Goal: Task Accomplishment & Management: Manage account settings

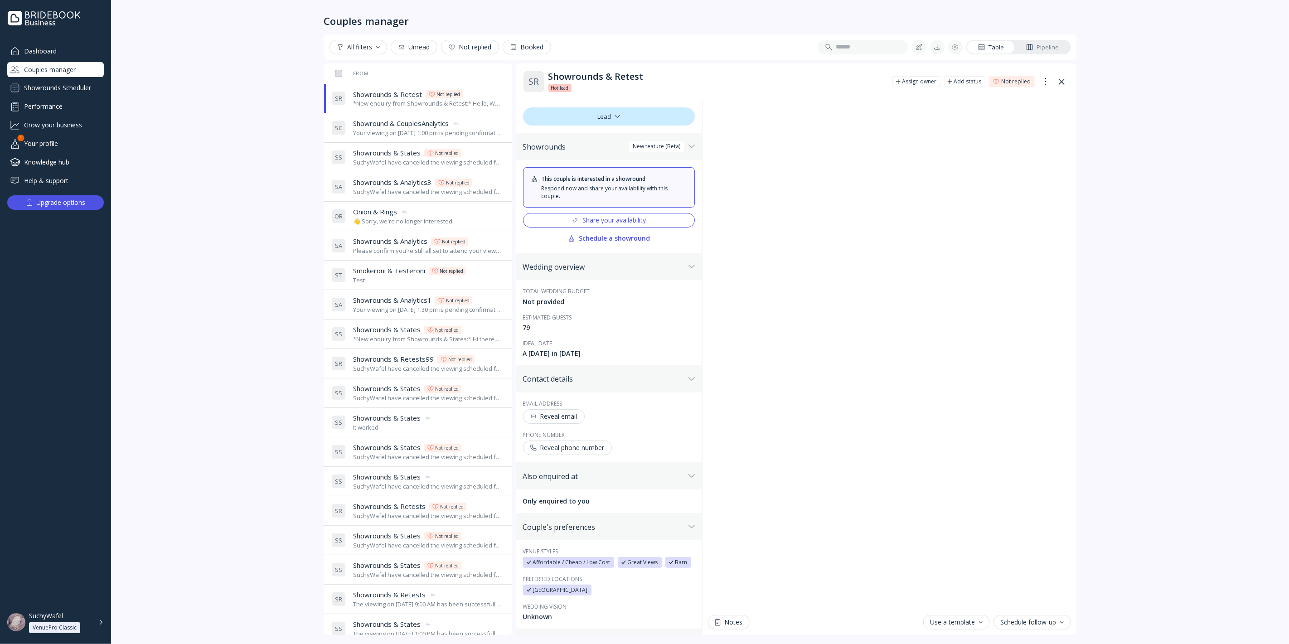
click at [604, 213] on button "Share your availability" at bounding box center [609, 220] width 172 height 14
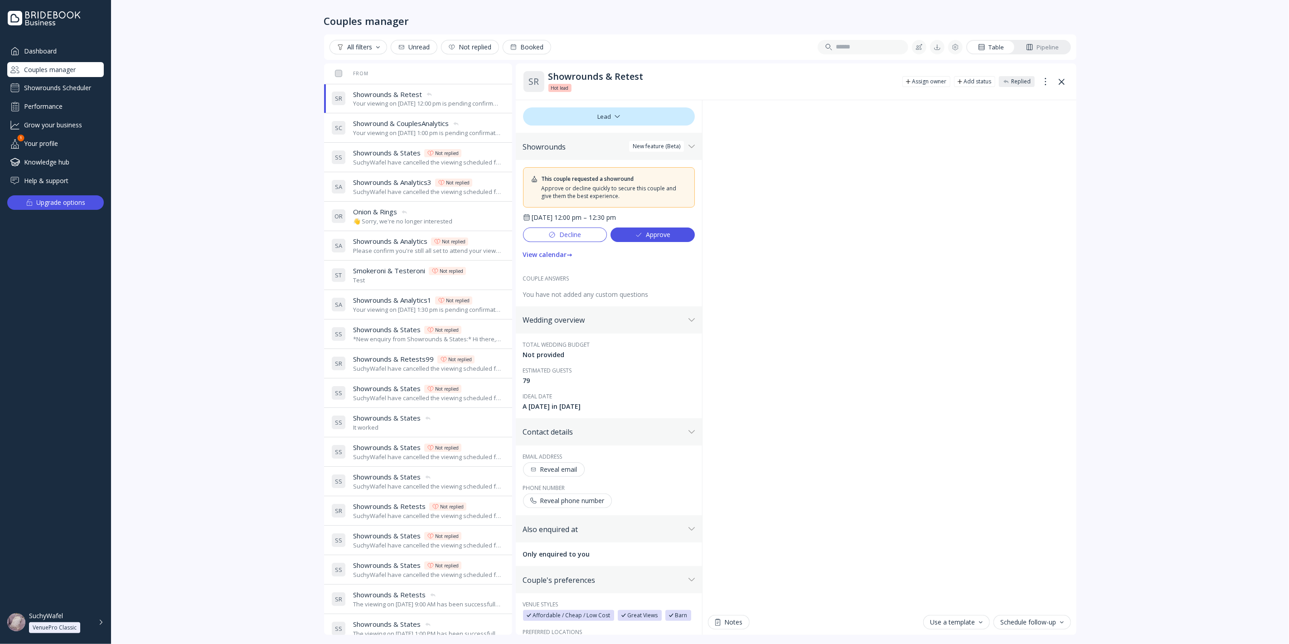
click at [410, 131] on div "Your viewing on [DATE] 1:00 pm is pending confirmation. The venue will approve …" at bounding box center [427, 133] width 148 height 9
click at [383, 96] on span "Showrounds & Retest" at bounding box center [387, 95] width 69 height 10
click at [386, 129] on div "Your viewing on [DATE] 1:00 pm is pending confirmation. The venue will approve …" at bounding box center [427, 133] width 148 height 9
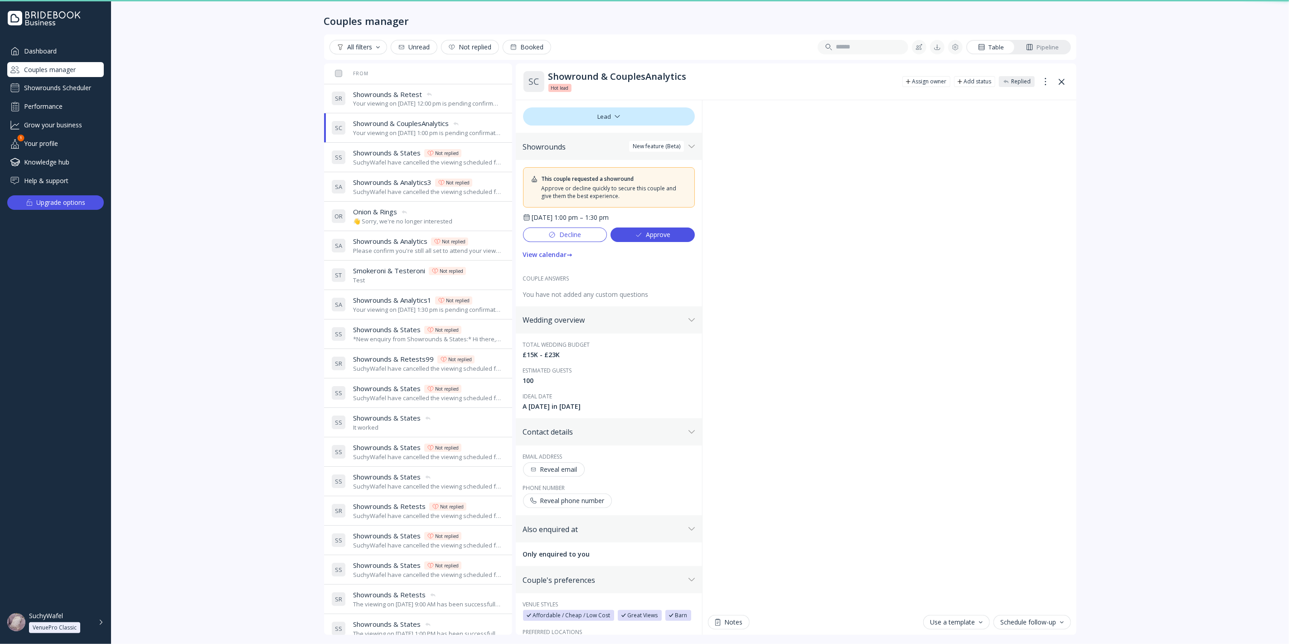
click at [384, 105] on div "Your viewing on October 6, 2025 at 12:00 pm is pending confirmation. The venue …" at bounding box center [427, 103] width 148 height 9
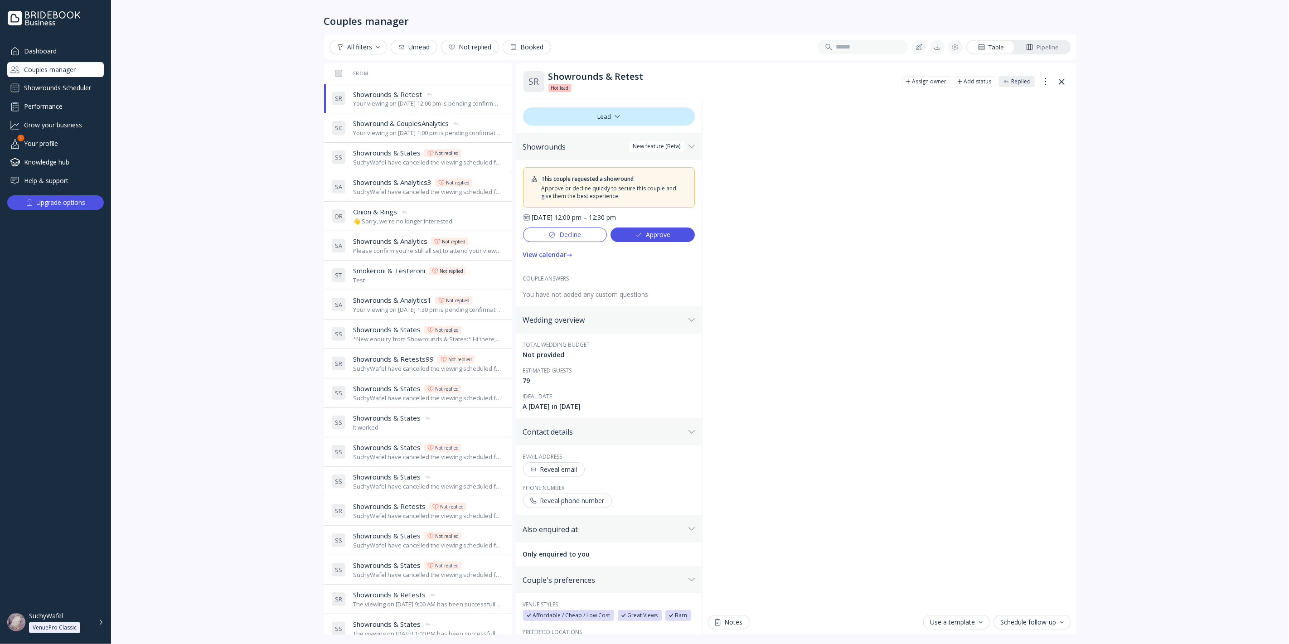
click at [1151, 337] on div "Couples manager All filters Unread Not replied Booked Table Pipeline From Last …" at bounding box center [700, 322] width 1178 height 644
click at [587, 234] on button "Decline" at bounding box center [565, 234] width 84 height 14
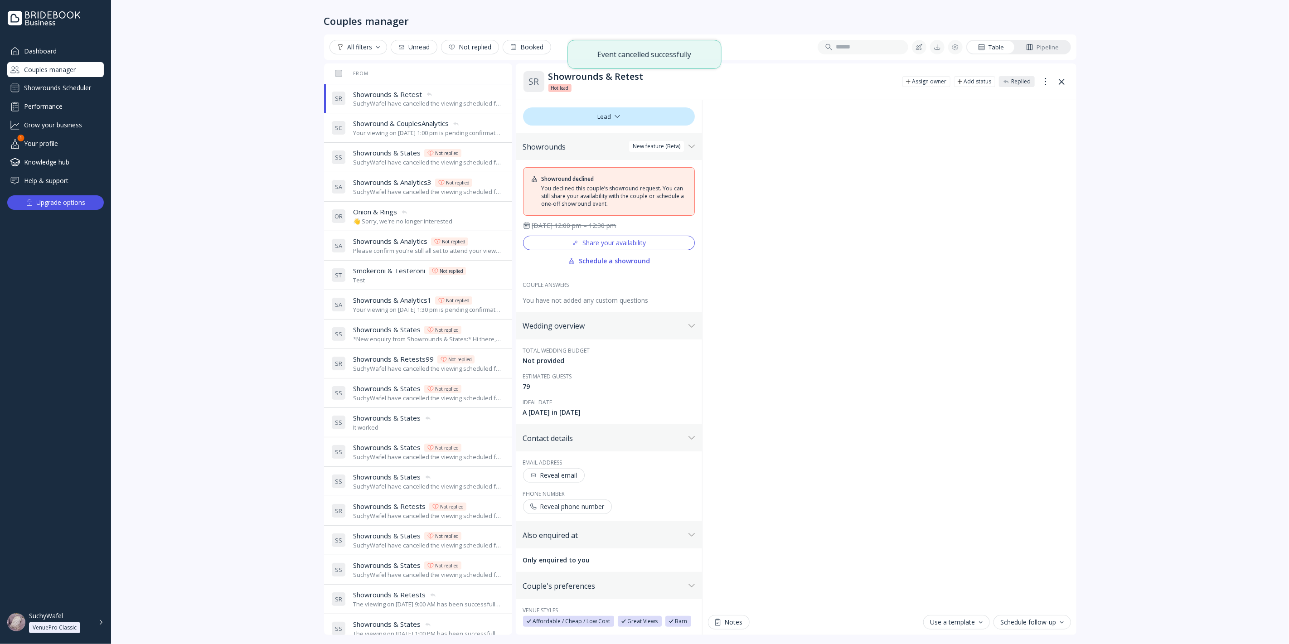
click at [751, 100] on iframe "Chat" at bounding box center [889, 354] width 363 height 509
click at [53, 66] on div "Couples manager" at bounding box center [55, 69] width 97 height 15
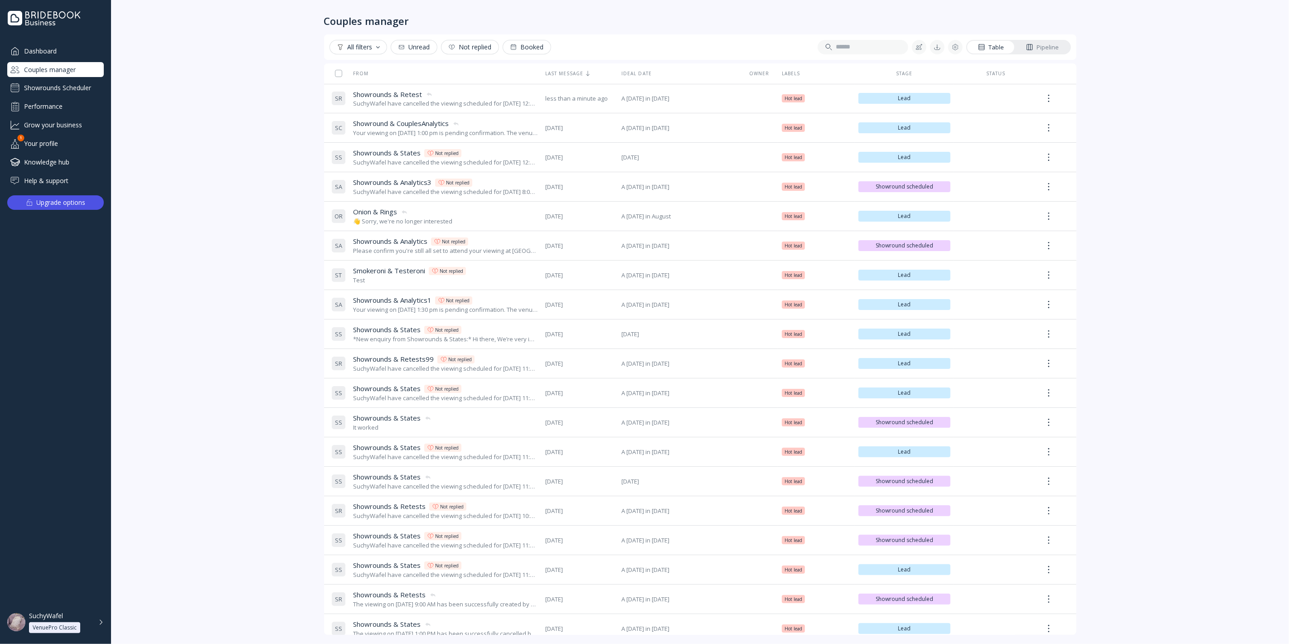
click at [53, 88] on div "Showrounds Scheduler" at bounding box center [55, 88] width 97 height 14
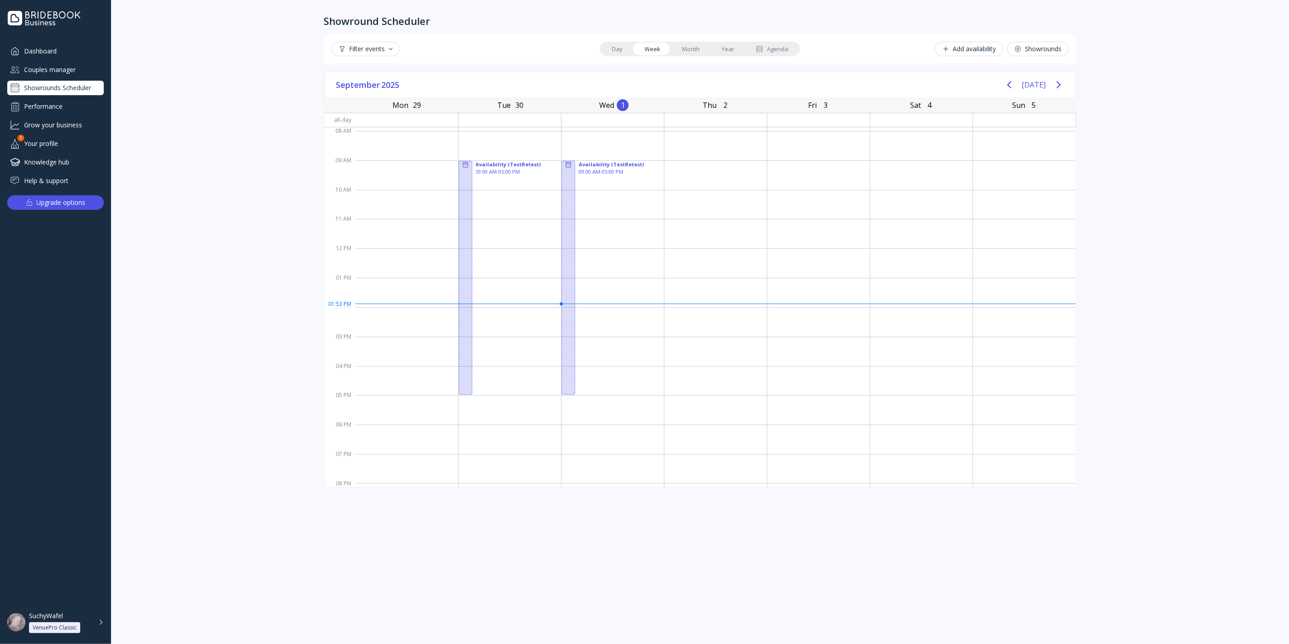
click at [781, 47] on div "Agenda" at bounding box center [772, 49] width 32 height 9
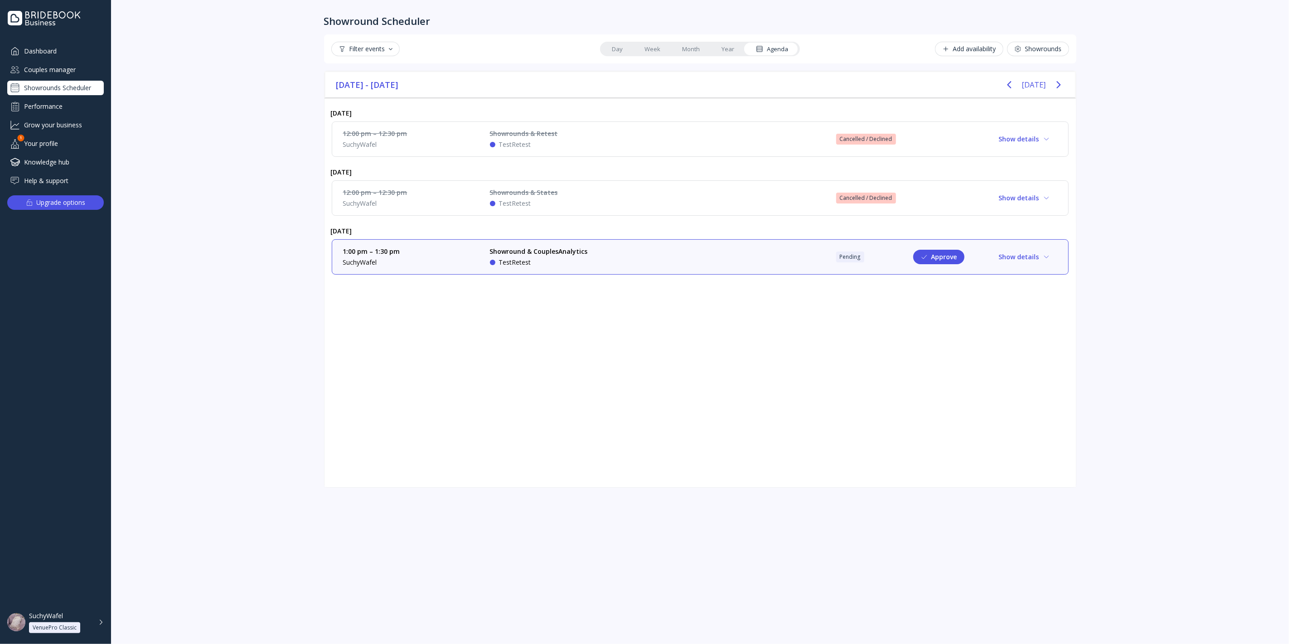
click at [615, 264] on div "Showround & CouplesAnalytics TestRetest" at bounding box center [558, 257] width 136 height 20
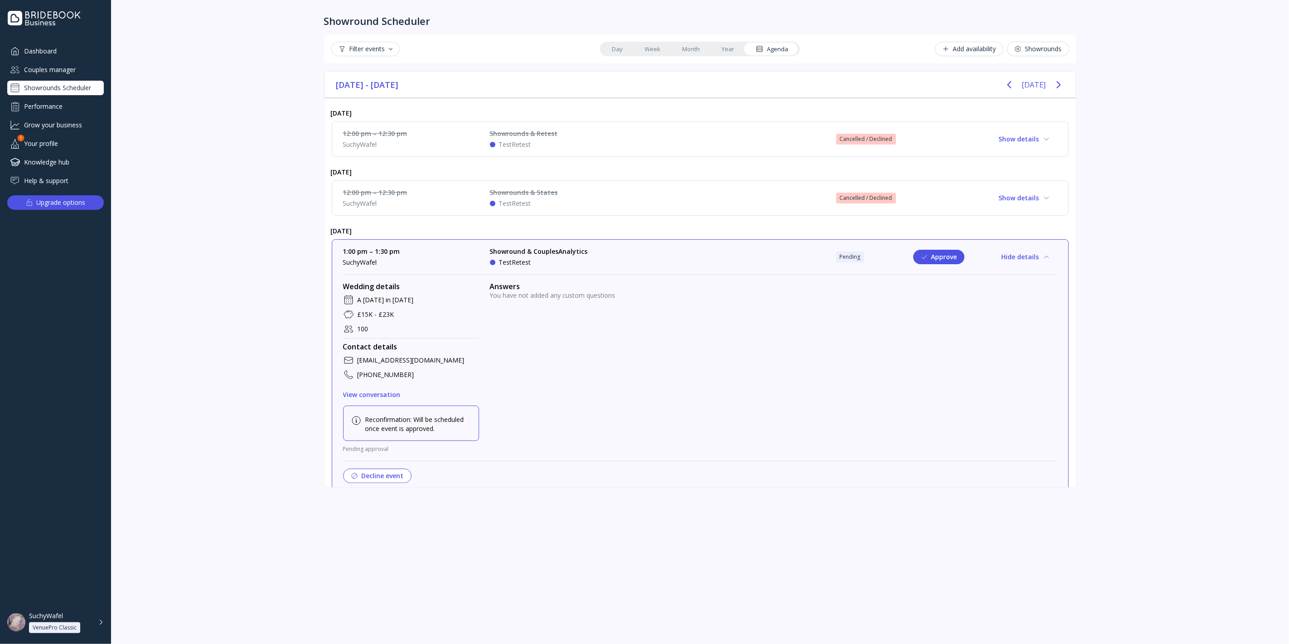
click at [615, 265] on div "Showround & CouplesAnalytics TestRetest" at bounding box center [558, 257] width 136 height 20
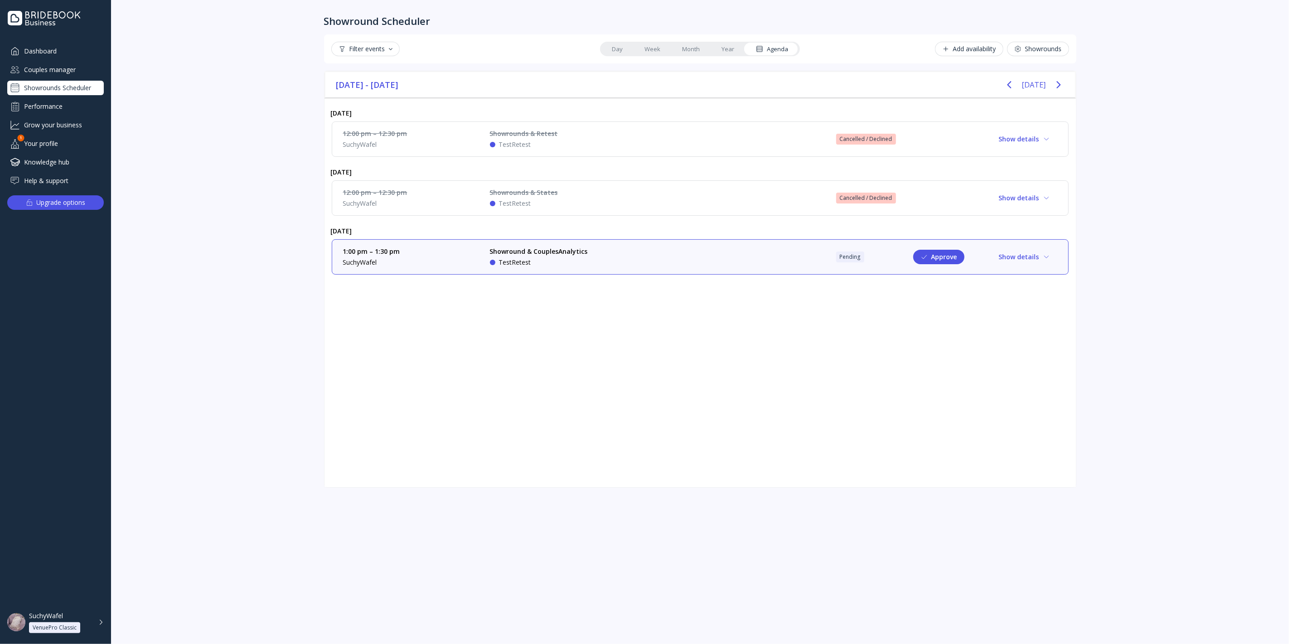
click at [69, 67] on div "Couples manager" at bounding box center [55, 69] width 97 height 15
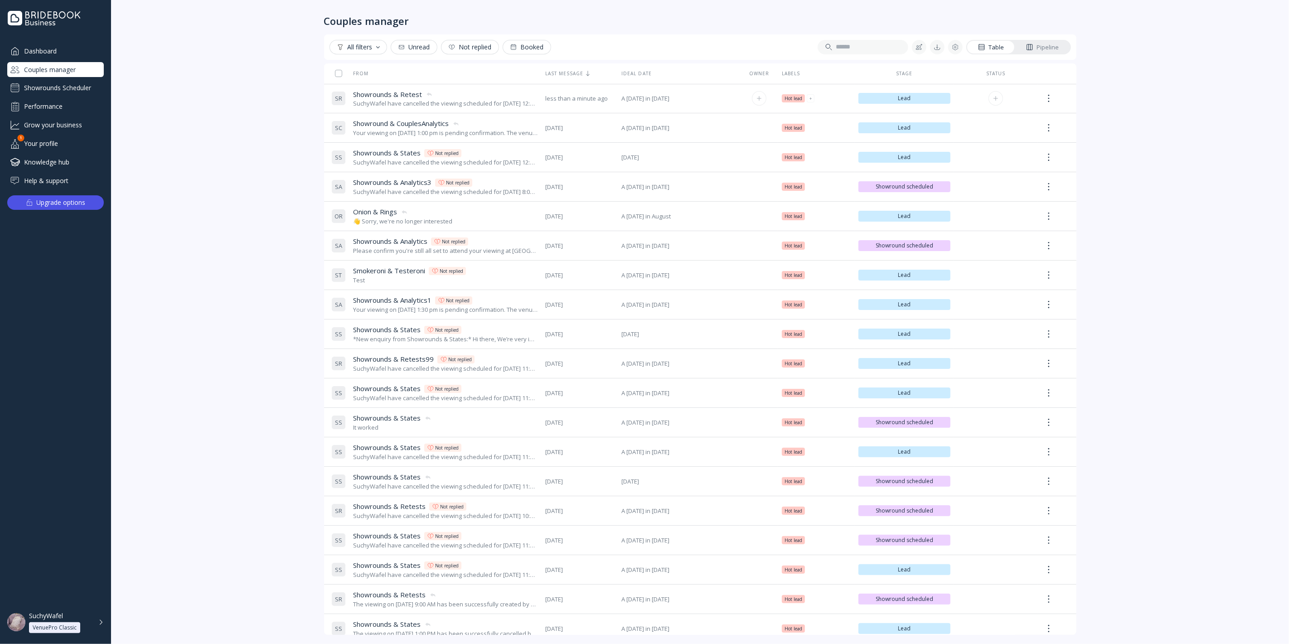
click at [449, 94] on div "Showrounds & Retest Showrounds & Retest" at bounding box center [445, 95] width 185 height 10
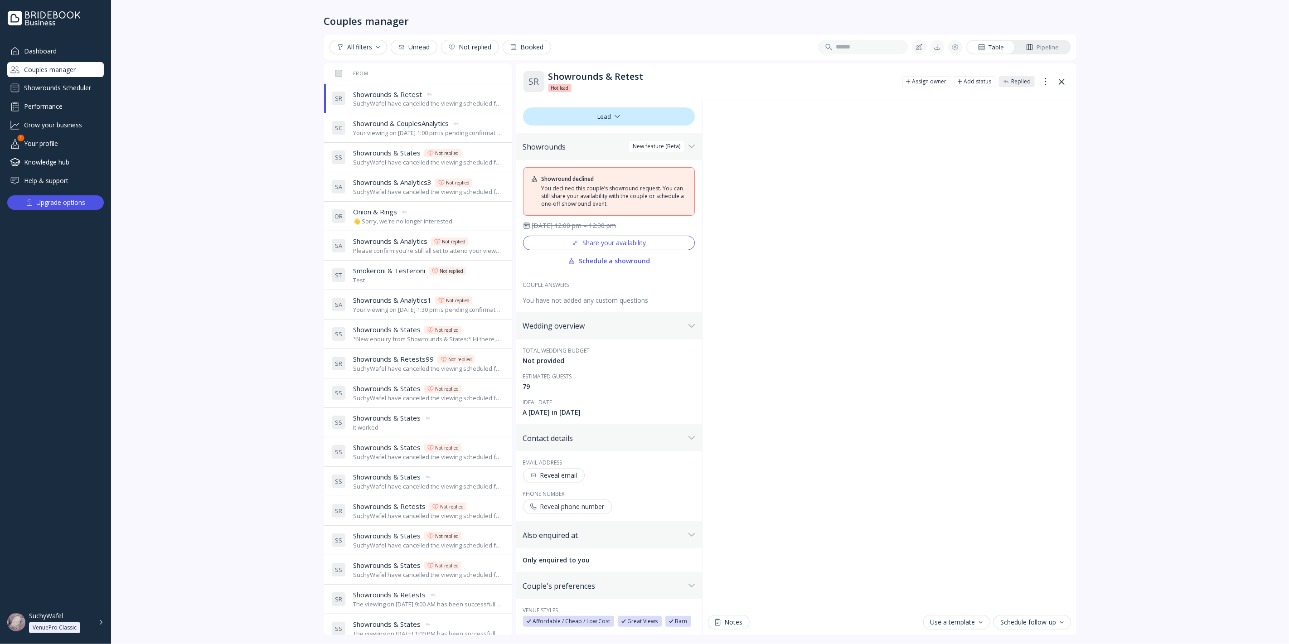
click at [77, 90] on div "Showrounds Scheduler" at bounding box center [55, 88] width 97 height 14
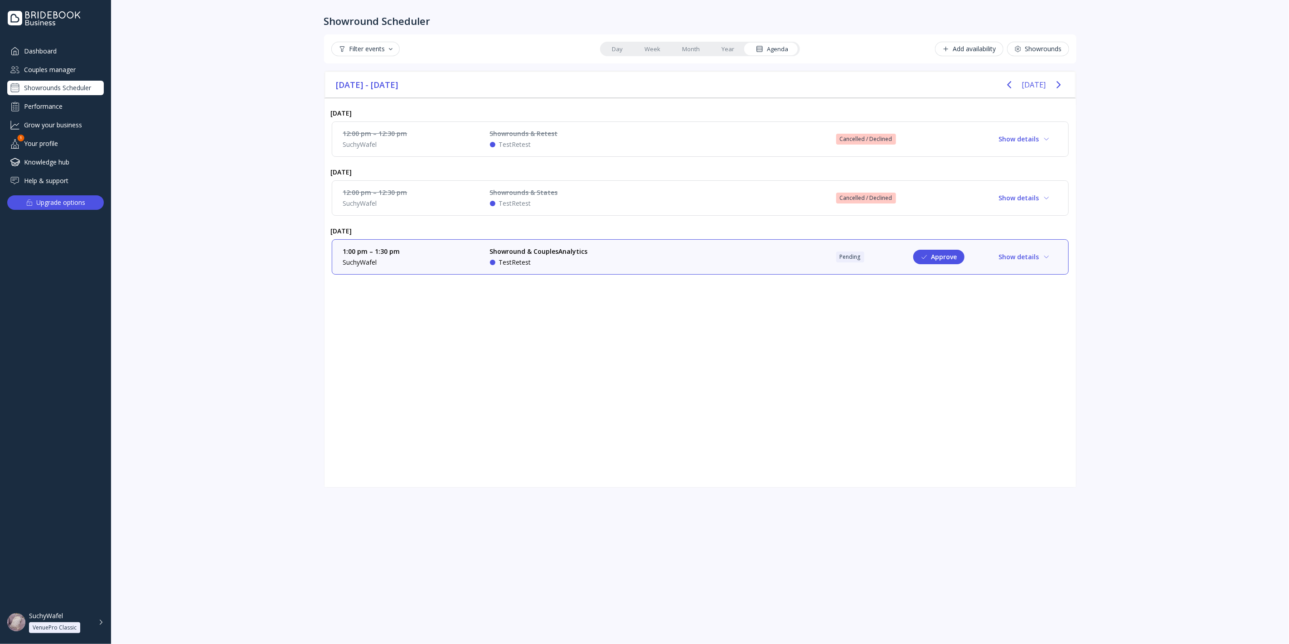
click at [742, 253] on div "1:00 pm – 1:30 pm SuchyWafel Showround & CouplesAnalytics TestRetest Pending Ap…" at bounding box center [700, 257] width 714 height 20
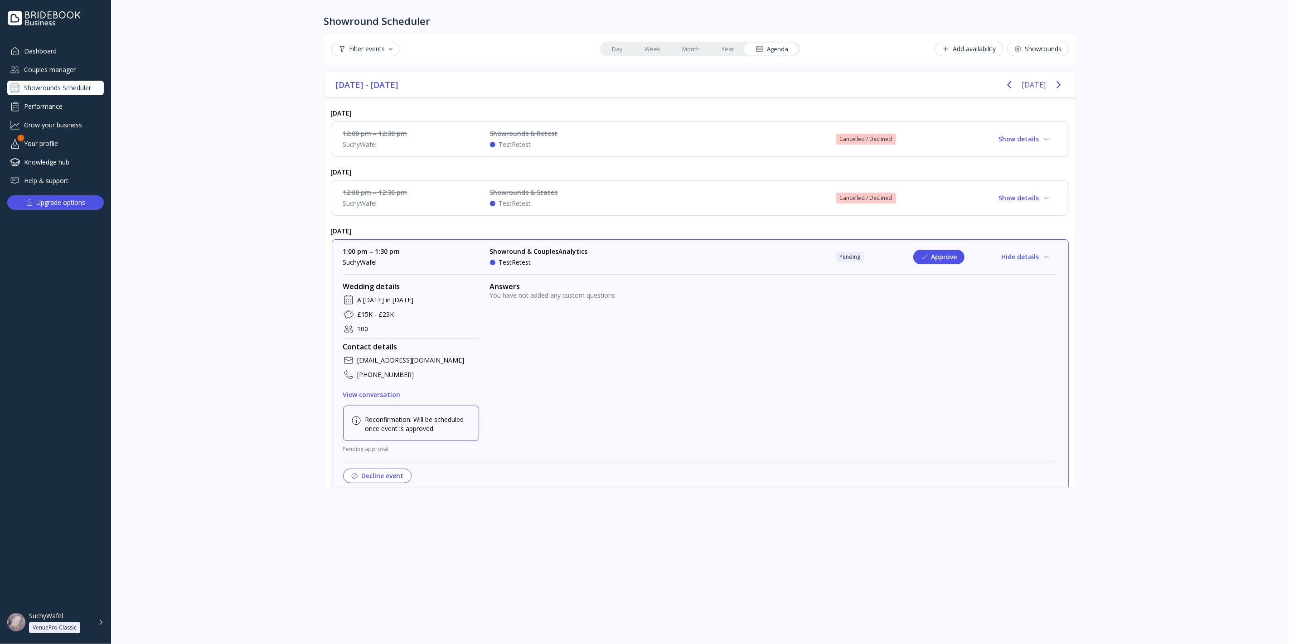
click at [664, 258] on div "1:00 pm – 1:30 pm SuchyWafel Showround & CouplesAnalytics TestRetest Pending Ap…" at bounding box center [700, 257] width 714 height 20
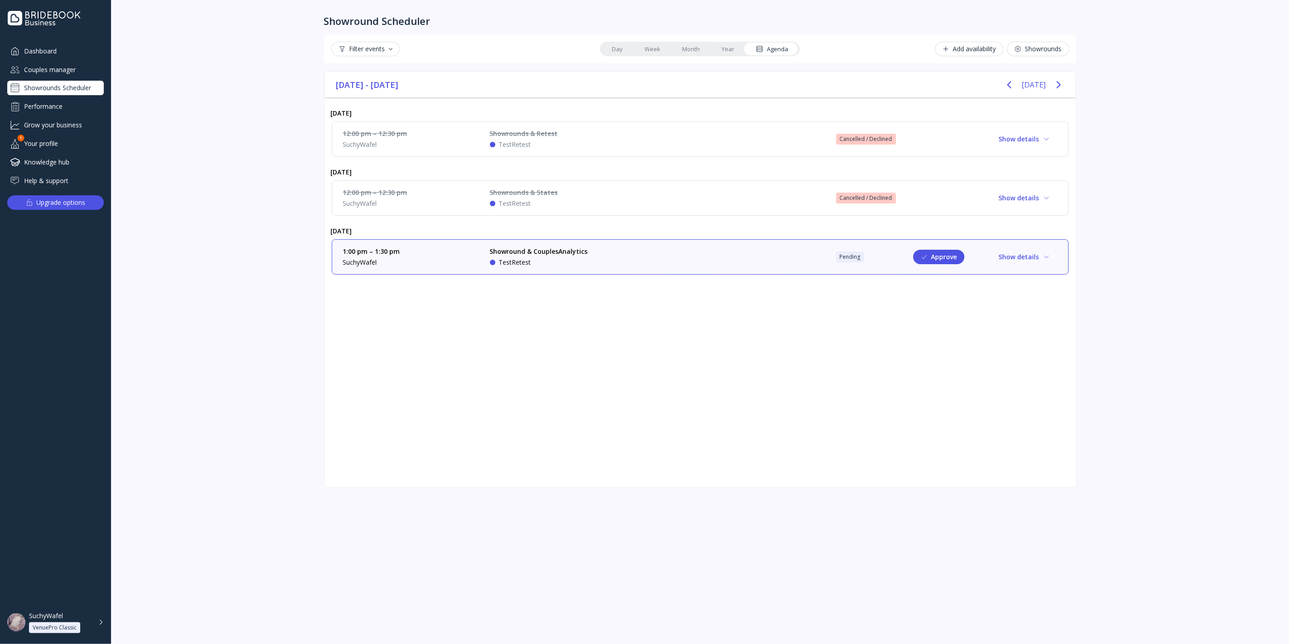
click at [664, 258] on div "1:00 pm – 1:30 pm SuchyWafel Showround & CouplesAnalytics TestRetest Pending Ap…" at bounding box center [700, 257] width 714 height 20
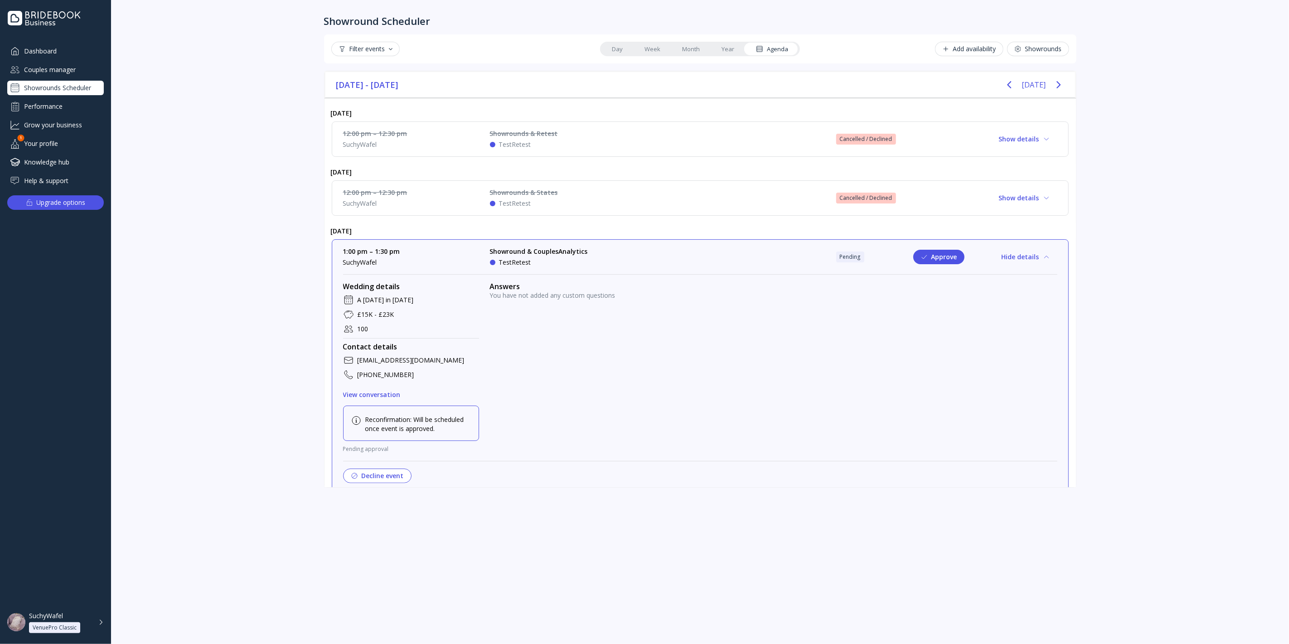
click at [663, 526] on div "Showround Scheduler Filter events Day Week Month Year Agenda Add availability S…" at bounding box center [700, 322] width 770 height 644
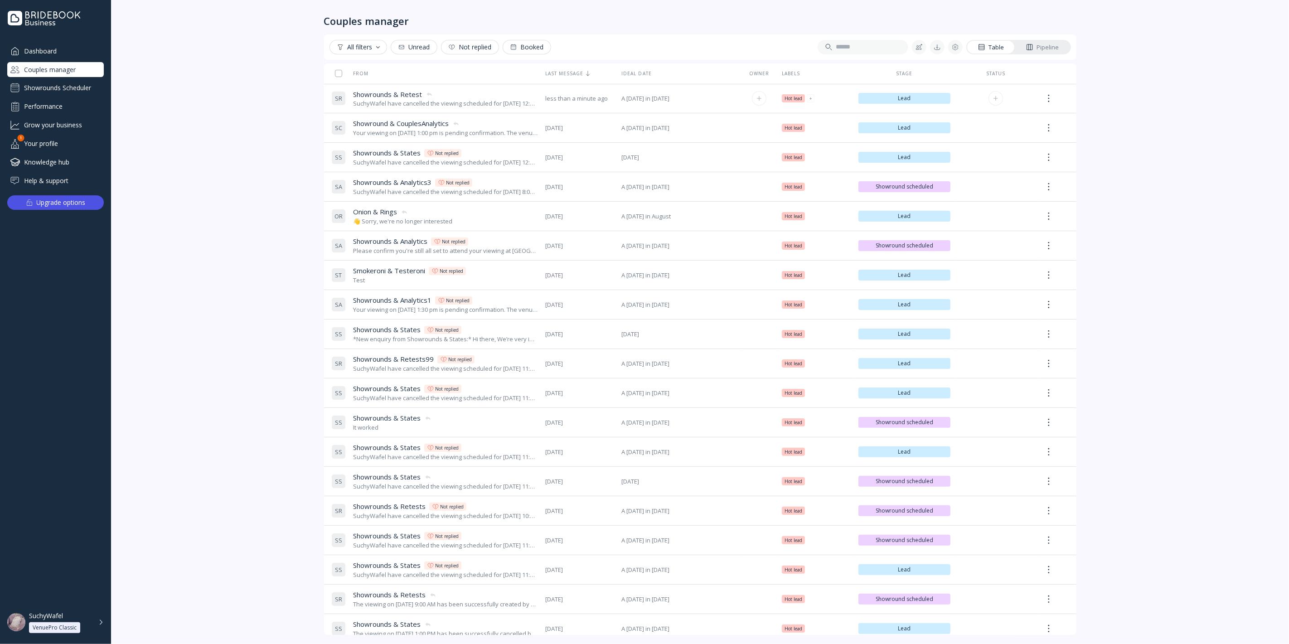
click at [457, 97] on div "Showrounds & Retest Showrounds & Retest" at bounding box center [445, 95] width 185 height 10
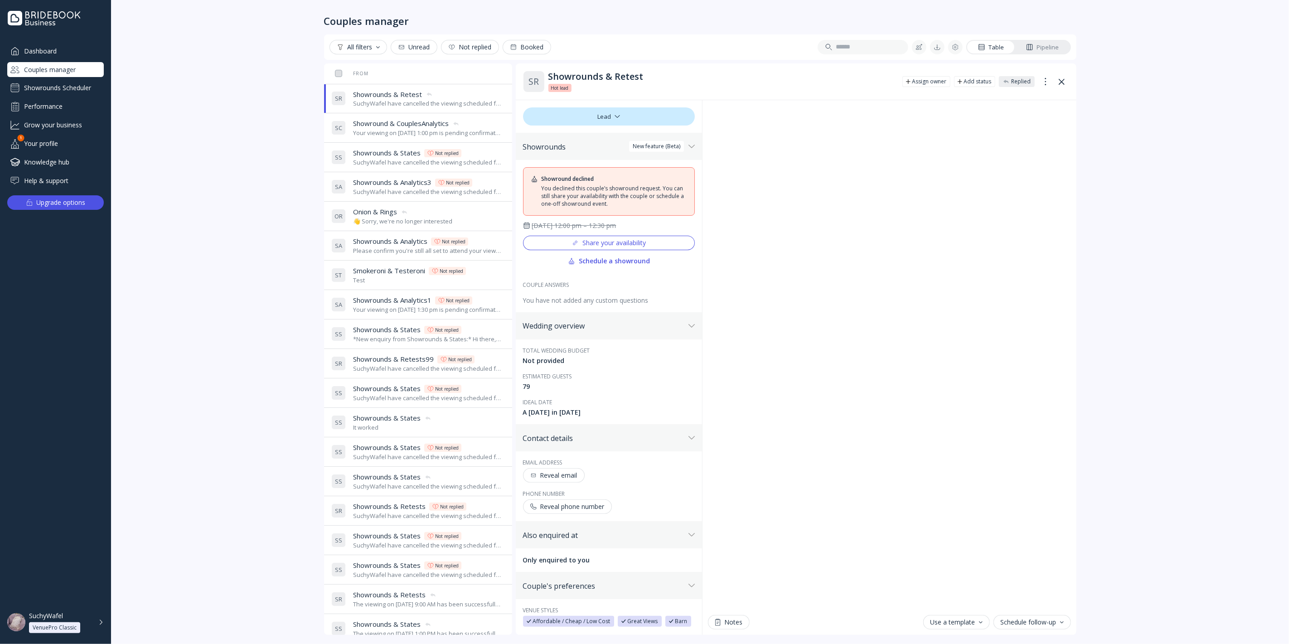
click at [78, 86] on div "Showrounds Scheduler" at bounding box center [55, 88] width 97 height 14
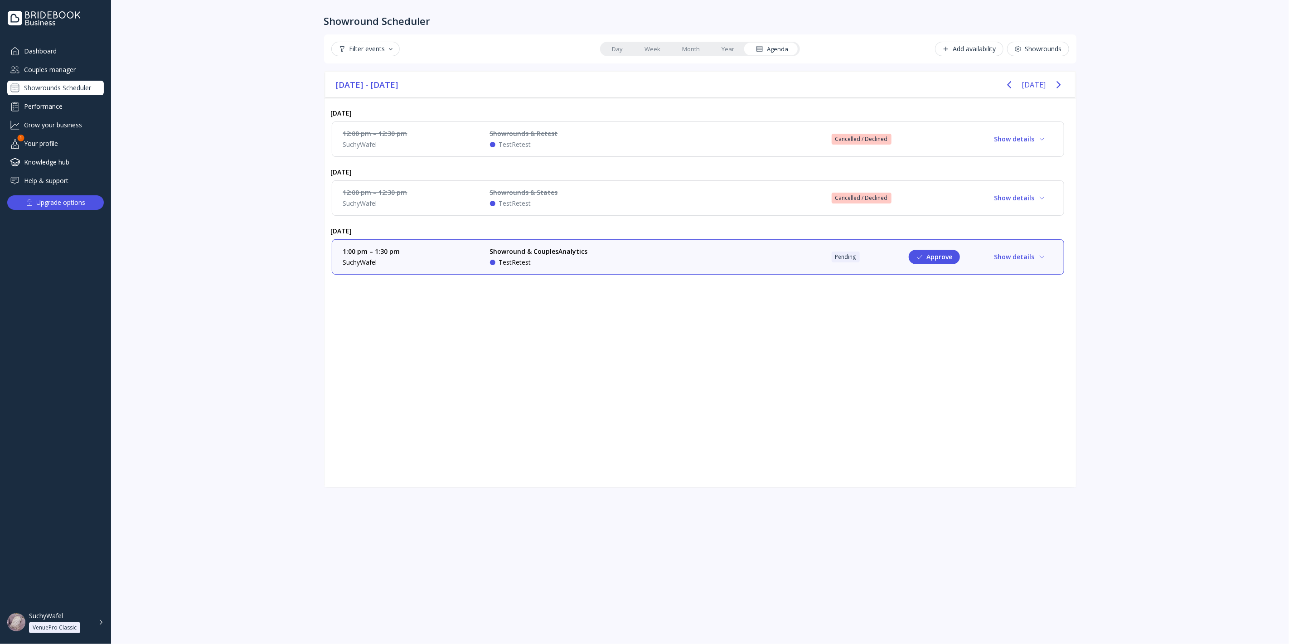
click at [617, 141] on div "Showrounds & Retest TestRetest" at bounding box center [558, 139] width 136 height 20
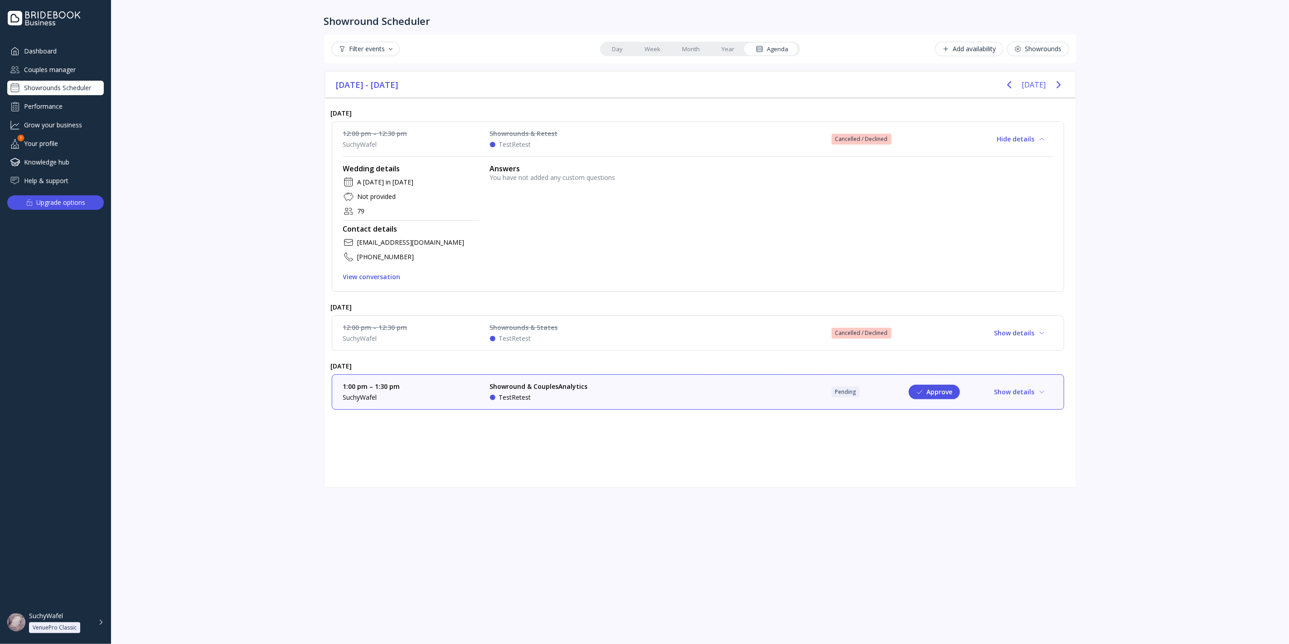
click at [584, 382] on div "Showround & CouplesAnalytics TestRetest" at bounding box center [558, 392] width 136 height 20
click at [618, 387] on div "Showround & CouplesAnalytics TestRetest" at bounding box center [558, 392] width 136 height 20
click at [68, 74] on div "Couples manager" at bounding box center [55, 69] width 97 height 15
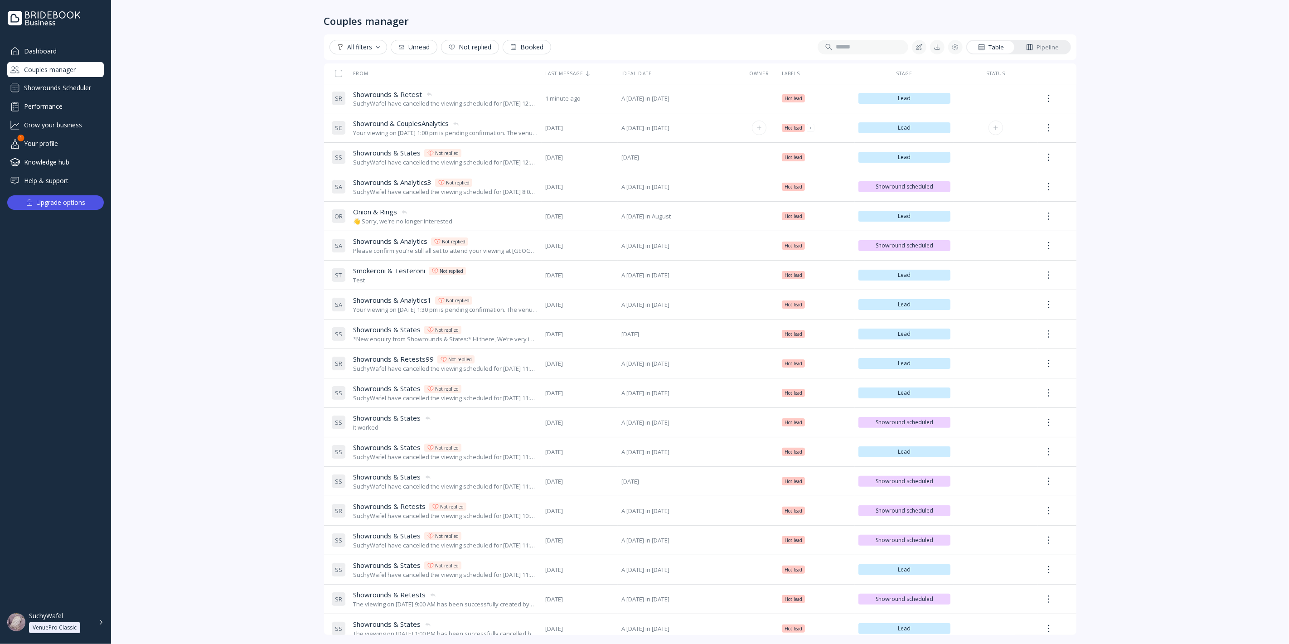
click at [505, 132] on div "Your viewing on [DATE] 1:00 pm is pending confirmation. The venue will approve …" at bounding box center [445, 133] width 185 height 9
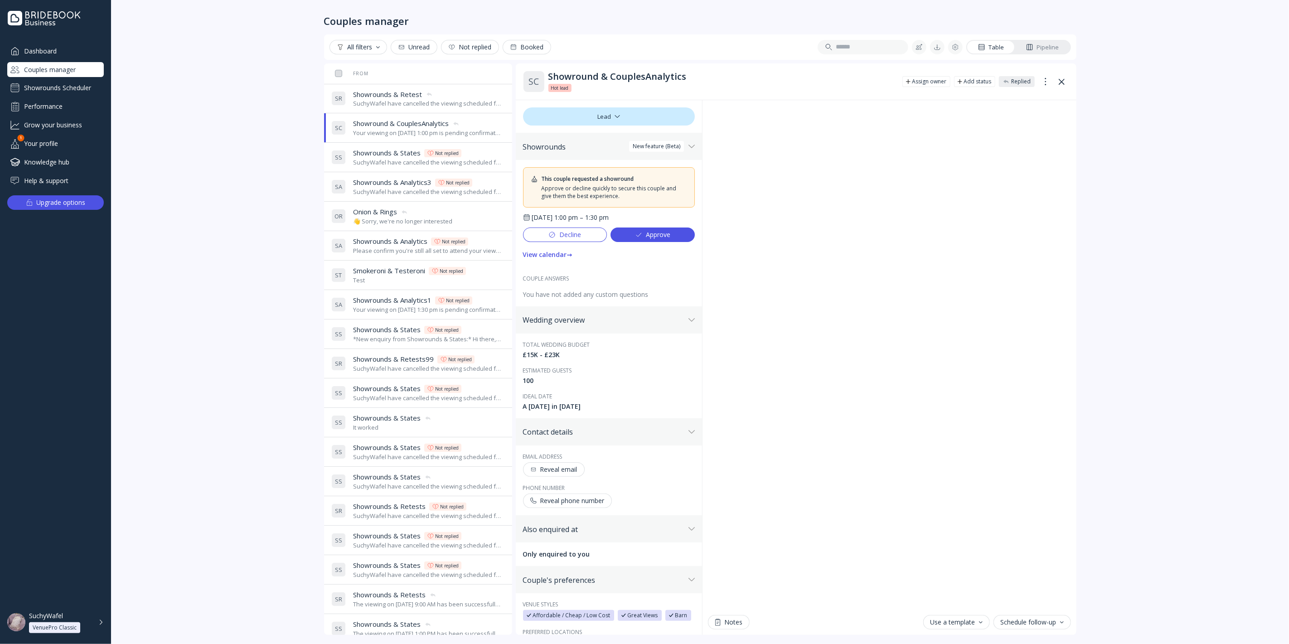
click at [81, 87] on div "Showrounds Scheduler" at bounding box center [55, 88] width 97 height 14
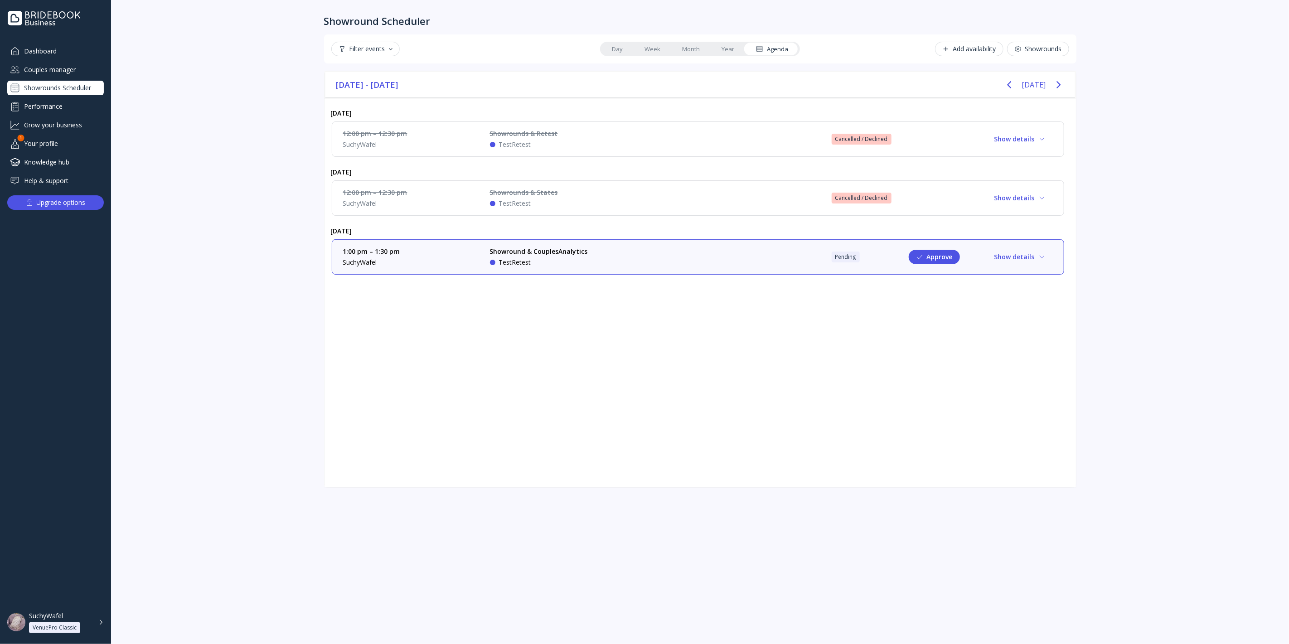
click at [624, 140] on div "Showrounds & Retest TestRetest" at bounding box center [558, 139] width 136 height 20
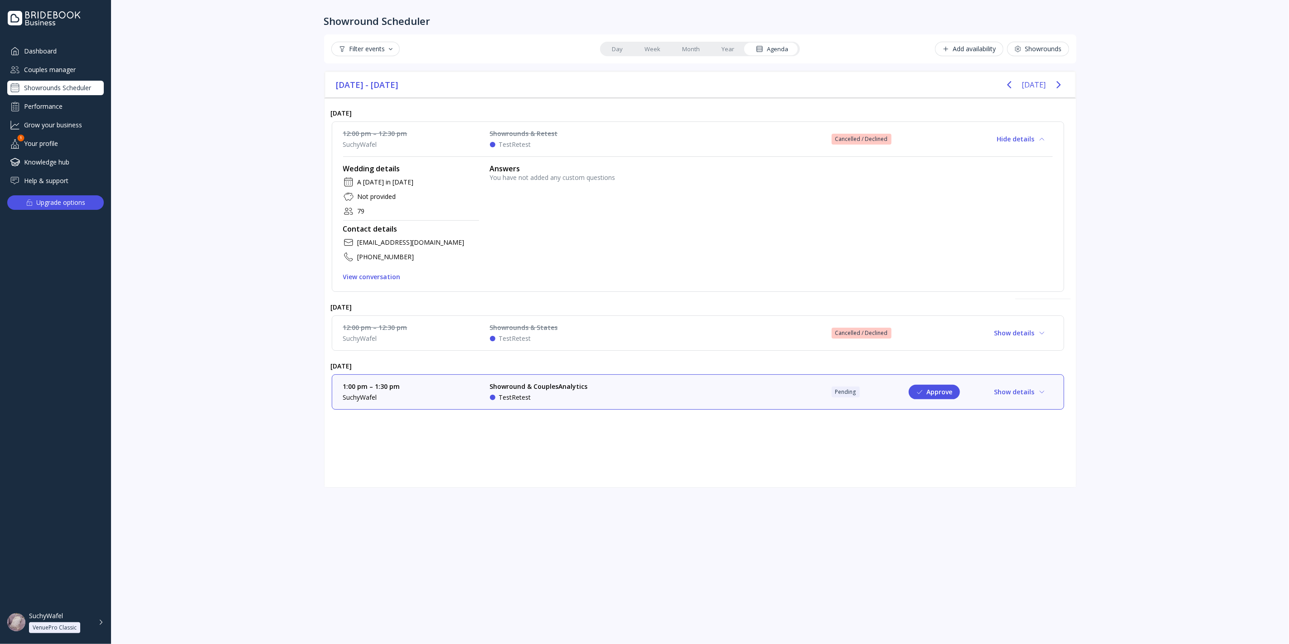
click at [84, 63] on div "Couples manager" at bounding box center [55, 69] width 97 height 15
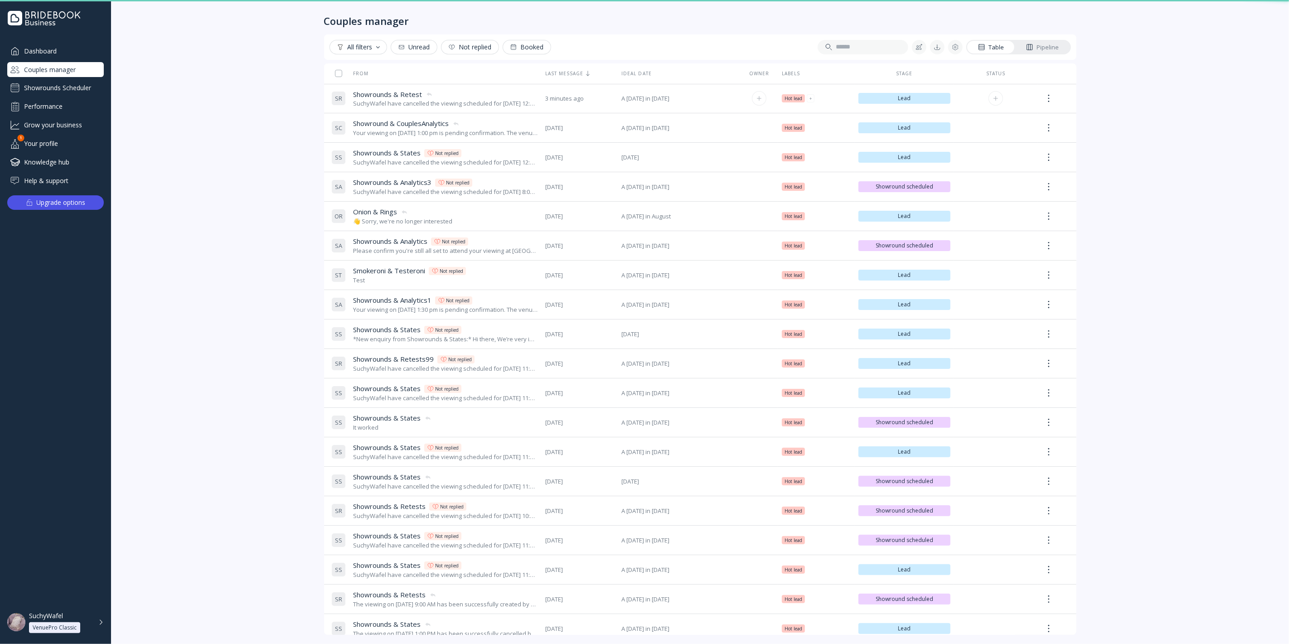
click at [415, 96] on span "Showrounds & Retest" at bounding box center [387, 95] width 69 height 10
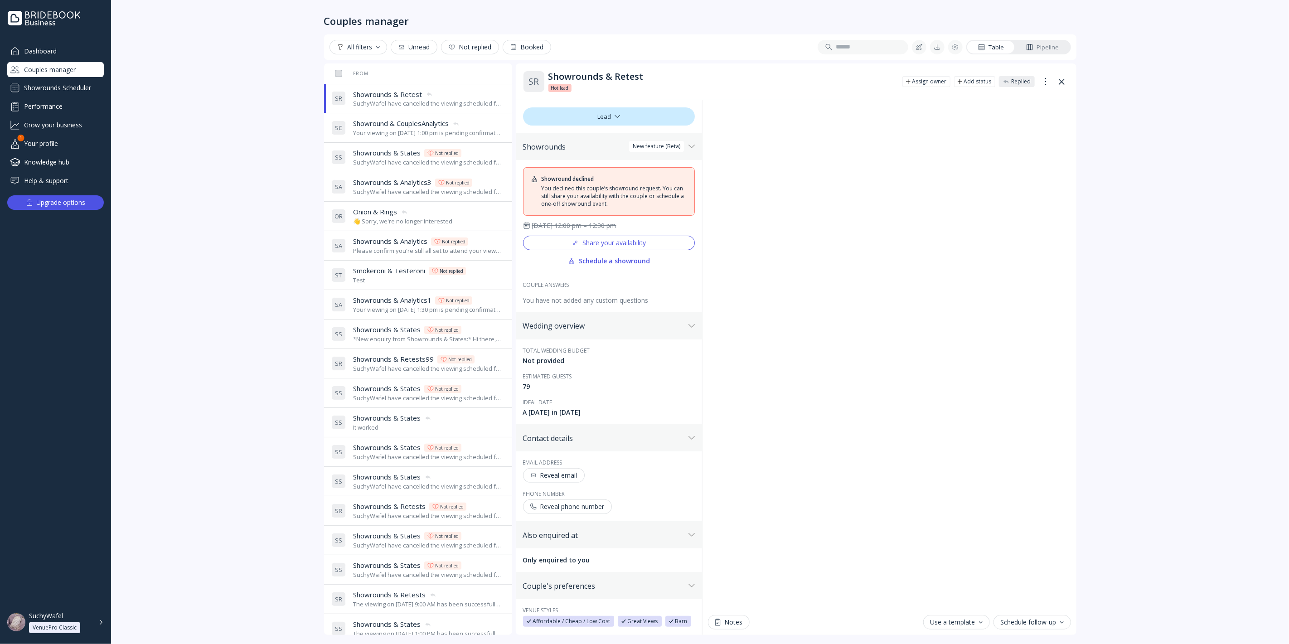
click at [360, 53] on button "All filters" at bounding box center [358, 47] width 58 height 14
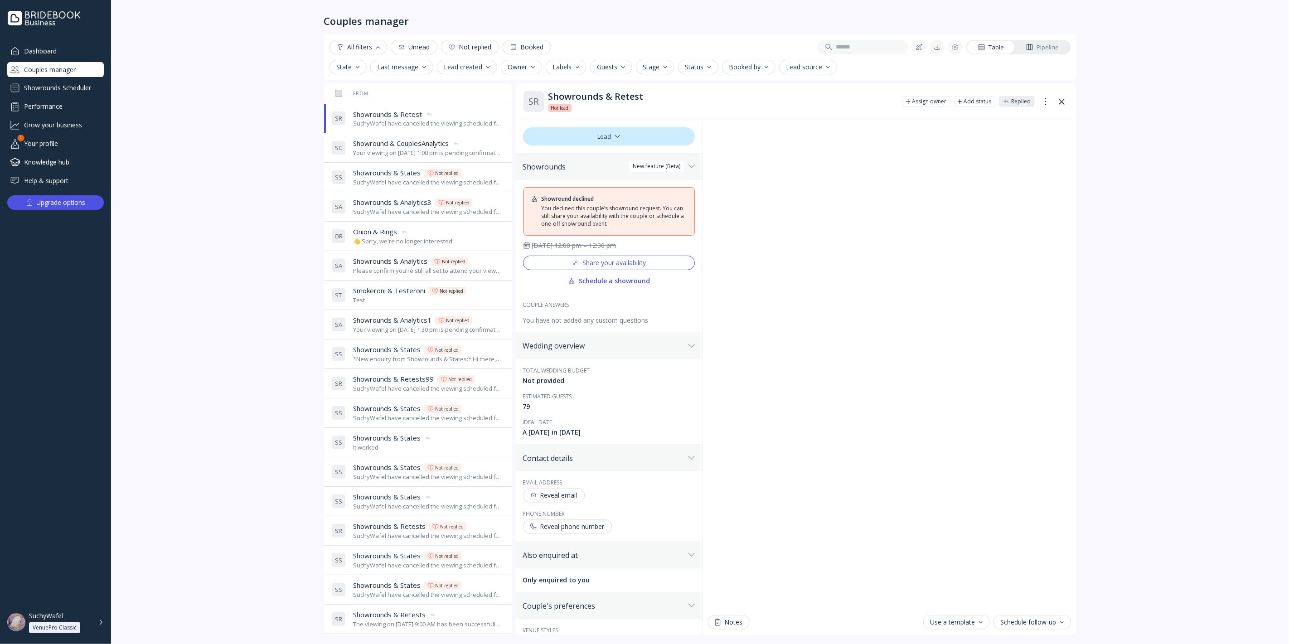
click at [527, 69] on div "Owner" at bounding box center [521, 66] width 27 height 7
click at [607, 68] on div "Guests" at bounding box center [611, 66] width 28 height 7
click at [609, 121] on div "101-150 ( 9 )" at bounding box center [621, 123] width 46 height 8
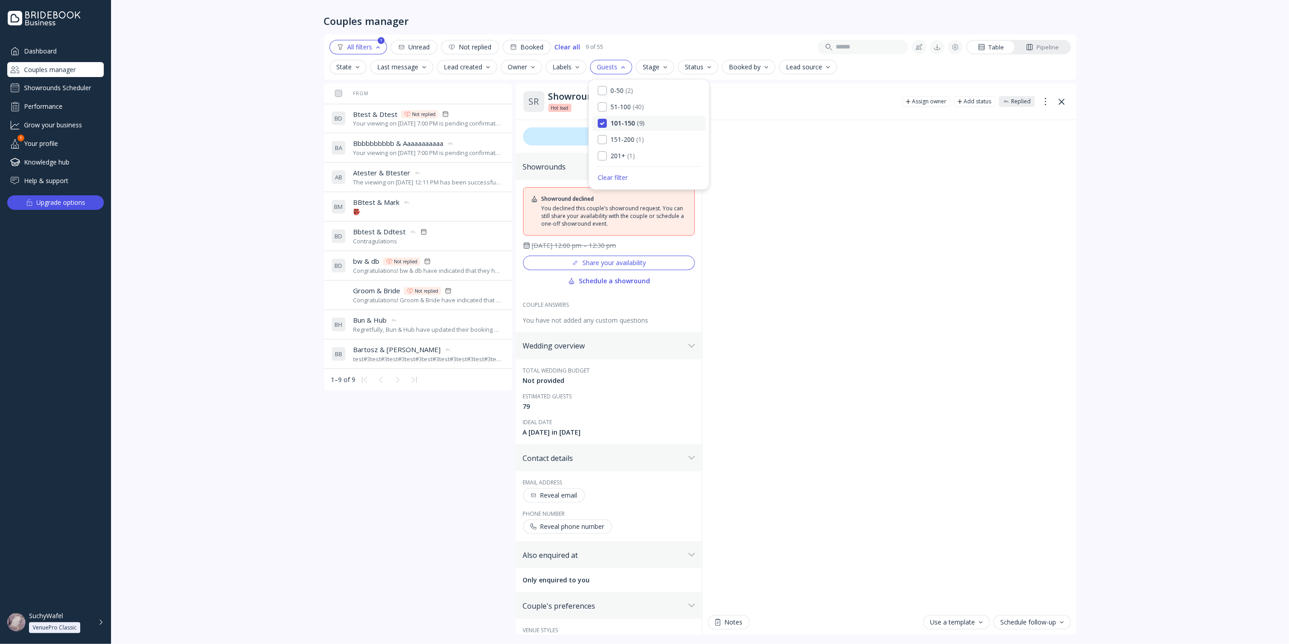
click at [608, 122] on div "101-150 ( 9 )" at bounding box center [621, 123] width 47 height 8
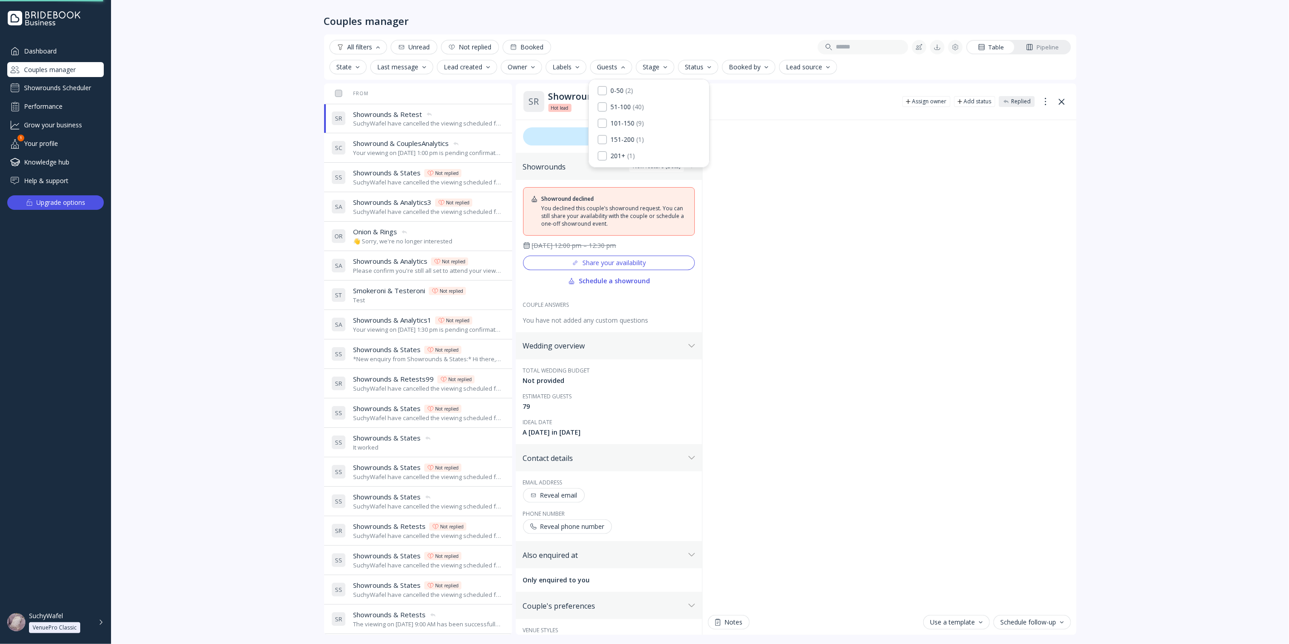
click at [607, 131] on div "0-50 ( 2 ) 51-100 ( 40 ) 101-150 ( 9 ) 151-200 ( 1 ) 201+ ( 1 )" at bounding box center [648, 123] width 113 height 81
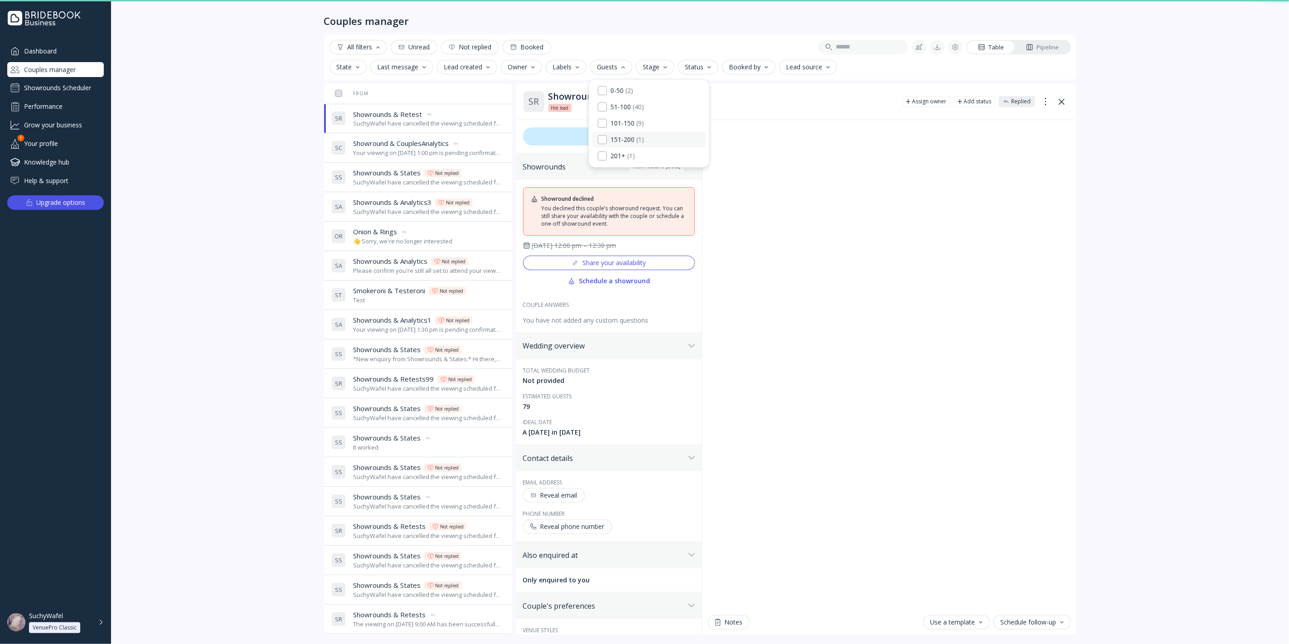
click at [607, 135] on div "151-200 ( 1 )" at bounding box center [621, 139] width 46 height 8
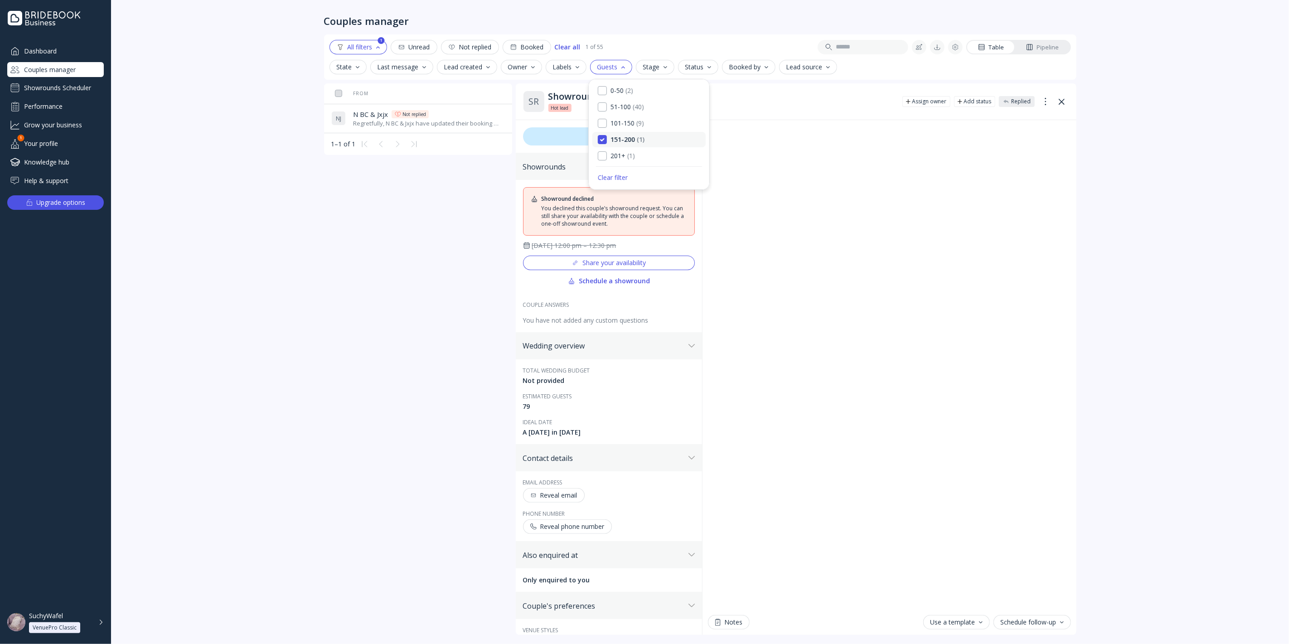
click at [607, 135] on div "151-200 ( 1 )" at bounding box center [621, 139] width 47 height 8
click at [452, 112] on div "Bibi & Gaga Bibi & Gaga Not replied" at bounding box center [427, 115] width 148 height 10
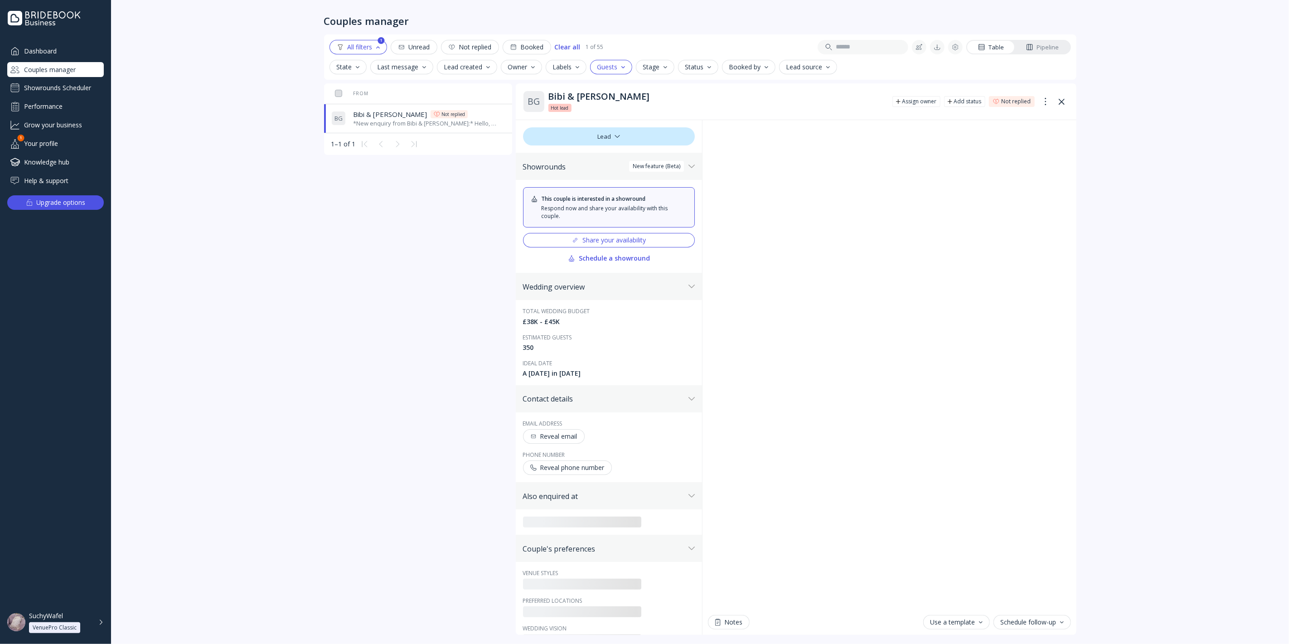
click at [621, 60] on button "Guests" at bounding box center [611, 67] width 42 height 14
click at [609, 158] on div "201+ ( 1 )" at bounding box center [616, 156] width 37 height 8
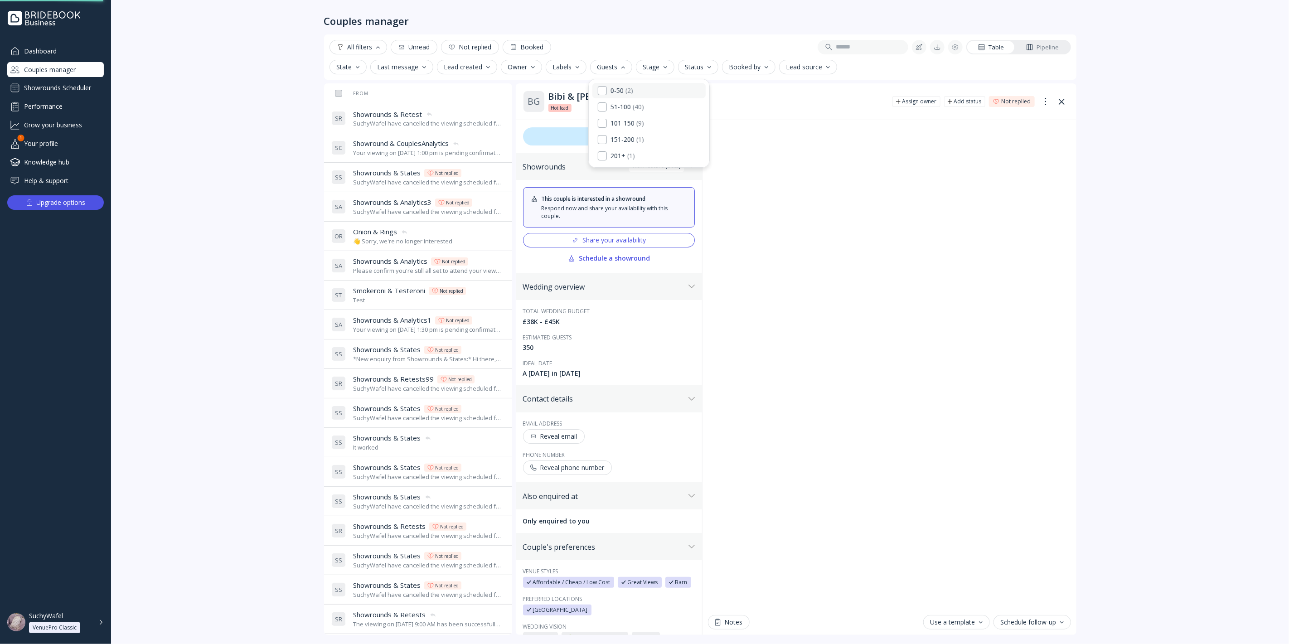
click at [608, 87] on div "0-50 ( 2 )" at bounding box center [615, 91] width 35 height 8
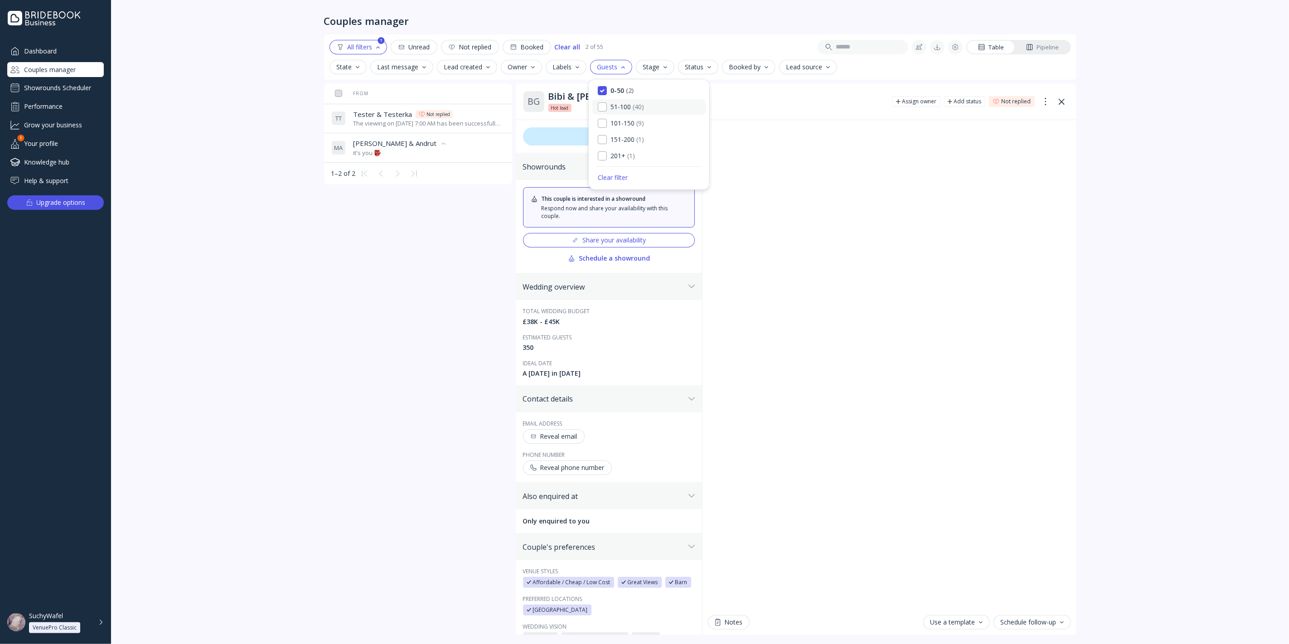
click at [607, 100] on div "51-100 ( 40 )" at bounding box center [648, 106] width 113 height 15
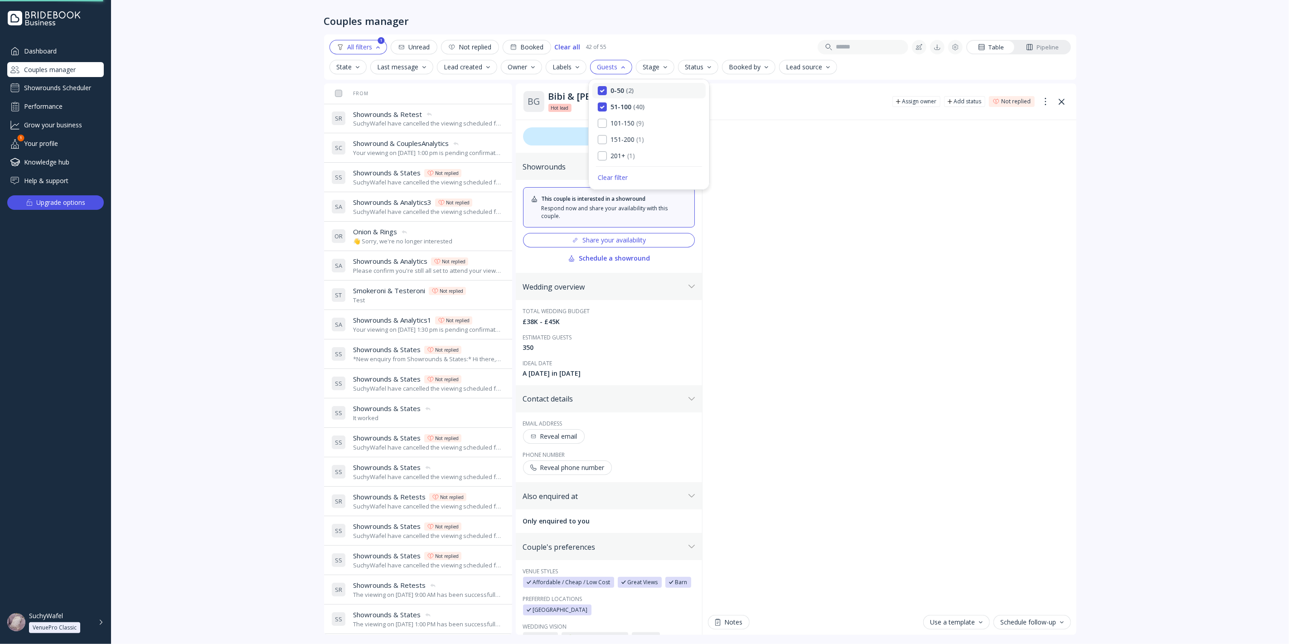
click at [609, 88] on div "0-50 ( 2 )" at bounding box center [616, 91] width 36 height 8
click at [606, 106] on div "51-100 ( 40 )" at bounding box center [621, 107] width 47 height 8
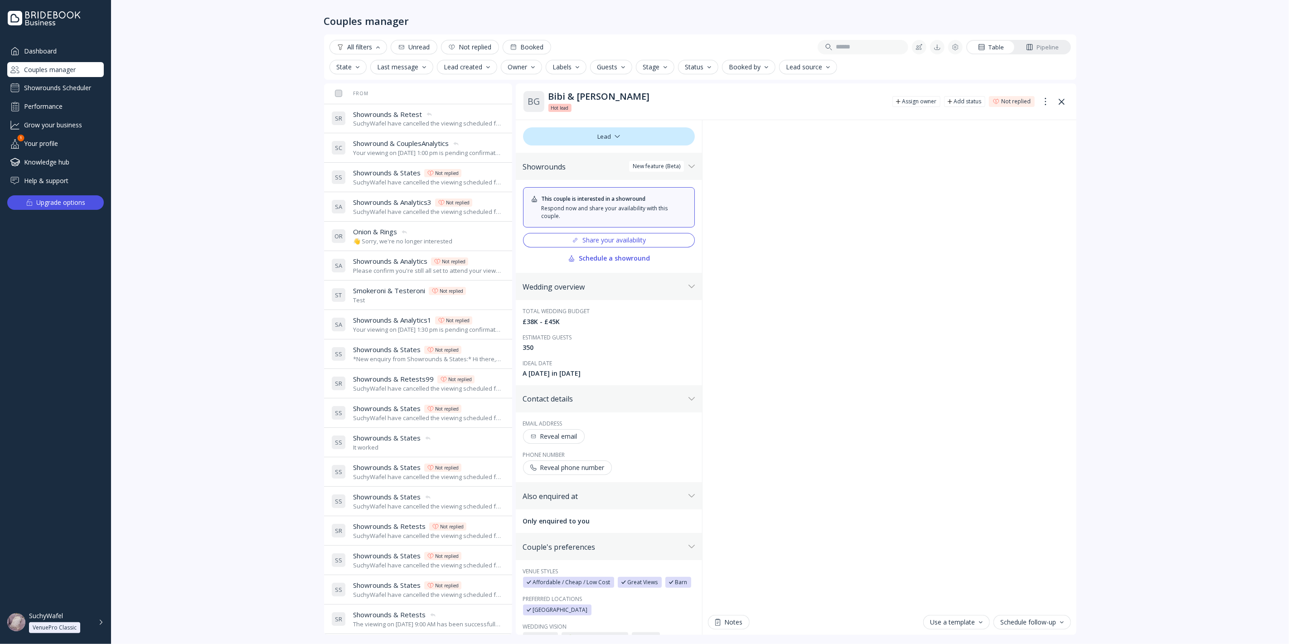
click at [476, 64] on div "Lead created" at bounding box center [467, 66] width 46 height 7
click at [621, 67] on div "button" at bounding box center [623, 67] width 4 height 2
click at [655, 65] on div "Stage" at bounding box center [655, 66] width 24 height 7
click at [690, 64] on div "Status" at bounding box center [698, 66] width 26 height 7
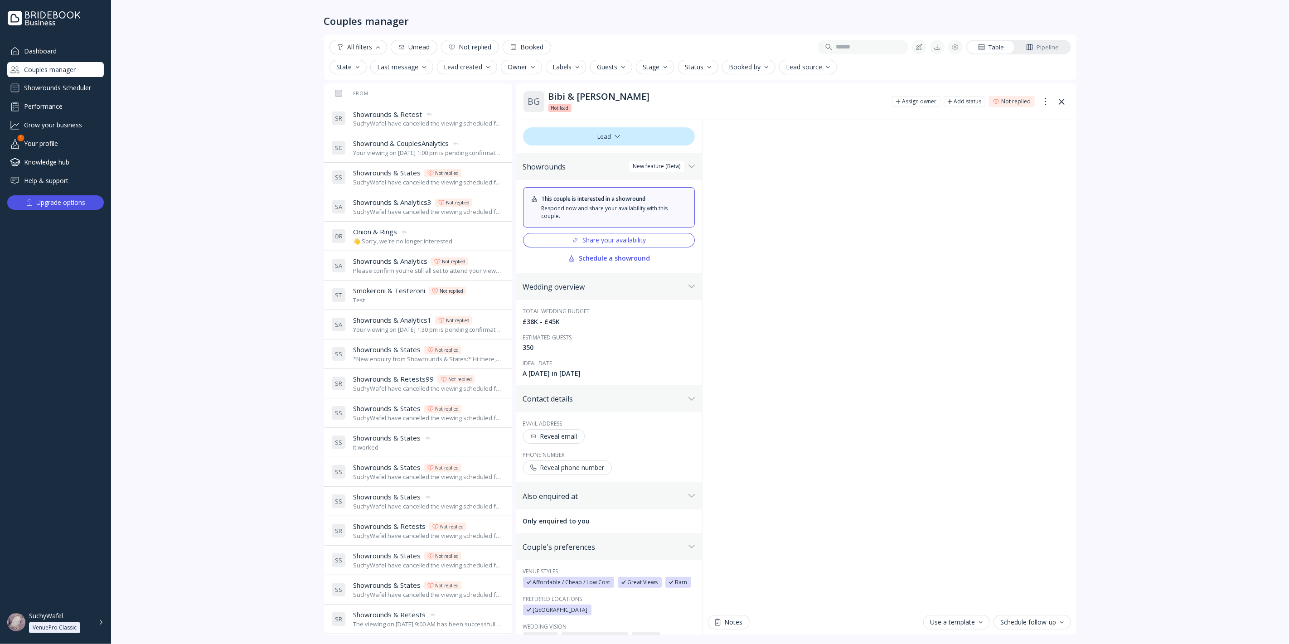
click at [667, 66] on button "Stage" at bounding box center [655, 67] width 39 height 14
click at [672, 92] on div "( 29 )" at bounding box center [677, 91] width 11 height 8
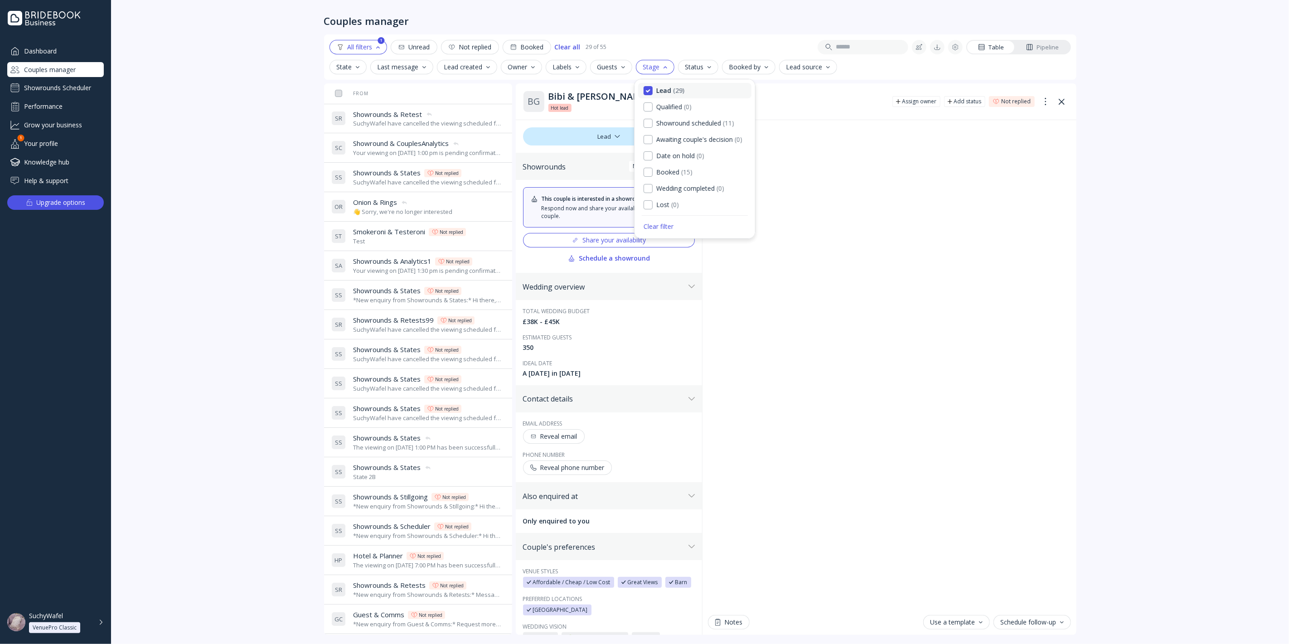
click at [670, 90] on div "Lead" at bounding box center [663, 91] width 15 height 8
click at [666, 95] on div "Lead ( 29 )" at bounding box center [694, 90] width 113 height 15
click at [674, 83] on div "Lead ( 29 )" at bounding box center [694, 90] width 113 height 15
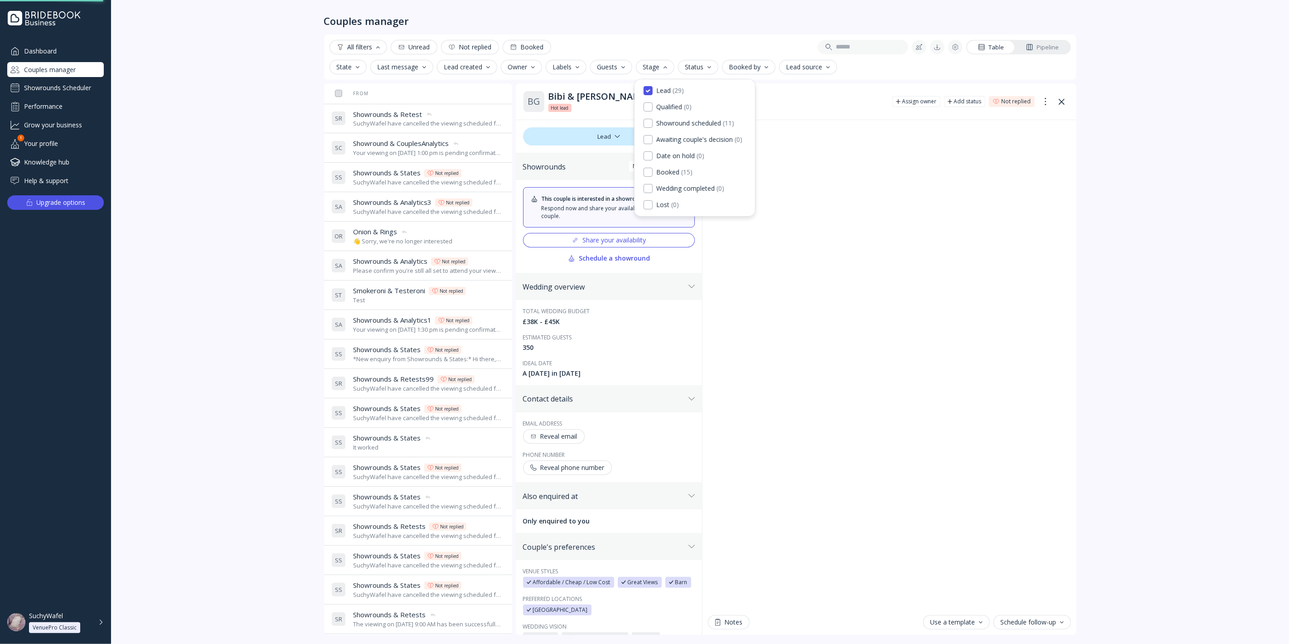
click at [695, 58] on div "All filters Unread Not replied Booked Table Pipeline State Last message Lead cr…" at bounding box center [700, 56] width 752 height 45
click at [699, 65] on div "Status" at bounding box center [698, 66] width 26 height 7
drag, startPoint x: 67, startPoint y: 96, endPoint x: 70, endPoint y: 88, distance: 8.2
click at [67, 95] on div "Dashboard Couples manager Showrounds Scheduler Performance Grow your business Y…" at bounding box center [55, 115] width 97 height 145
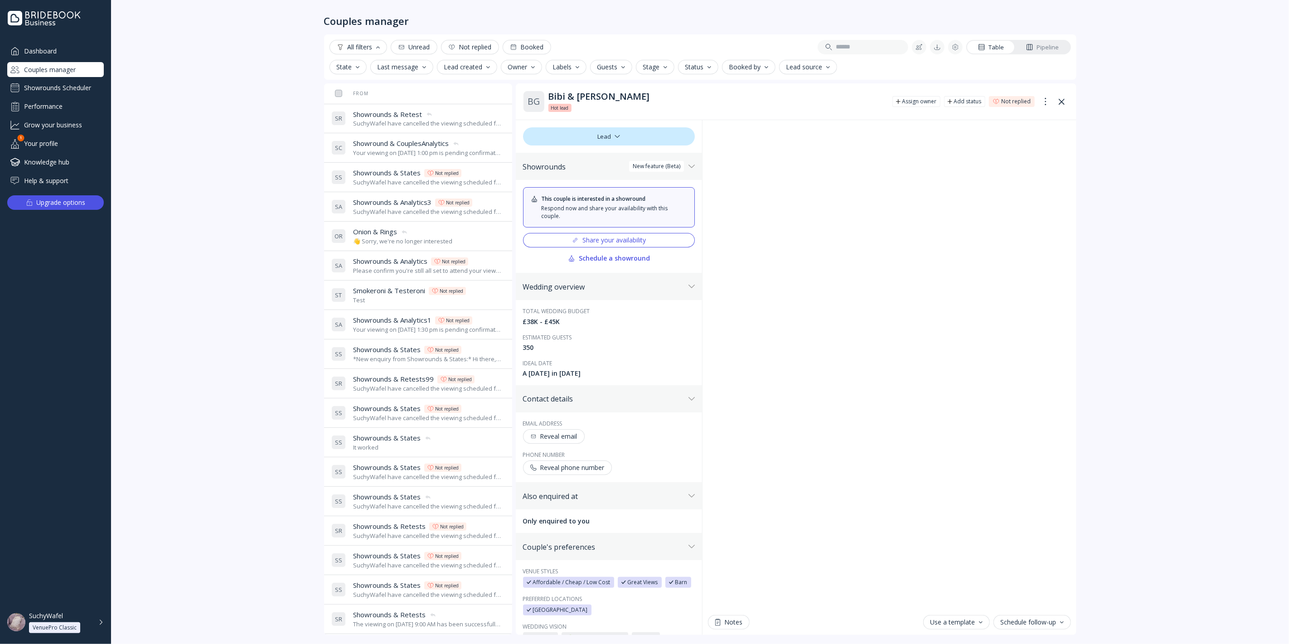
click at [70, 88] on div "Showrounds Scheduler" at bounding box center [55, 88] width 97 height 14
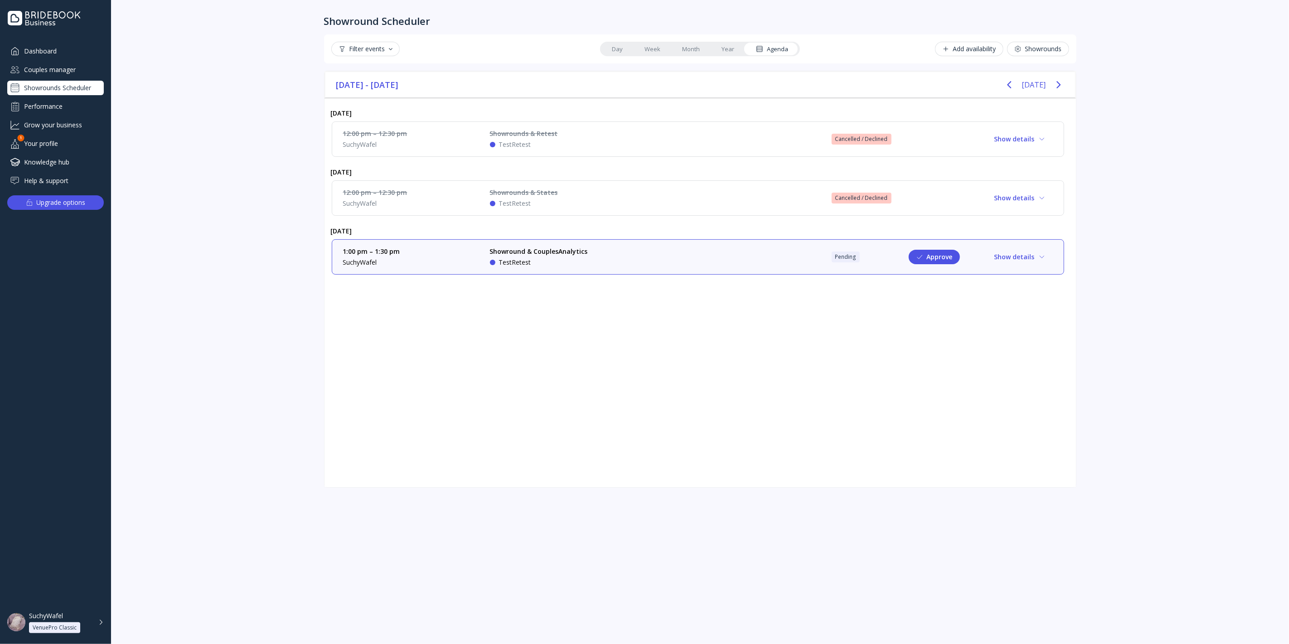
click at [367, 46] on div "Filter events" at bounding box center [365, 48] width 54 height 7
click at [374, 87] on div "Confirmed" at bounding box center [369, 89] width 33 height 8
click at [377, 101] on div "Cancelled / Declined" at bounding box center [384, 105] width 63 height 8
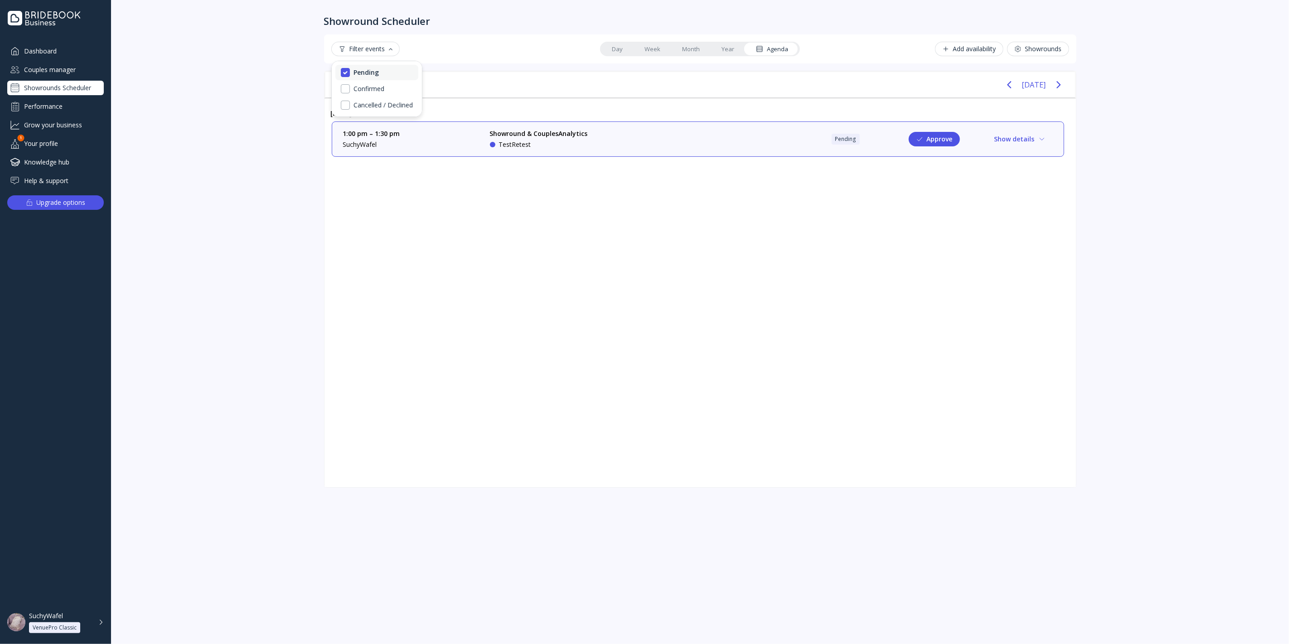
click at [374, 72] on div "Pending" at bounding box center [365, 72] width 25 height 8
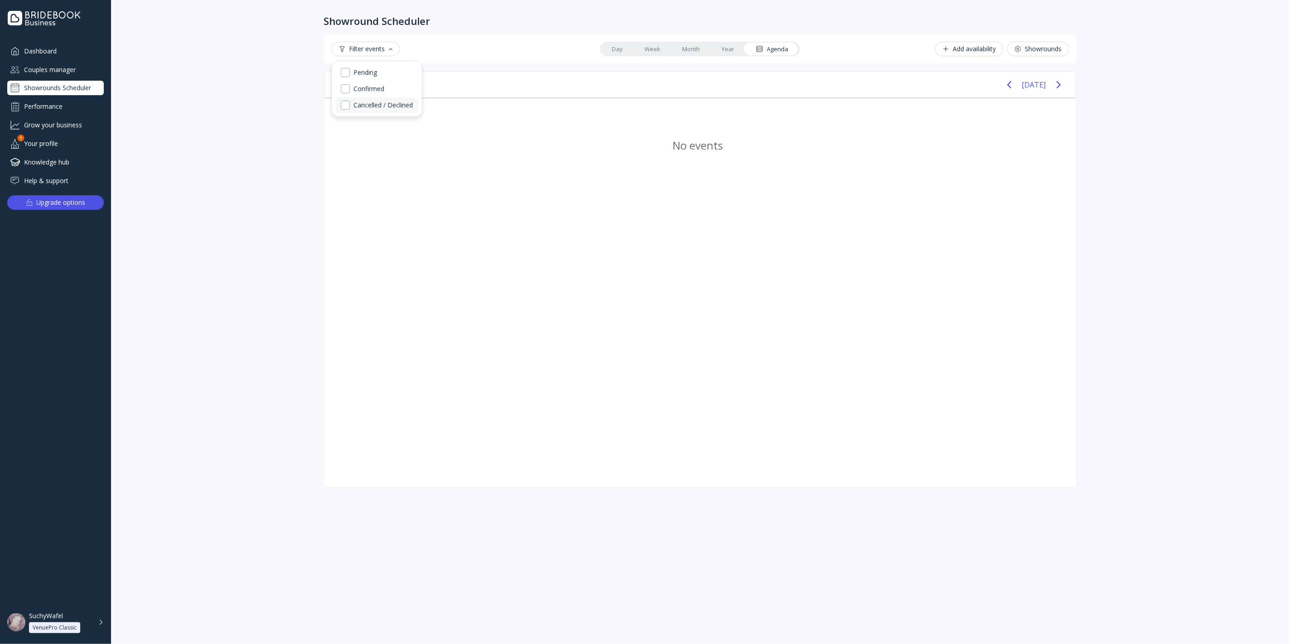
click at [374, 104] on div "Cancelled / Declined" at bounding box center [382, 105] width 59 height 8
click at [374, 104] on div "Cancelled / Declined" at bounding box center [384, 105] width 63 height 8
click at [367, 72] on div "Pending" at bounding box center [365, 72] width 24 height 8
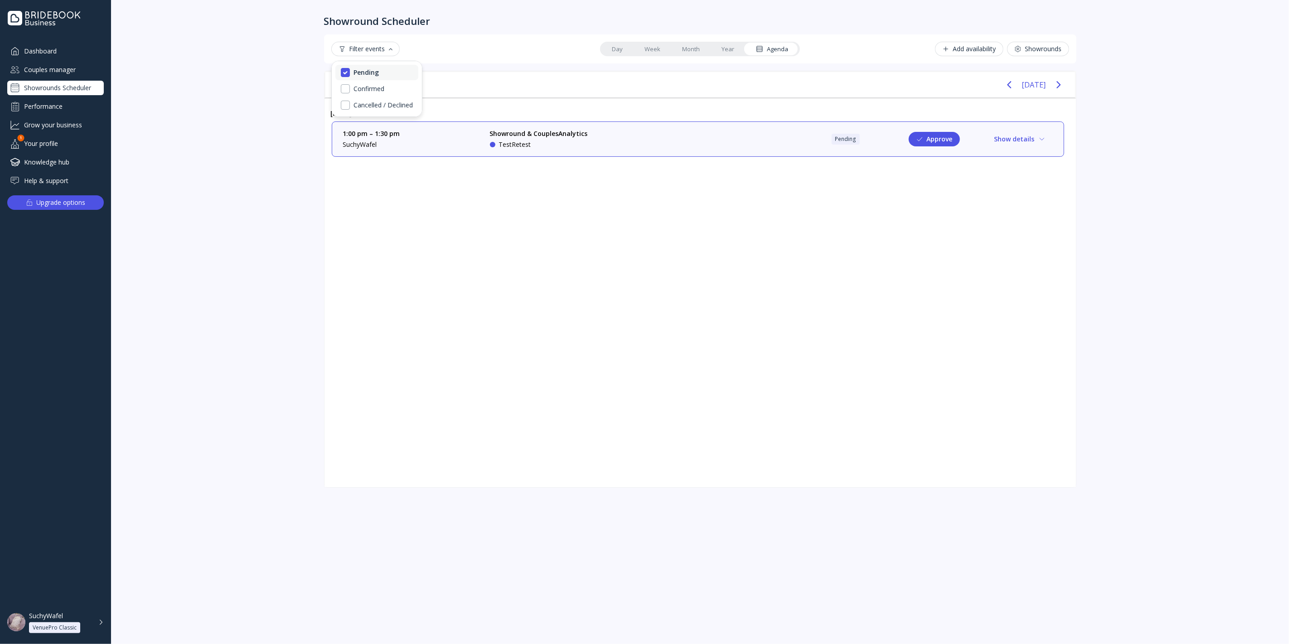
click at [367, 72] on div "Pending" at bounding box center [365, 72] width 25 height 8
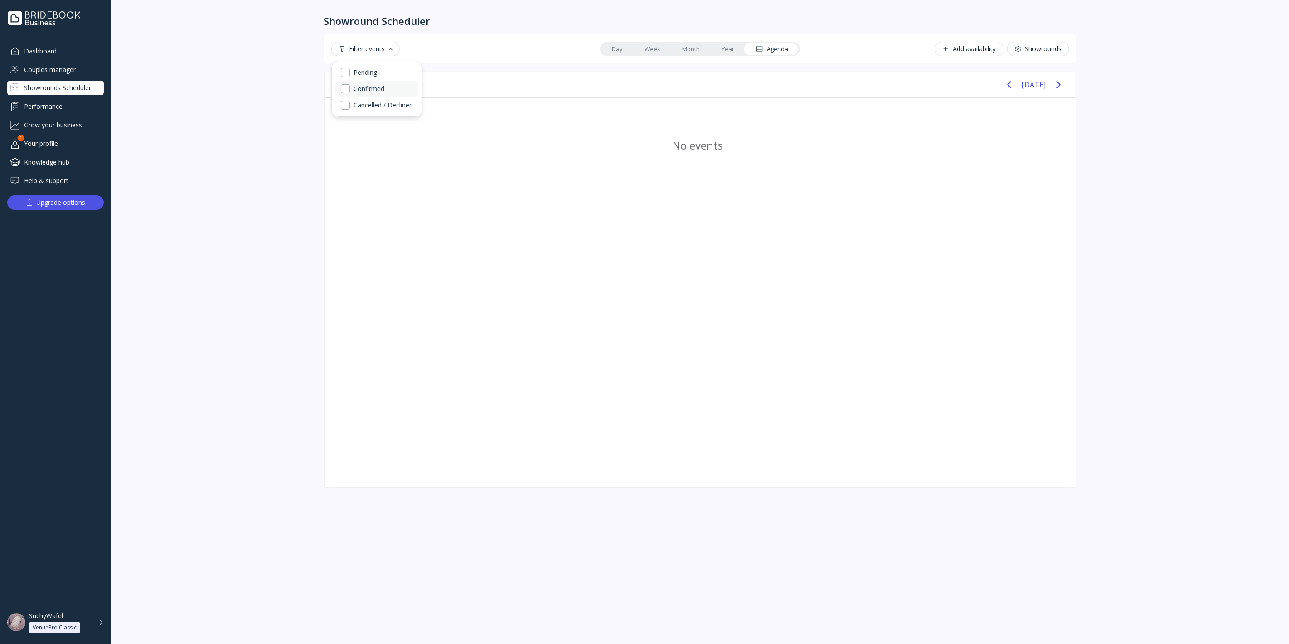
click at [365, 88] on div "Confirmed" at bounding box center [368, 89] width 31 height 8
click at [365, 88] on div "Confirmed" at bounding box center [369, 89] width 33 height 8
click at [366, 70] on div "Pending" at bounding box center [365, 72] width 24 height 8
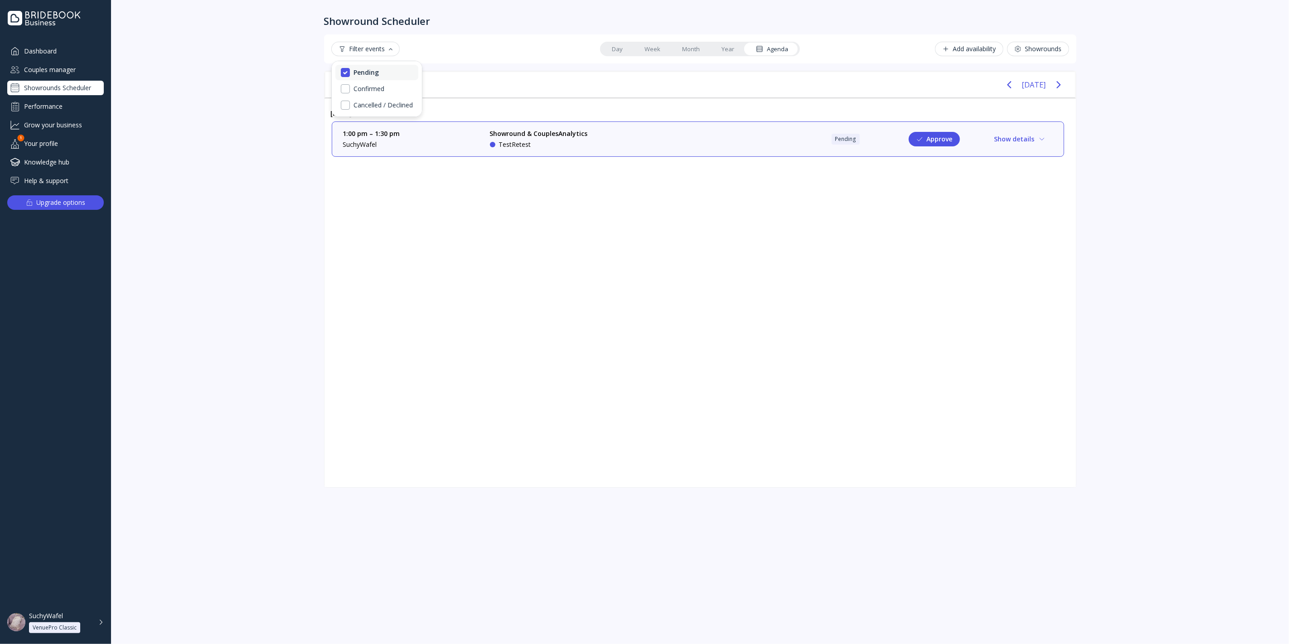
click at [367, 70] on div "Pending" at bounding box center [365, 72] width 25 height 8
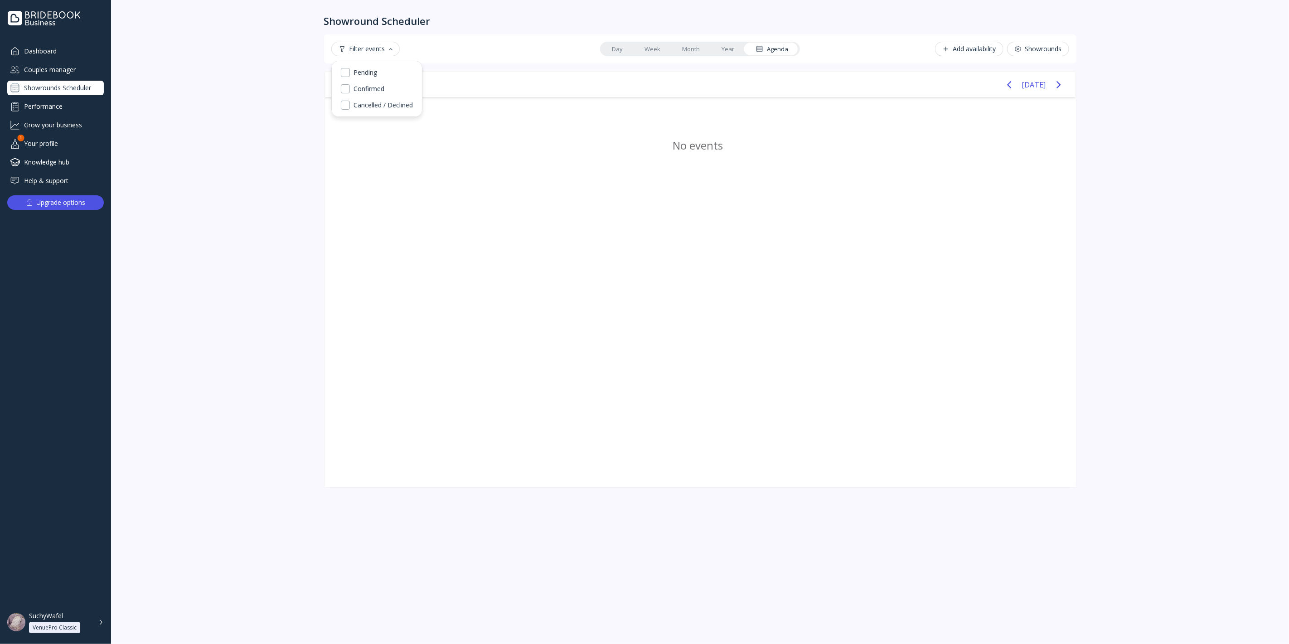
click at [376, 114] on div "Pending Confirmed Cancelled / Declined" at bounding box center [377, 88] width 90 height 55
click at [374, 105] on div "Cancelled / Declined" at bounding box center [382, 105] width 59 height 8
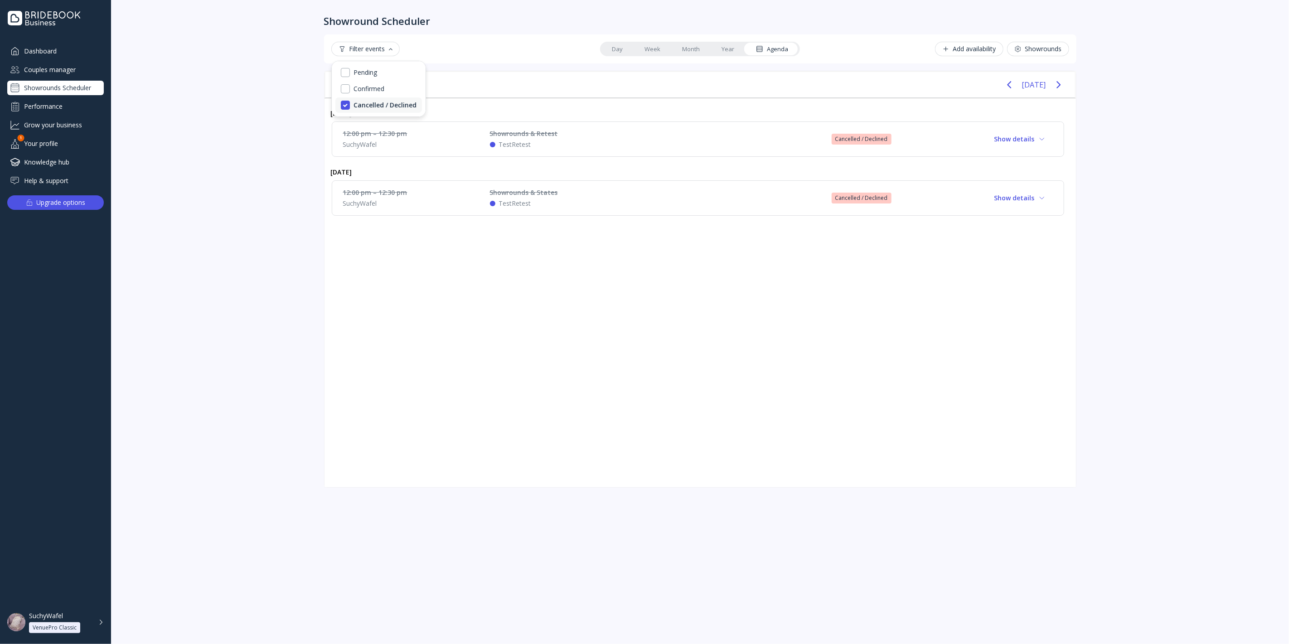
click at [373, 104] on div "Cancelled / Declined" at bounding box center [384, 105] width 63 height 8
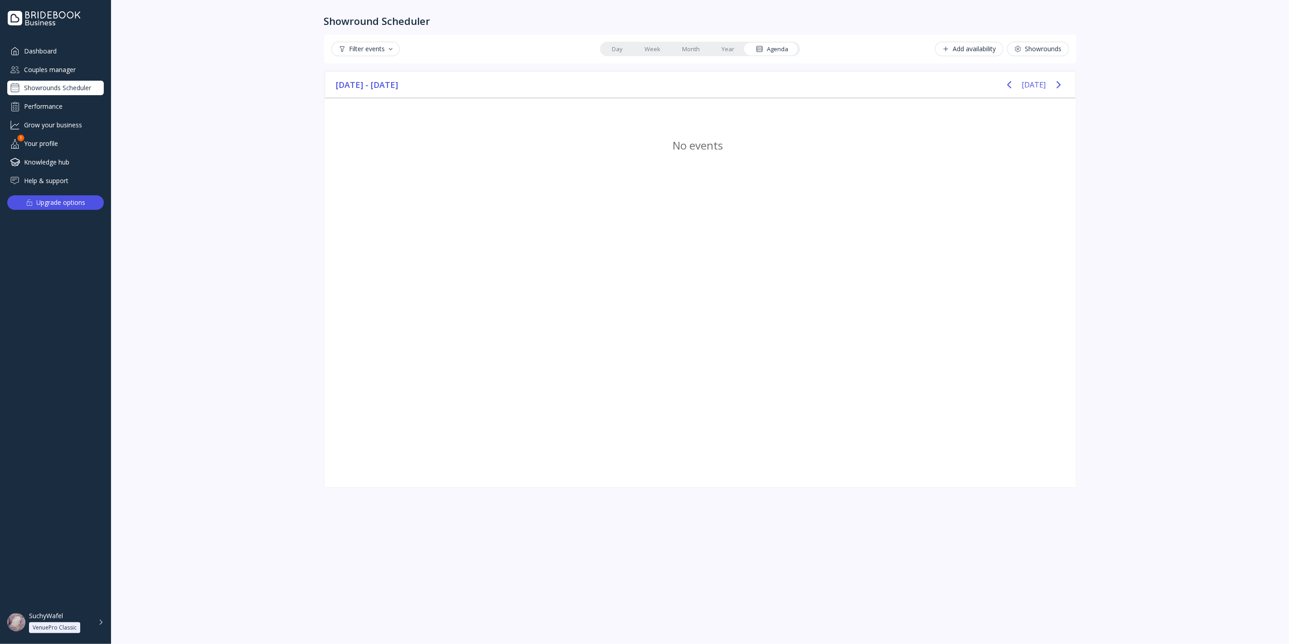
click at [765, 43] on link "Agenda" at bounding box center [772, 49] width 54 height 13
click at [720, 41] on div "Filter events Day Week Month Year Agenda Add availability Showrounds" at bounding box center [700, 48] width 752 height 29
click at [734, 44] on link "Year" at bounding box center [727, 49] width 34 height 13
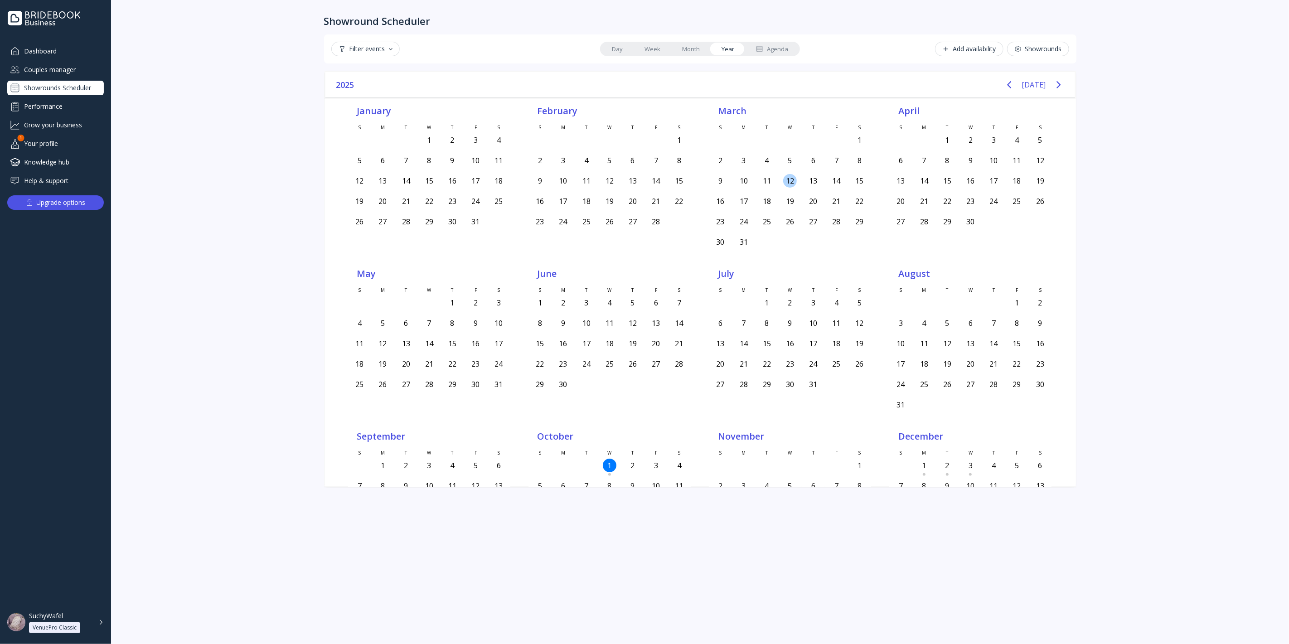
click at [801, 195] on div "20" at bounding box center [812, 201] width 23 height 17
click at [791, 322] on div "9" at bounding box center [789, 322] width 23 height 17
click at [690, 48] on link "Month" at bounding box center [690, 49] width 39 height 13
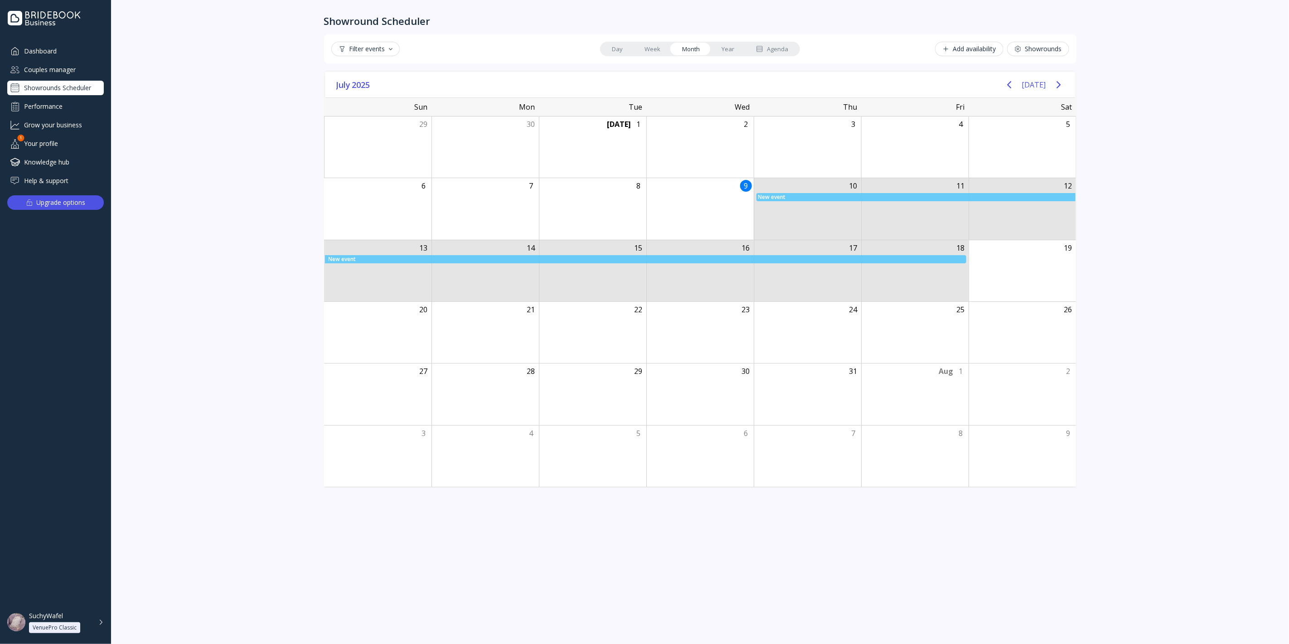
drag, startPoint x: 836, startPoint y: 205, endPoint x: 963, endPoint y: 288, distance: 151.8
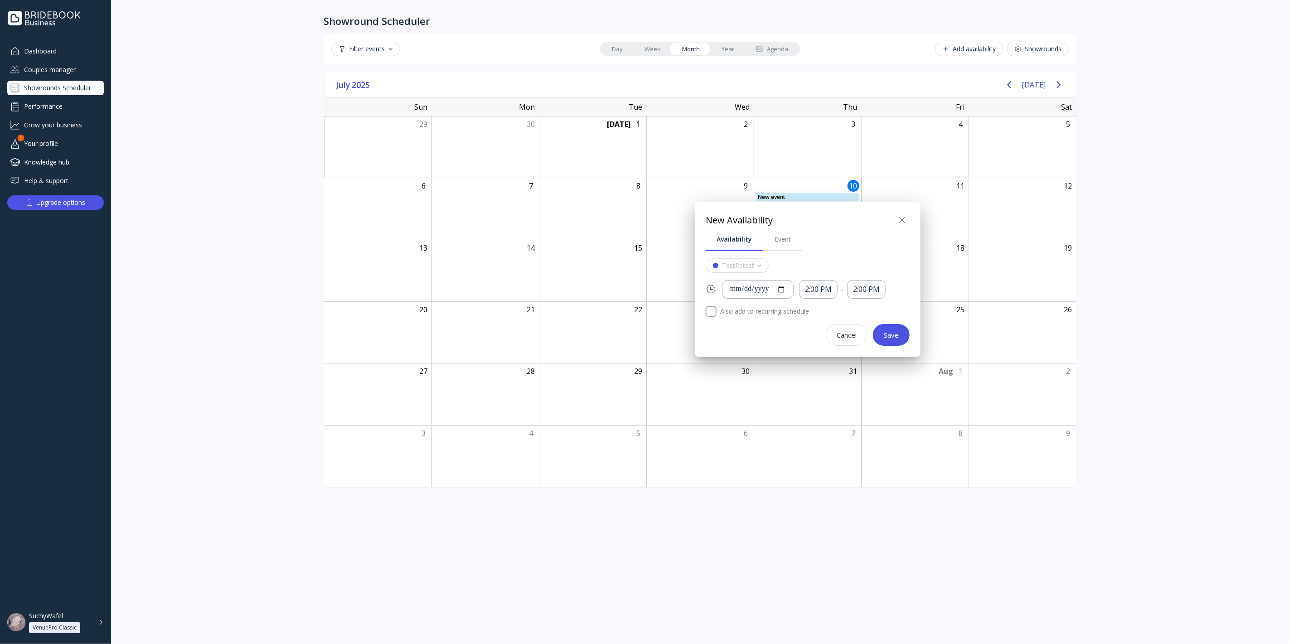
click at [901, 221] on icon at bounding box center [902, 220] width 11 height 11
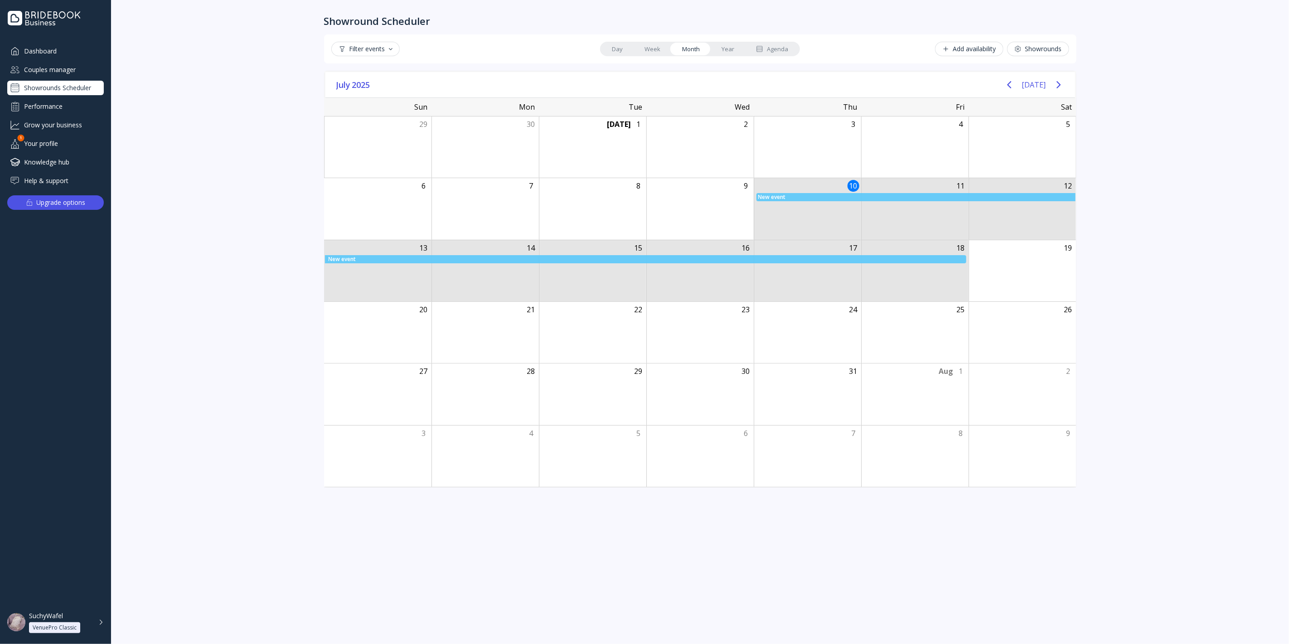
drag, startPoint x: 821, startPoint y: 210, endPoint x: 827, endPoint y: 212, distance: 6.9
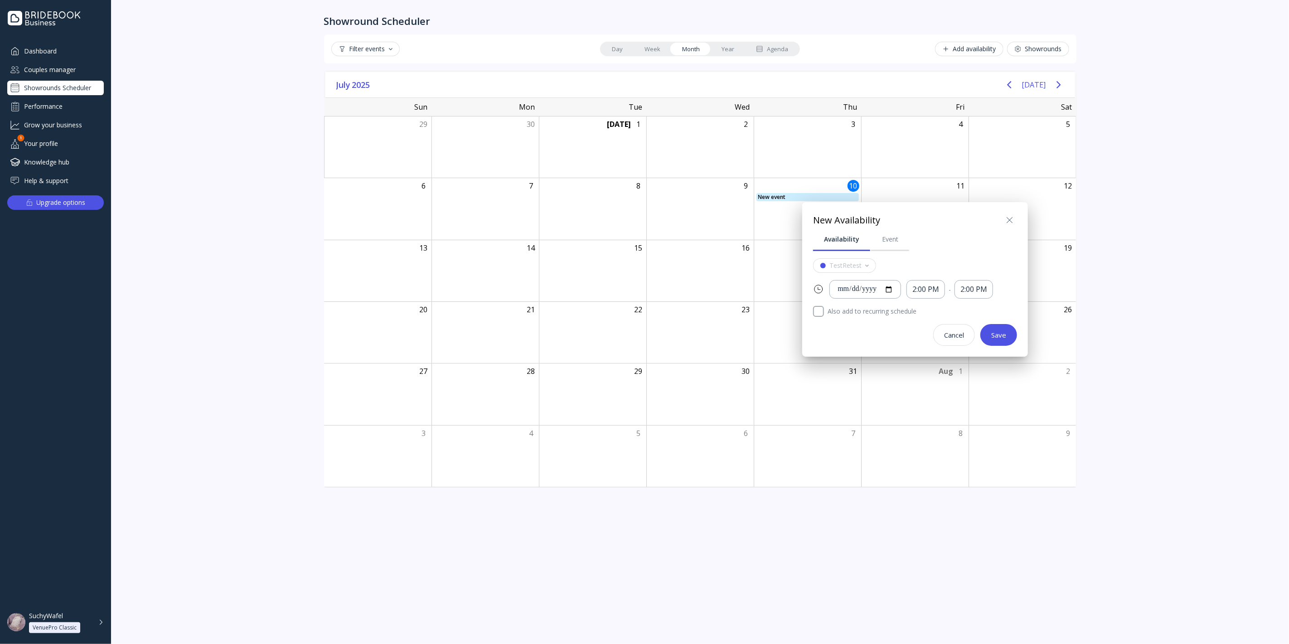
click at [1017, 215] on div "**********" at bounding box center [915, 279] width 226 height 155
drag, startPoint x: 1014, startPoint y: 215, endPoint x: 992, endPoint y: 225, distance: 24.3
click at [1006, 217] on icon at bounding box center [1009, 220] width 11 height 11
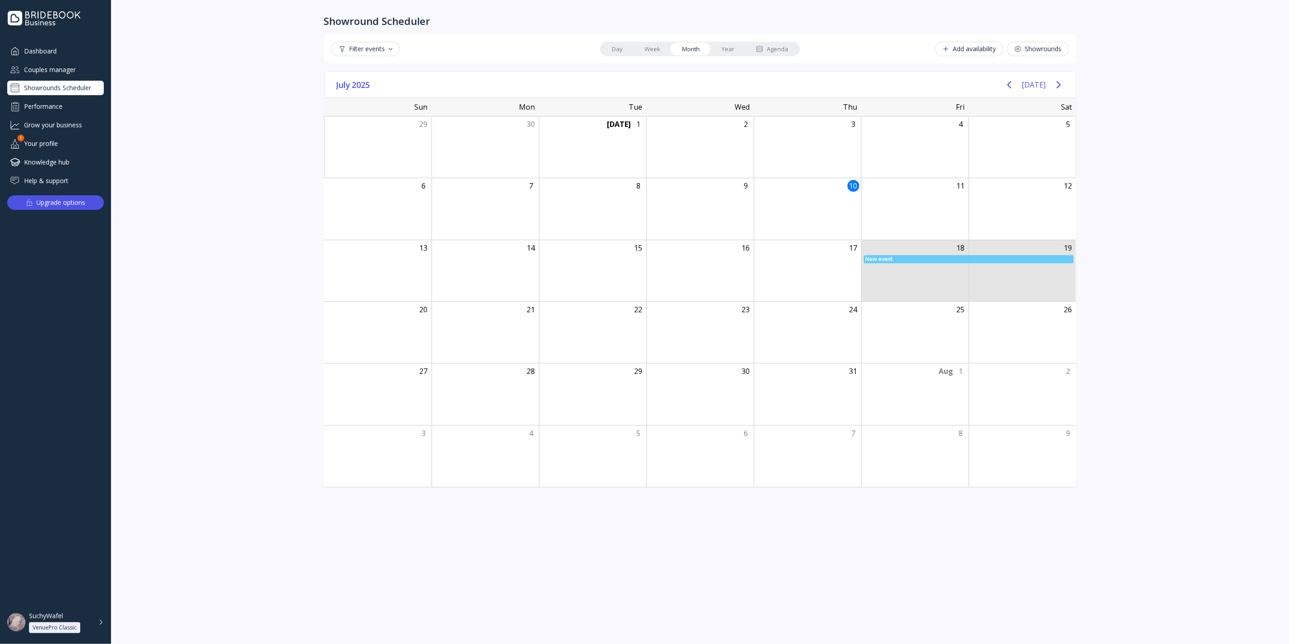
drag, startPoint x: 935, startPoint y: 245, endPoint x: 1001, endPoint y: 292, distance: 80.8
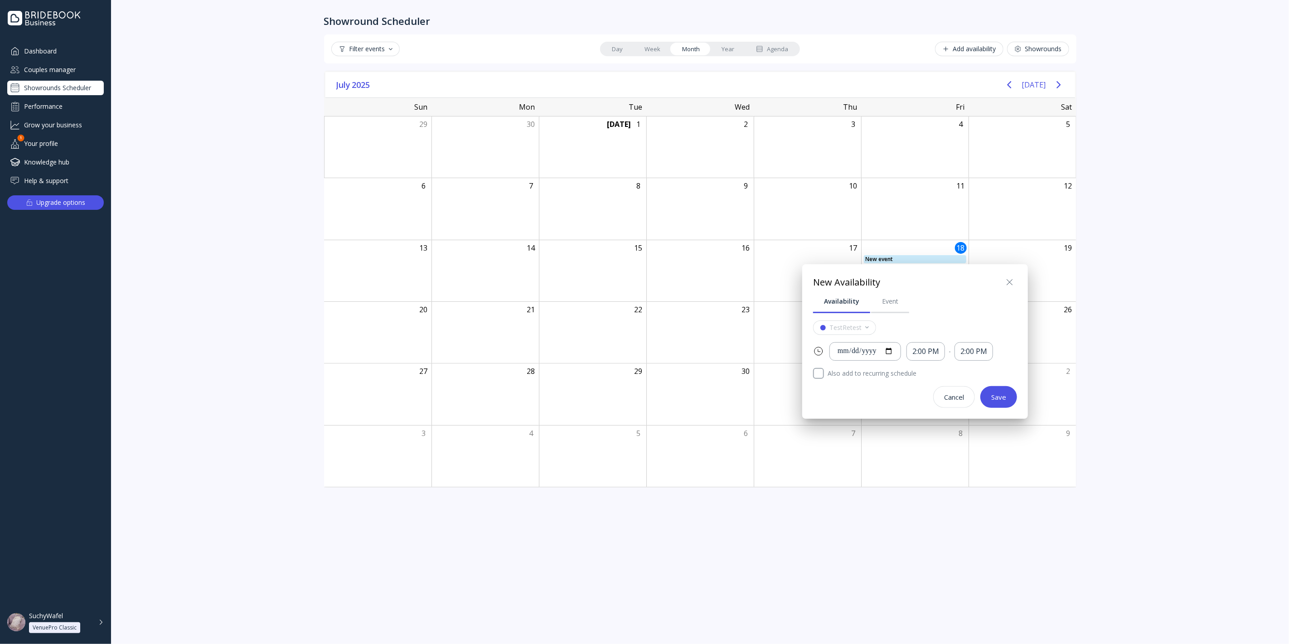
click at [1009, 281] on icon at bounding box center [1009, 282] width 11 height 11
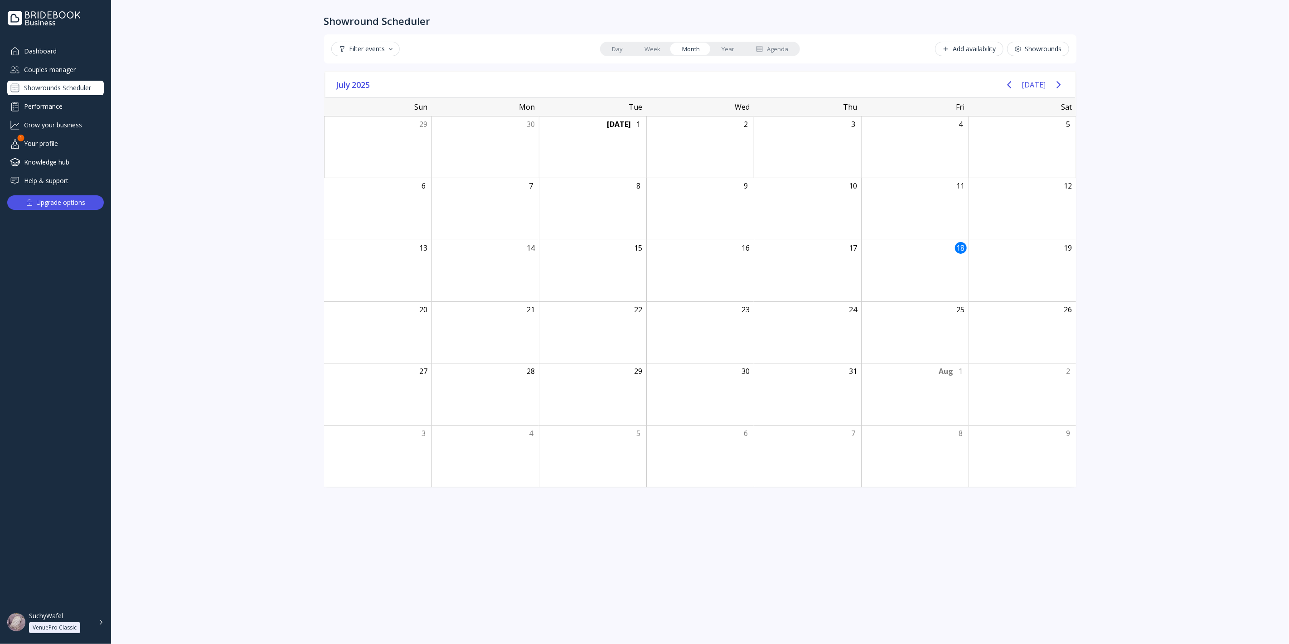
click at [728, 51] on link "Year" at bounding box center [727, 49] width 34 height 13
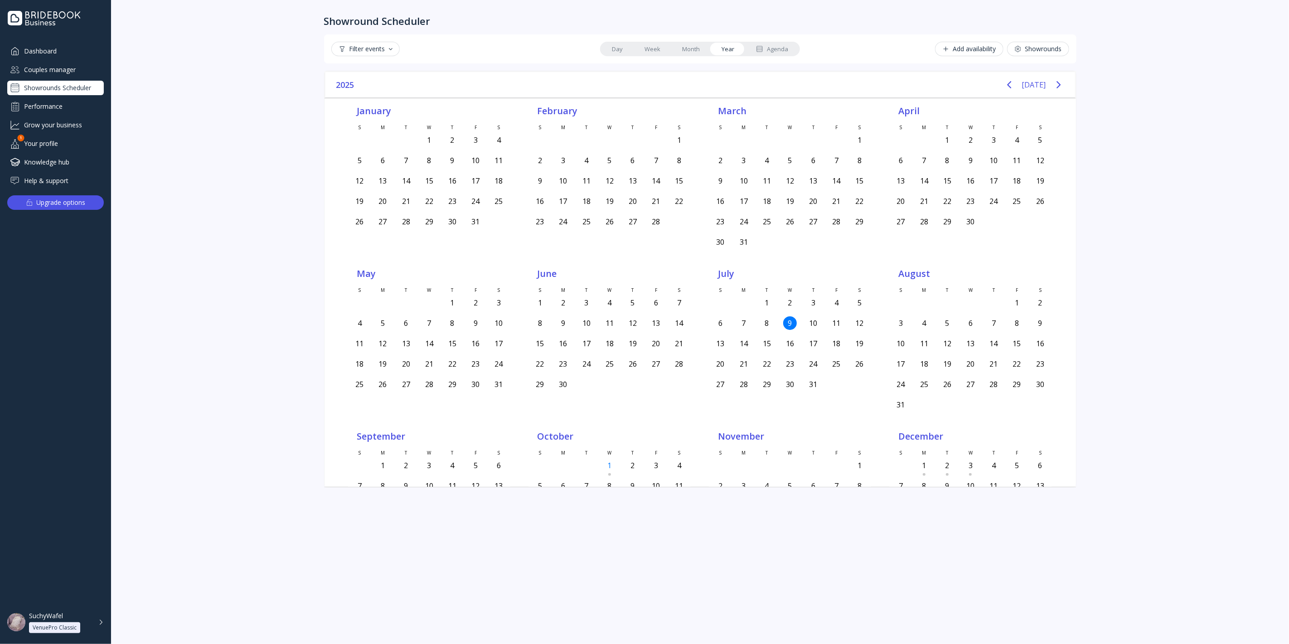
click at [681, 47] on link "Month" at bounding box center [690, 49] width 39 height 13
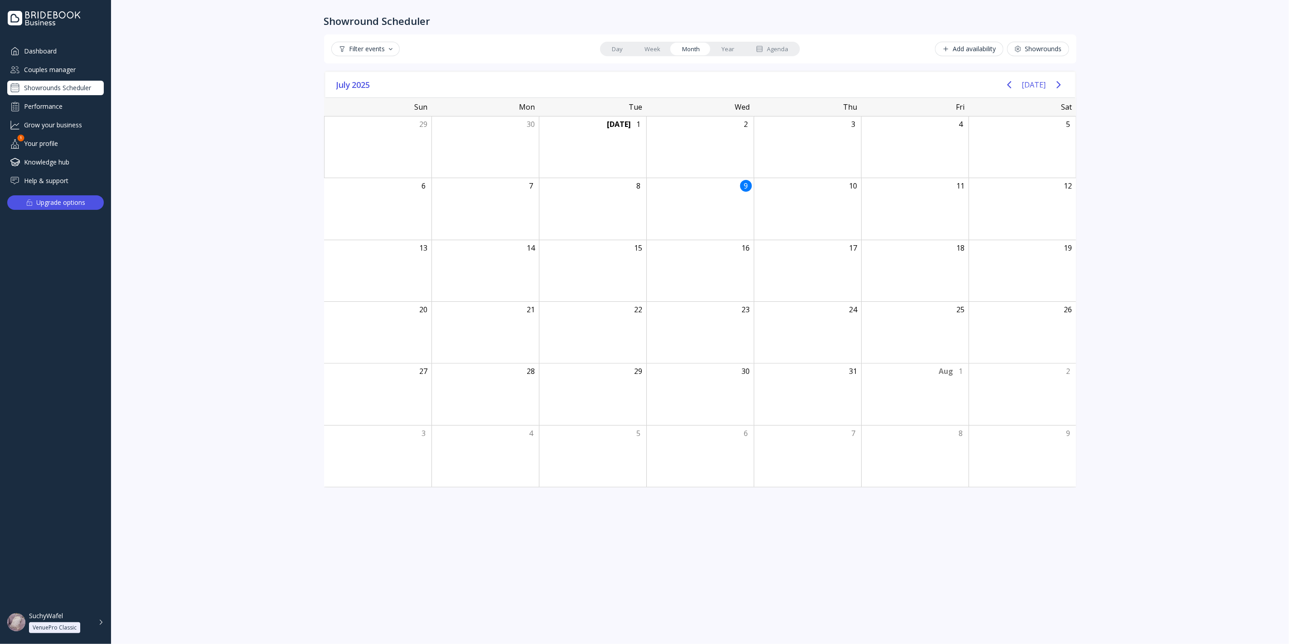
click at [653, 49] on link "Week" at bounding box center [652, 49] width 38 height 13
click at [625, 48] on link "Day" at bounding box center [617, 49] width 33 height 13
click at [732, 52] on link "Year" at bounding box center [727, 49] width 34 height 13
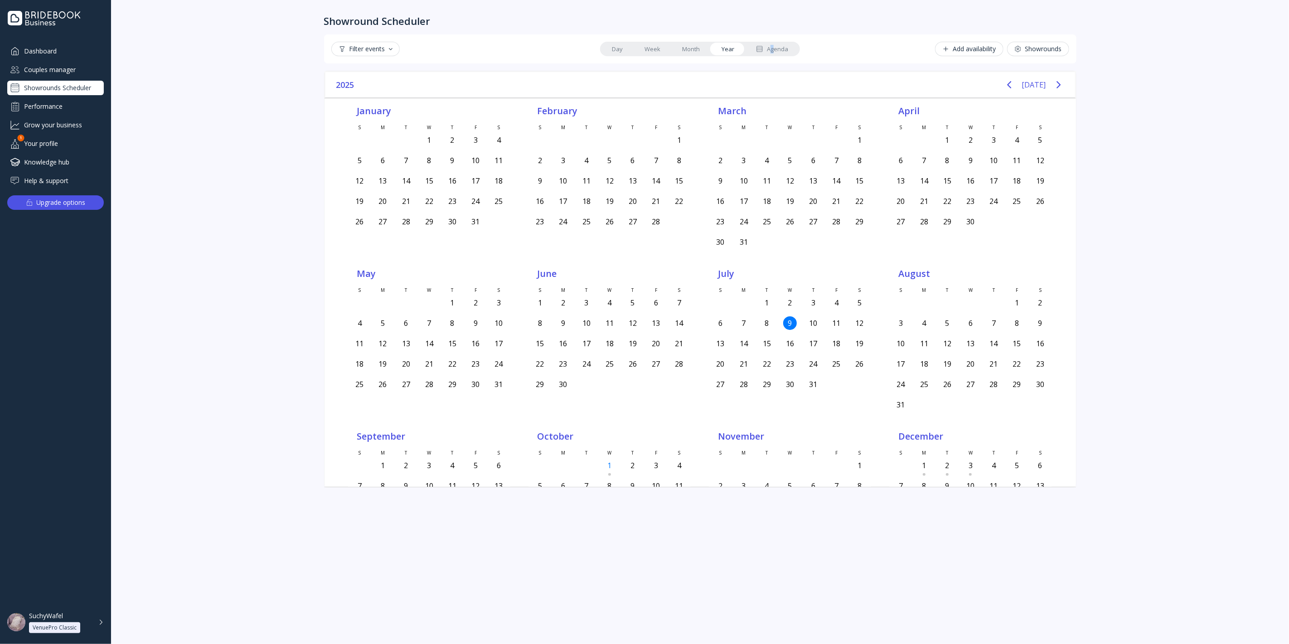
click at [773, 46] on div "Agenda" at bounding box center [772, 49] width 32 height 9
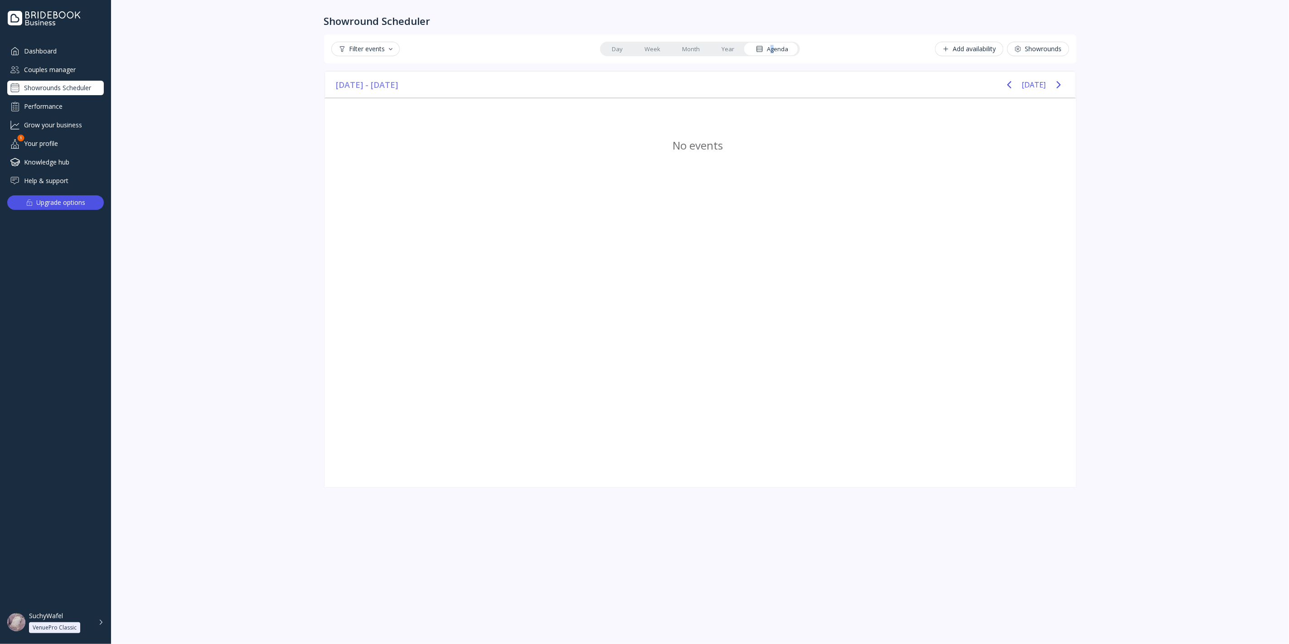
click at [375, 56] on button "Filter events" at bounding box center [365, 49] width 68 height 14
click at [373, 96] on div "Confirmed" at bounding box center [376, 88] width 83 height 15
click at [376, 106] on div "Cancelled / Declined" at bounding box center [382, 105] width 59 height 8
click at [375, 85] on div "Confirmed" at bounding box center [369, 89] width 33 height 8
click at [375, 69] on div "Pending" at bounding box center [365, 72] width 24 height 8
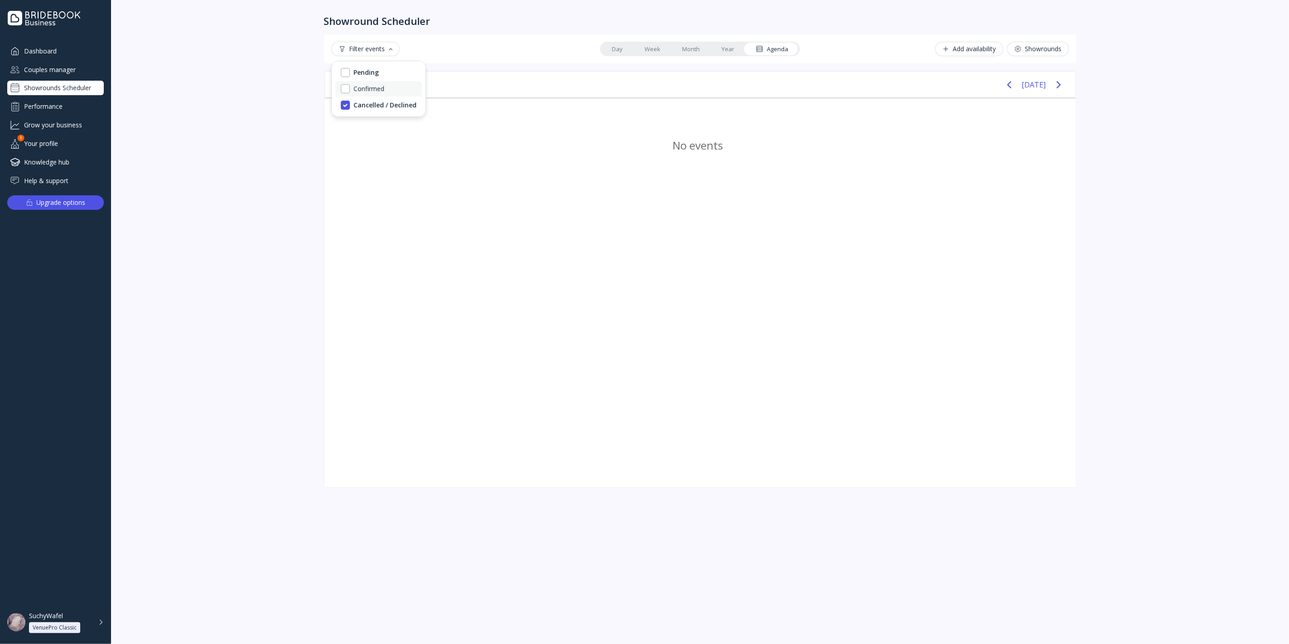
click at [372, 85] on div "Confirmed" at bounding box center [368, 89] width 31 height 8
click at [372, 103] on div "Cancelled / Declined" at bounding box center [378, 104] width 87 height 15
click at [374, 77] on div "Pending" at bounding box center [376, 72] width 83 height 15
click at [373, 92] on div "Confirmed" at bounding box center [369, 89] width 33 height 8
click at [251, 116] on div "Showround Scheduler Filter events Day Week Month Year Agenda Add availability S…" at bounding box center [700, 322] width 1178 height 644
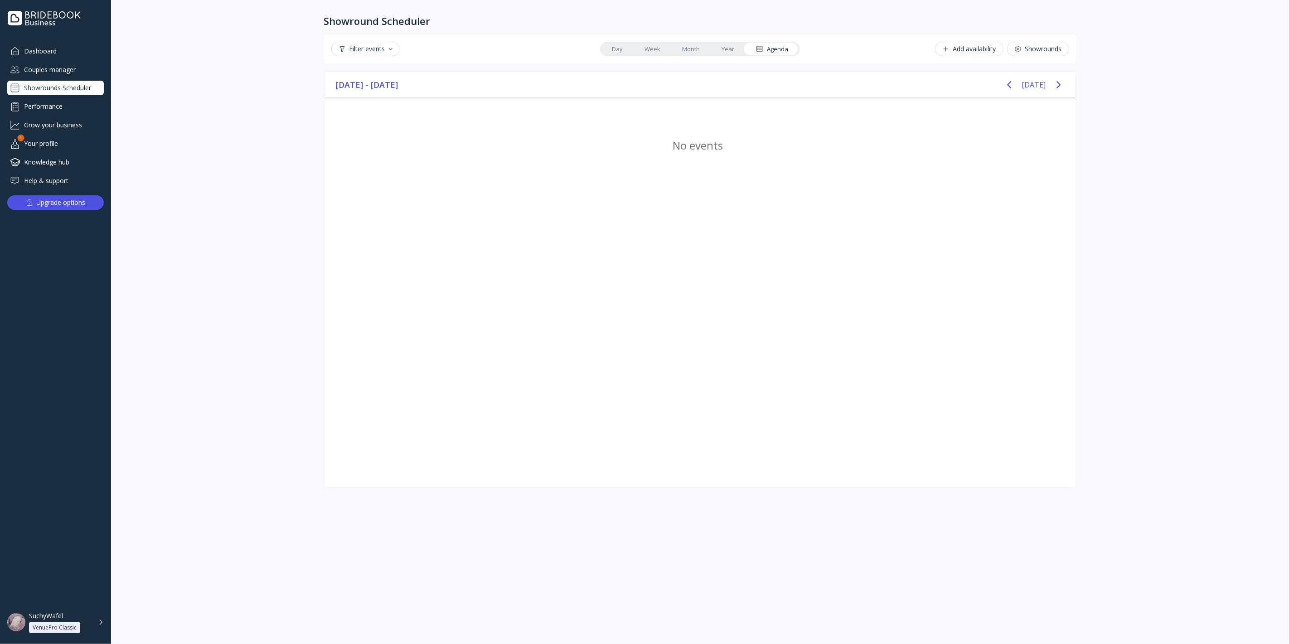
click at [60, 62] on div "Couples manager" at bounding box center [55, 69] width 97 height 15
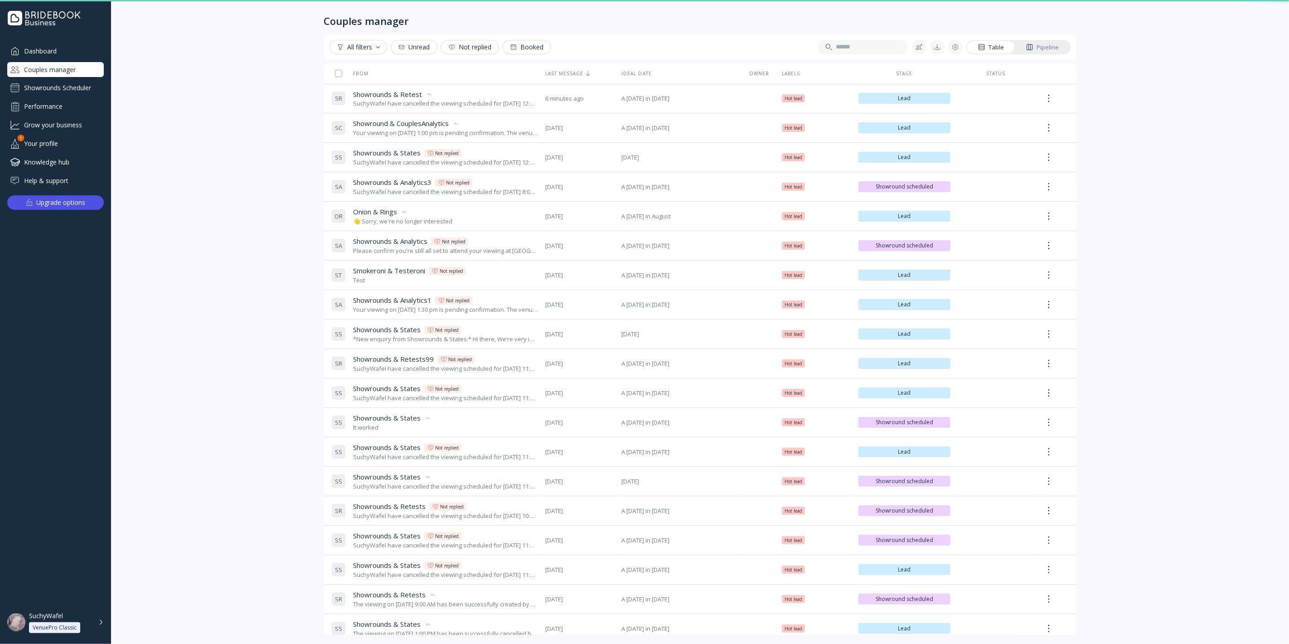
click at [75, 82] on div "Showrounds Scheduler" at bounding box center [55, 88] width 97 height 14
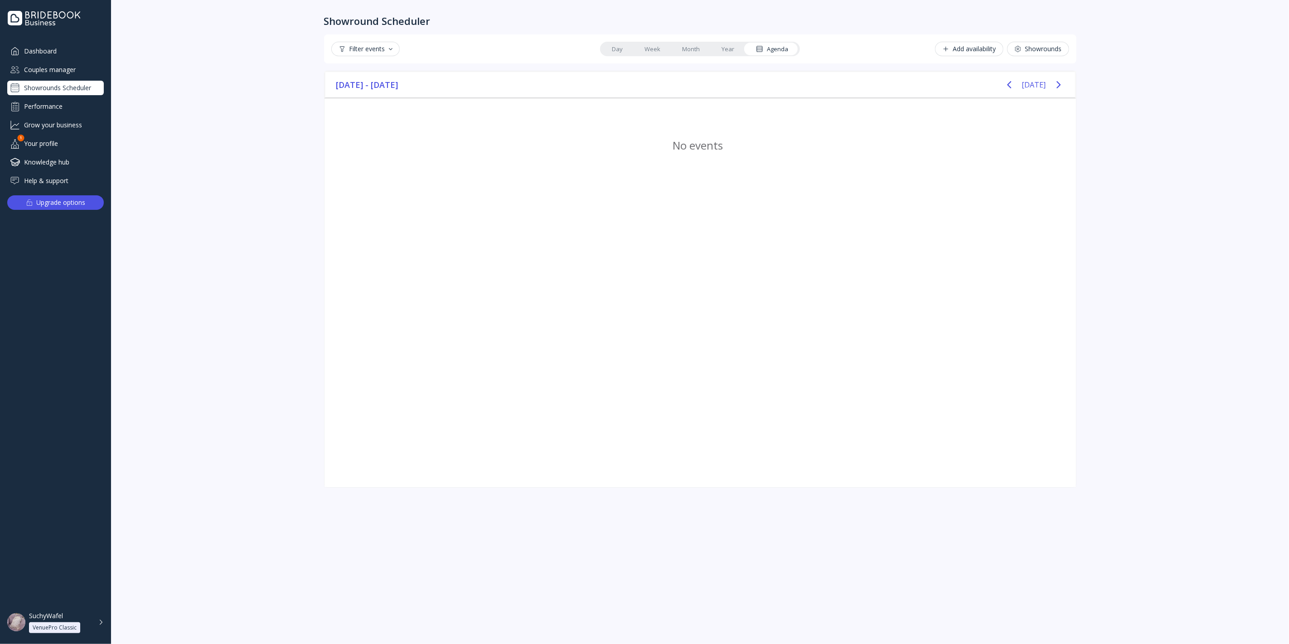
click at [729, 49] on link "Year" at bounding box center [727, 49] width 34 height 13
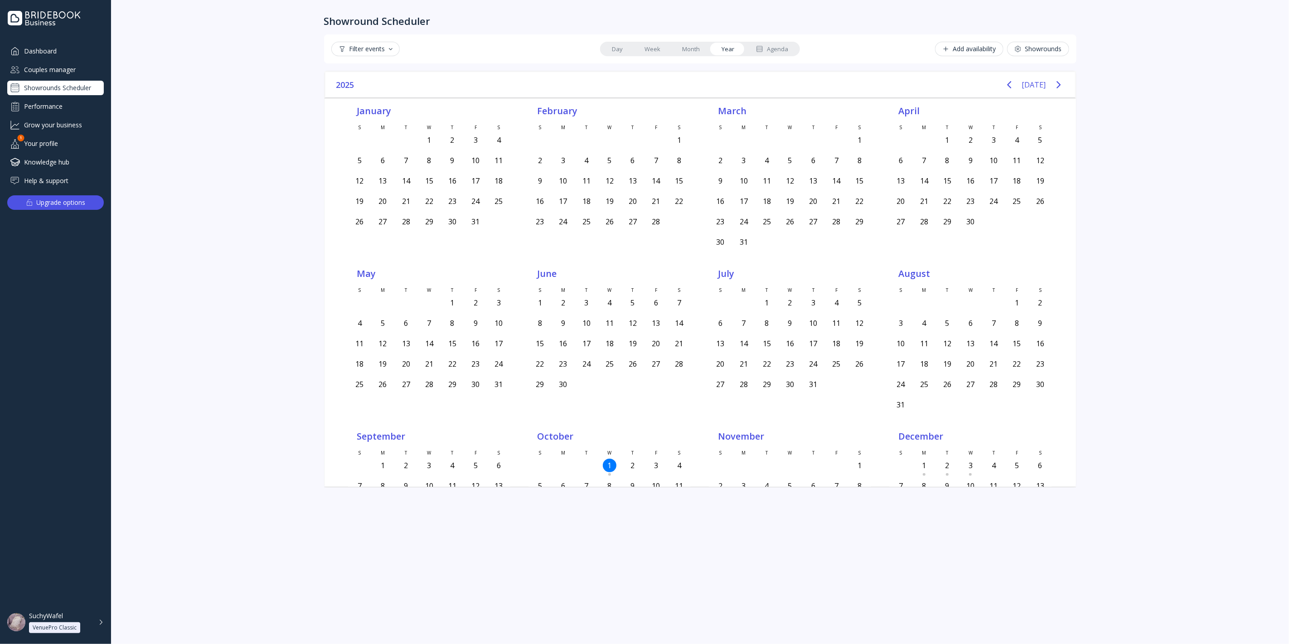
click at [766, 52] on div "Agenda" at bounding box center [772, 49] width 32 height 9
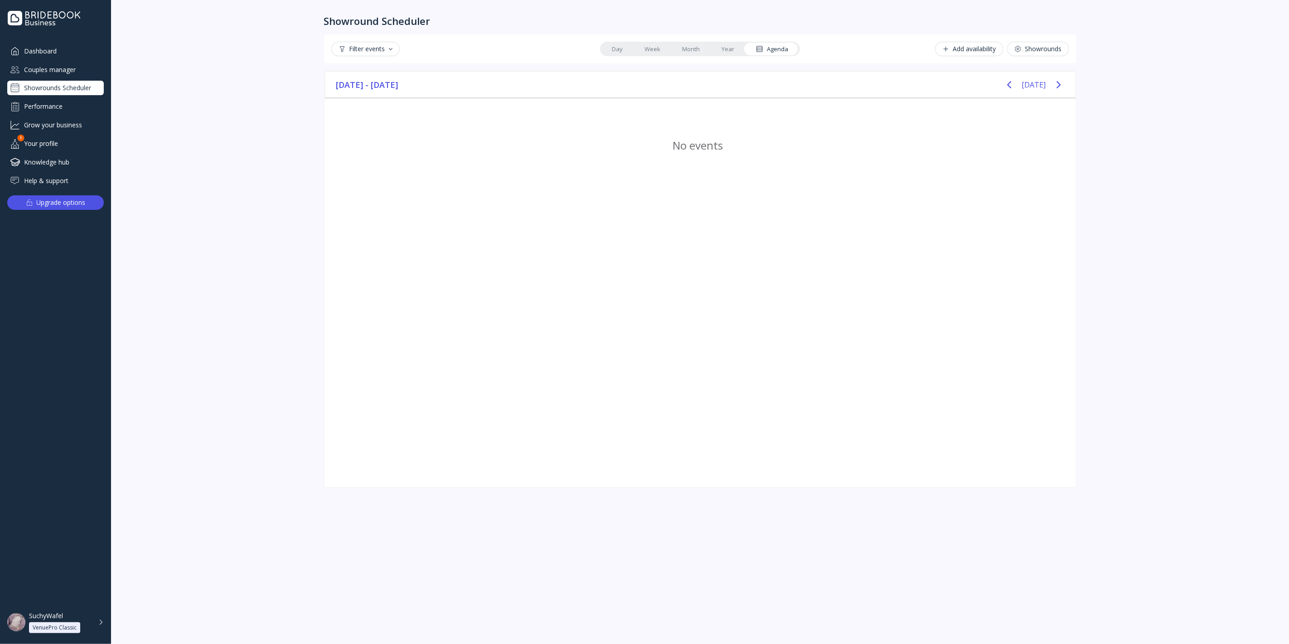
drag, startPoint x: 1046, startPoint y: 91, endPoint x: 1038, endPoint y: 90, distance: 7.4
click at [1042, 91] on div "[DATE]" at bounding box center [1034, 85] width 68 height 18
click at [1039, 89] on button "[DATE]" at bounding box center [1034, 85] width 24 height 16
click at [1031, 89] on button "[DATE]" at bounding box center [1034, 85] width 24 height 16
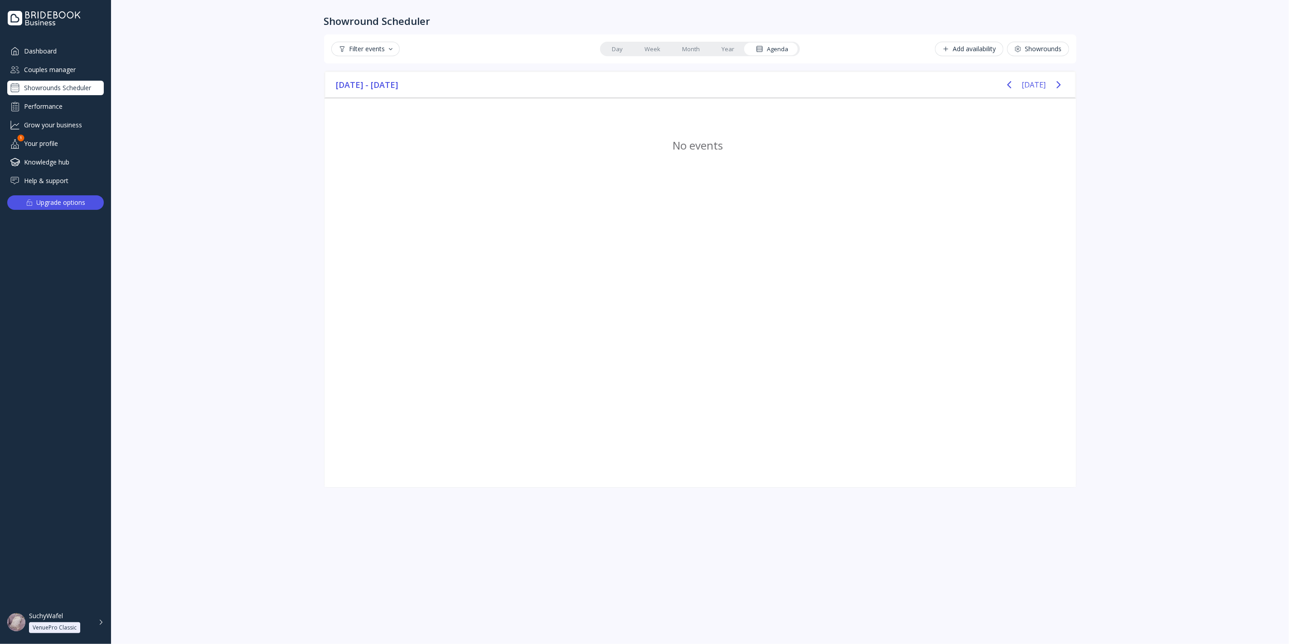
click at [339, 50] on div "Filter events" at bounding box center [365, 48] width 54 height 7
click at [352, 77] on div "Pending" at bounding box center [376, 72] width 83 height 15
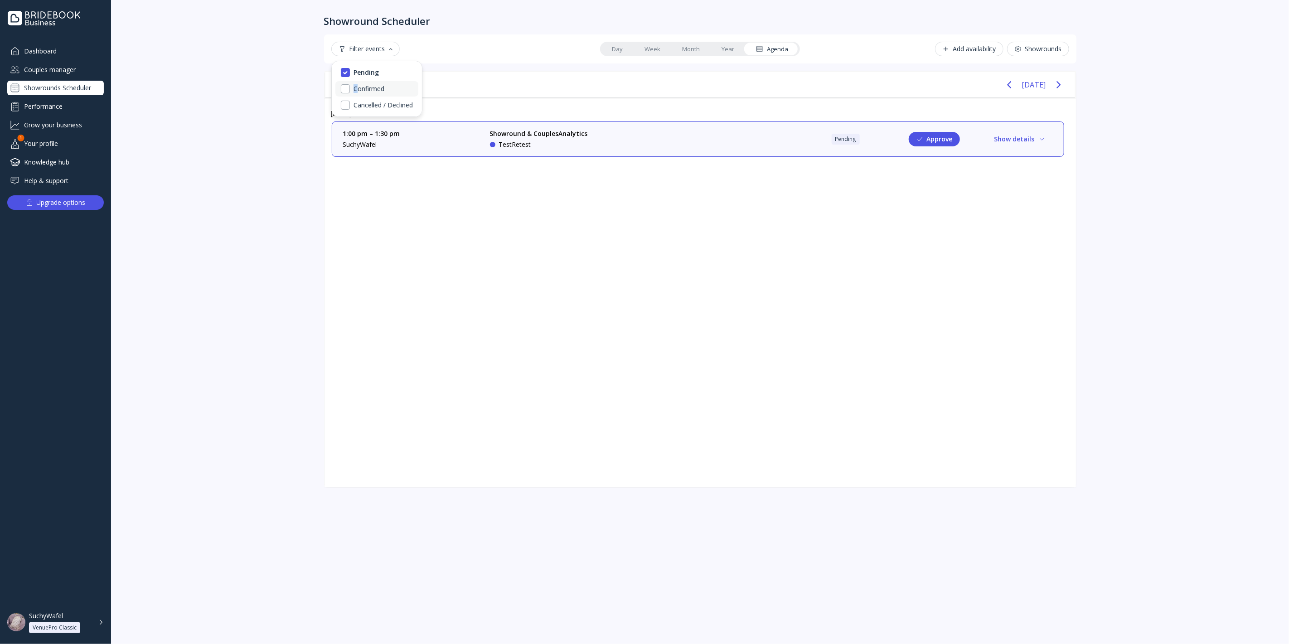
click at [355, 90] on div "Confirmed" at bounding box center [368, 89] width 31 height 8
click at [355, 108] on div "Cancelled / Declined" at bounding box center [382, 105] width 59 height 8
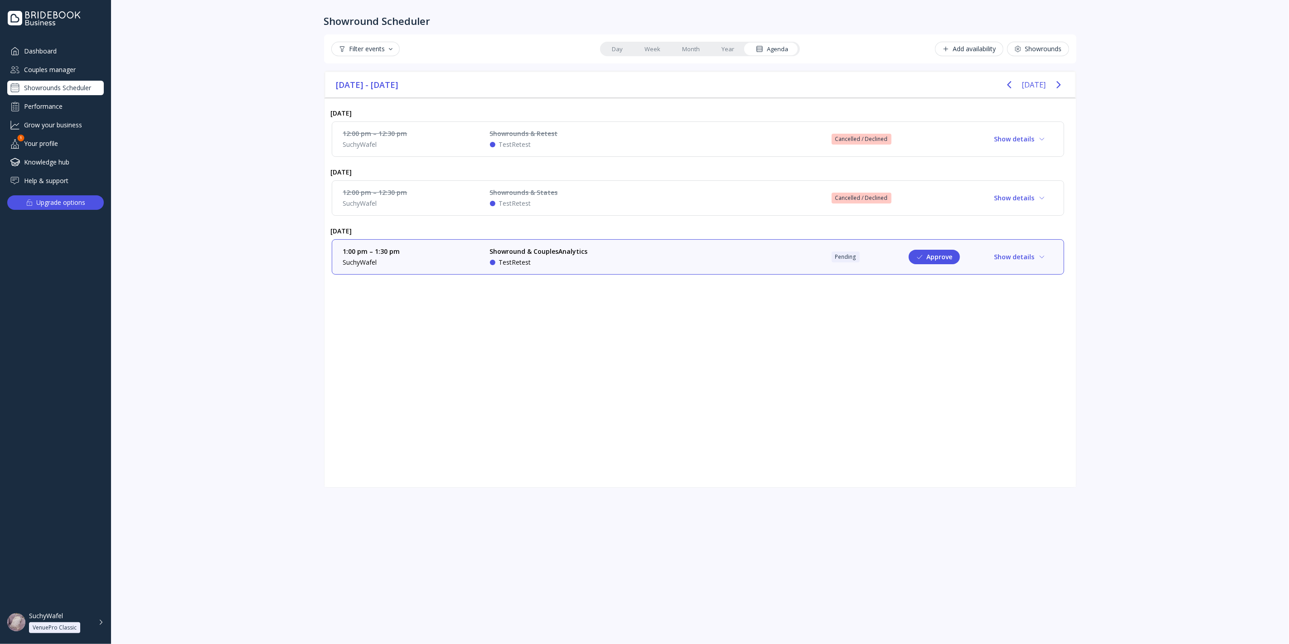
click at [562, 311] on div "6 Mon Oct 2025 12:00 pm – 12:30 pm SuchyWafel Showrounds & Retest TestRetest Ca…" at bounding box center [699, 292] width 751 height 389
click at [867, 190] on div "12:00 pm – 12:30 pm SuchyWafel Showrounds & States TestRetest Cancelled / Decli…" at bounding box center [698, 198] width 710 height 20
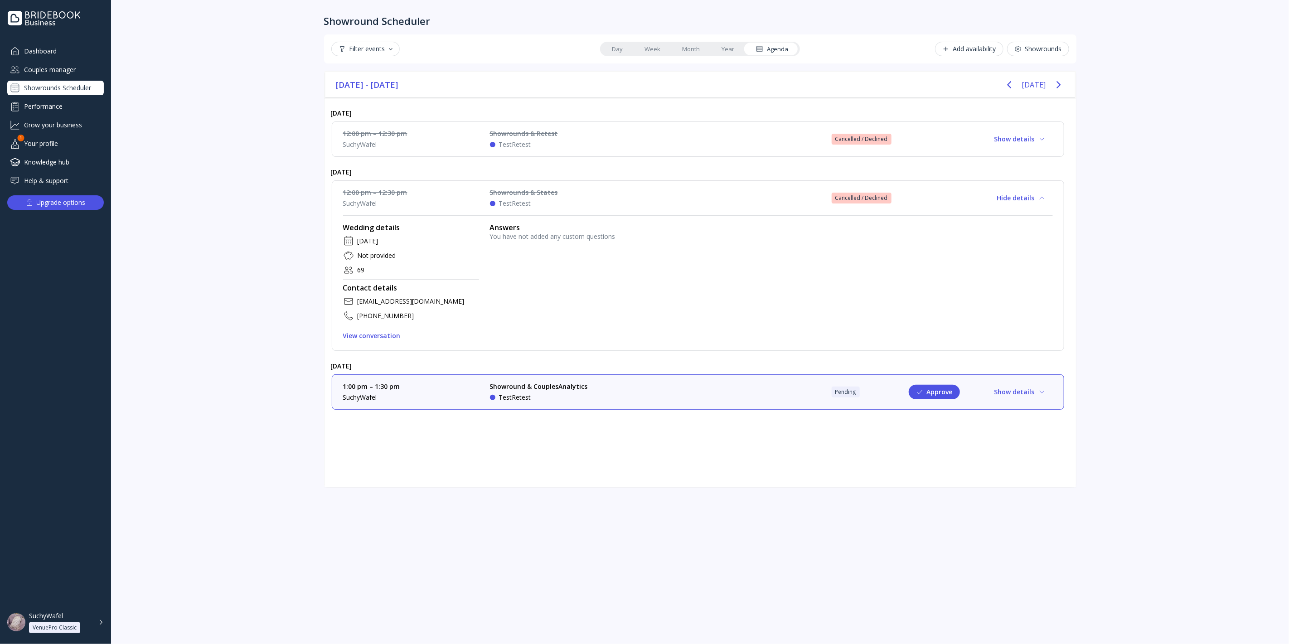
click at [870, 191] on div "12:00 pm – 12:30 pm SuchyWafel Showrounds & States TestRetest Cancelled / Decli…" at bounding box center [698, 198] width 710 height 20
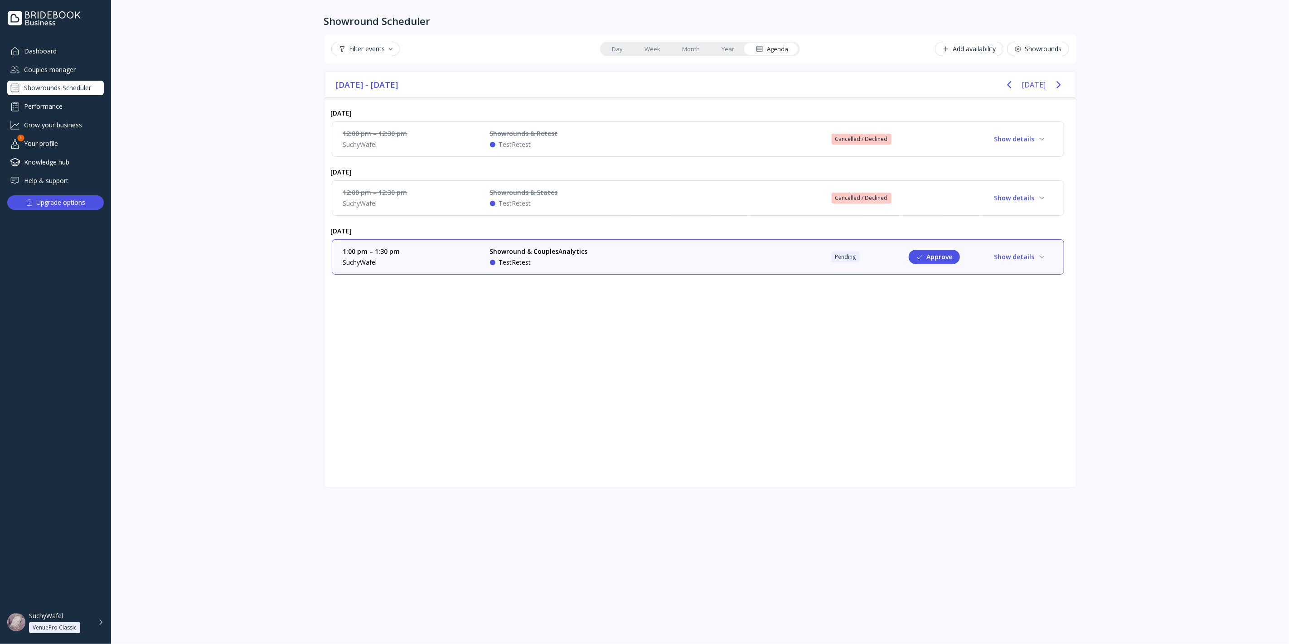
click at [873, 140] on div "Cancelled / Declined" at bounding box center [861, 138] width 53 height 7
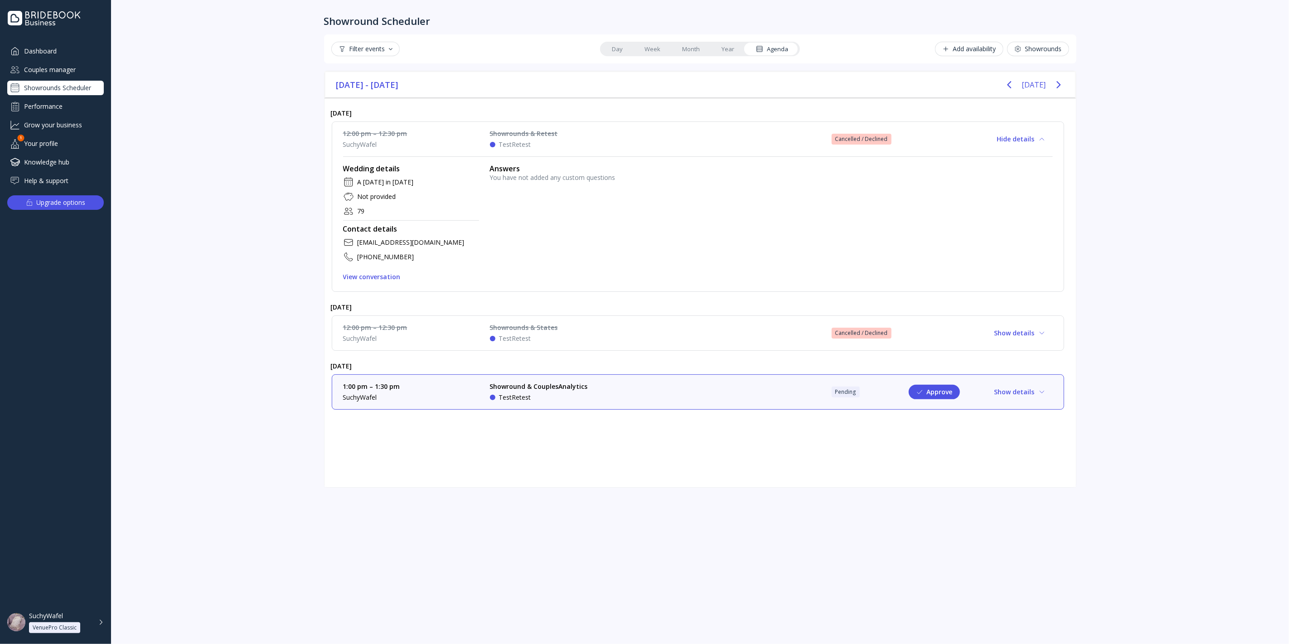
click at [871, 140] on div "Cancelled / Declined" at bounding box center [861, 138] width 53 height 7
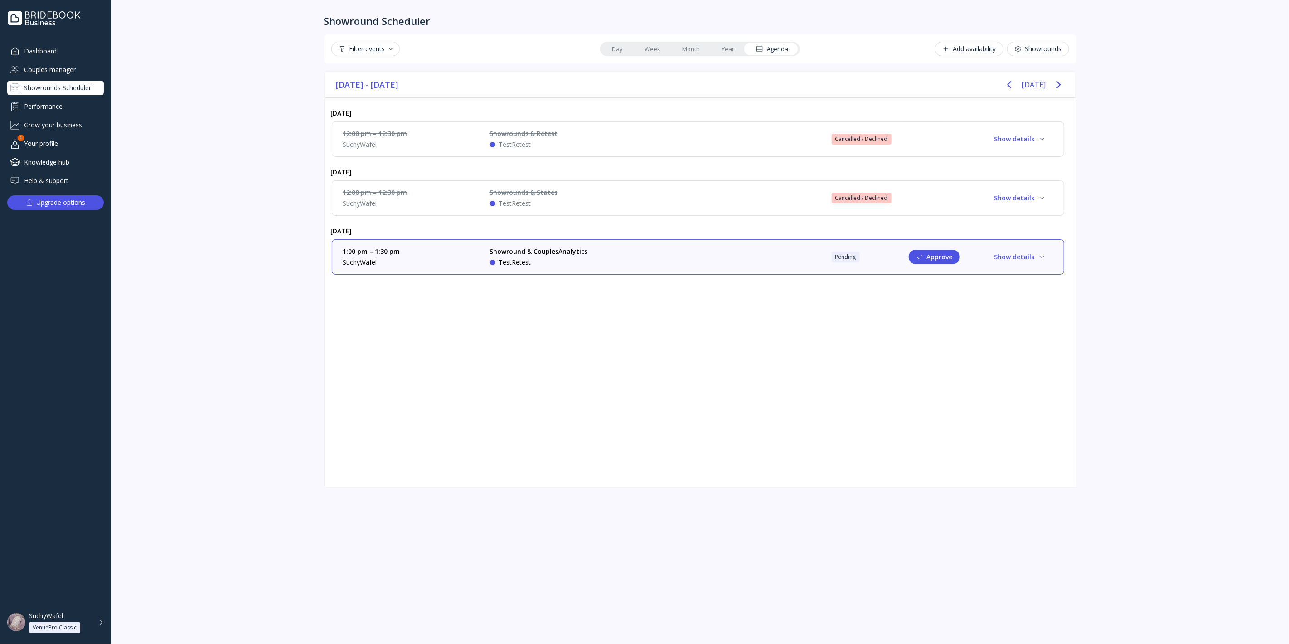
click at [243, 154] on div "Showround Scheduler Filter events Day Week Month Year Agenda Add availability S…" at bounding box center [700, 322] width 1178 height 644
click at [44, 90] on div "Showrounds Scheduler" at bounding box center [55, 88] width 97 height 14
click at [67, 66] on div "Couples manager" at bounding box center [55, 69] width 97 height 15
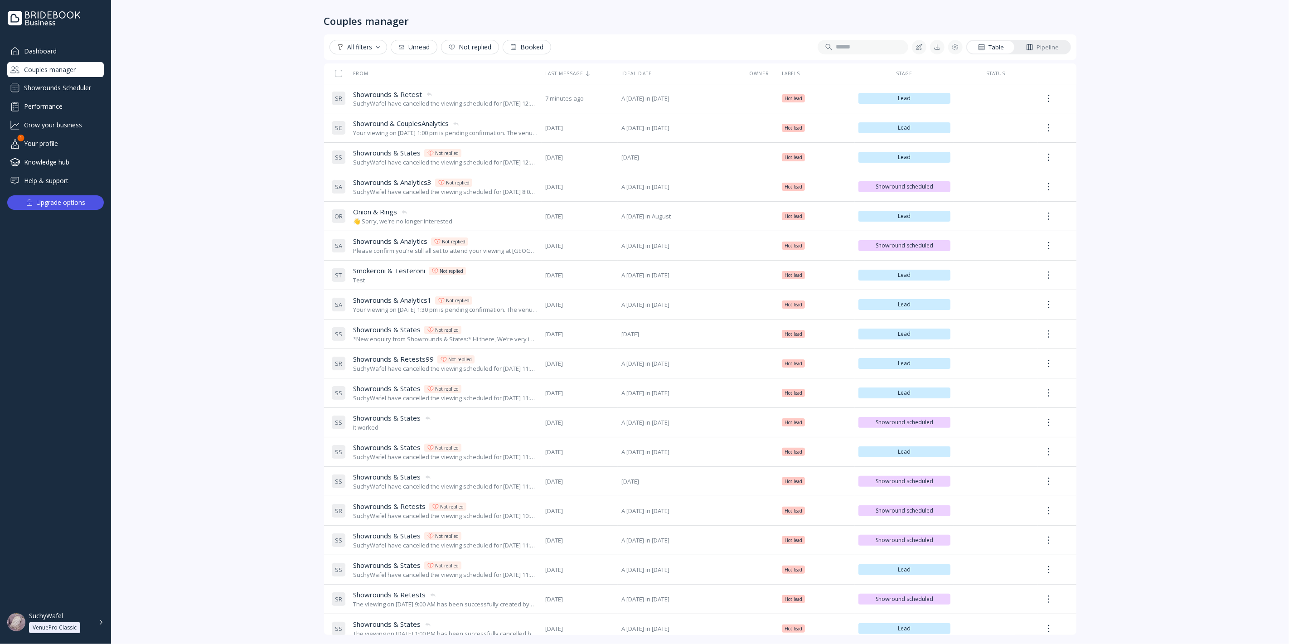
click at [79, 83] on div "Showrounds Scheduler" at bounding box center [55, 88] width 97 height 14
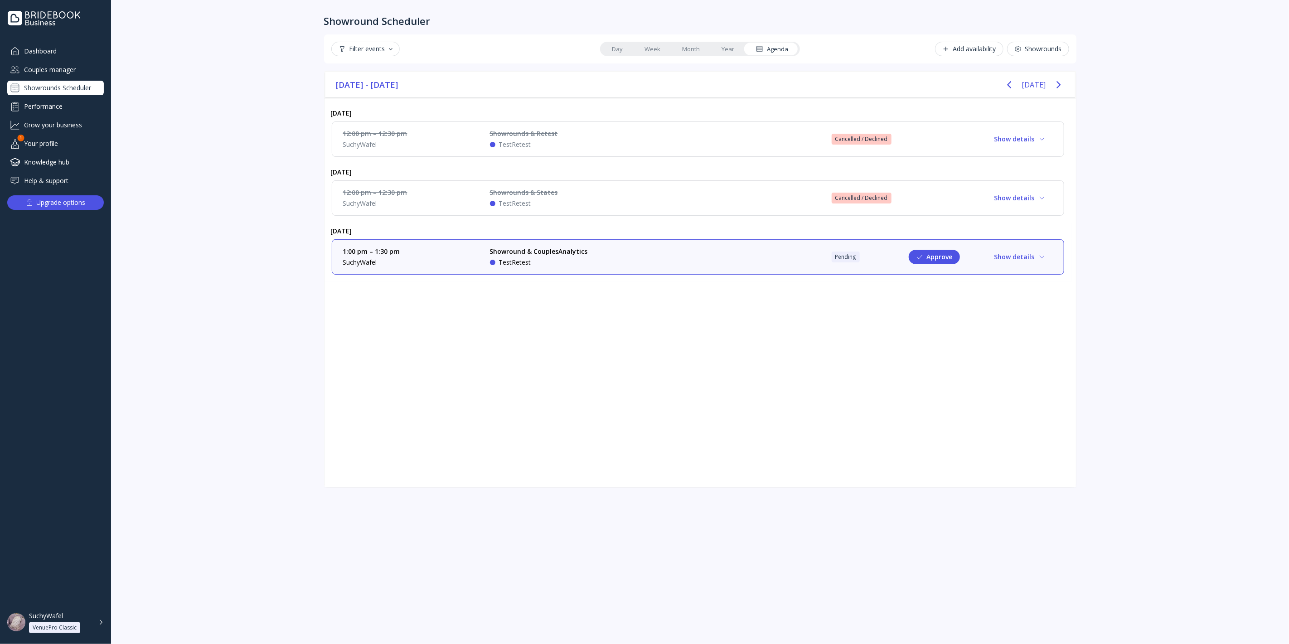
click at [841, 254] on div "Pending" at bounding box center [845, 256] width 21 height 7
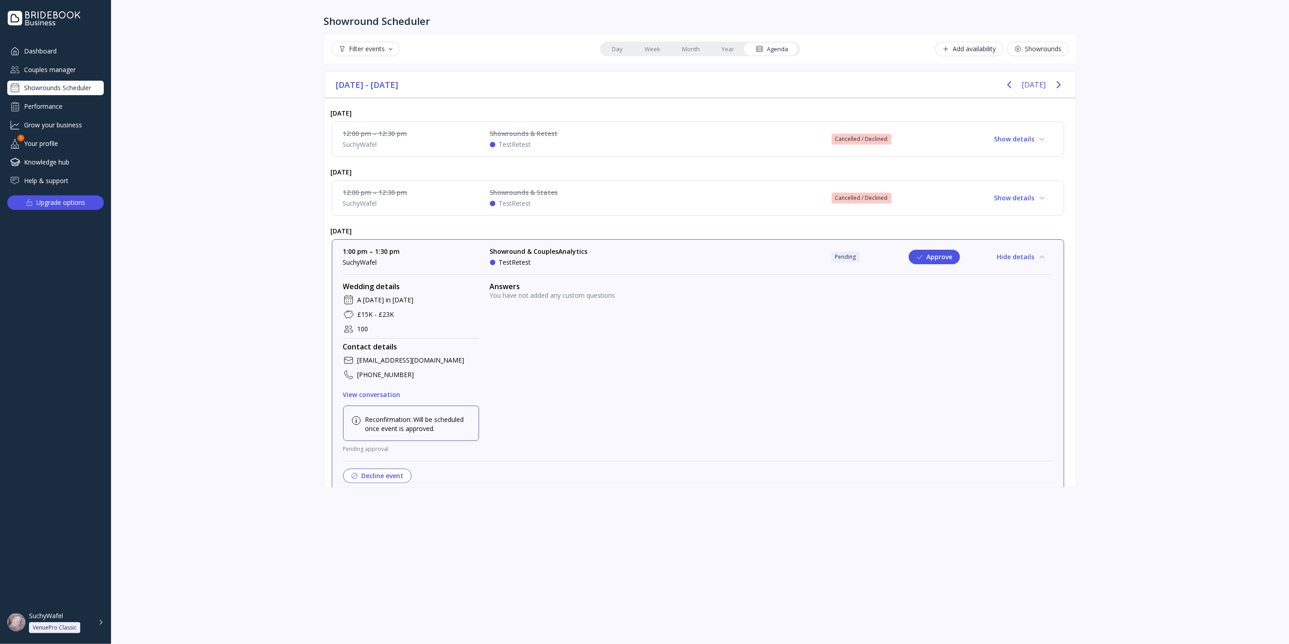
click at [63, 66] on div "Couples manager" at bounding box center [55, 69] width 97 height 15
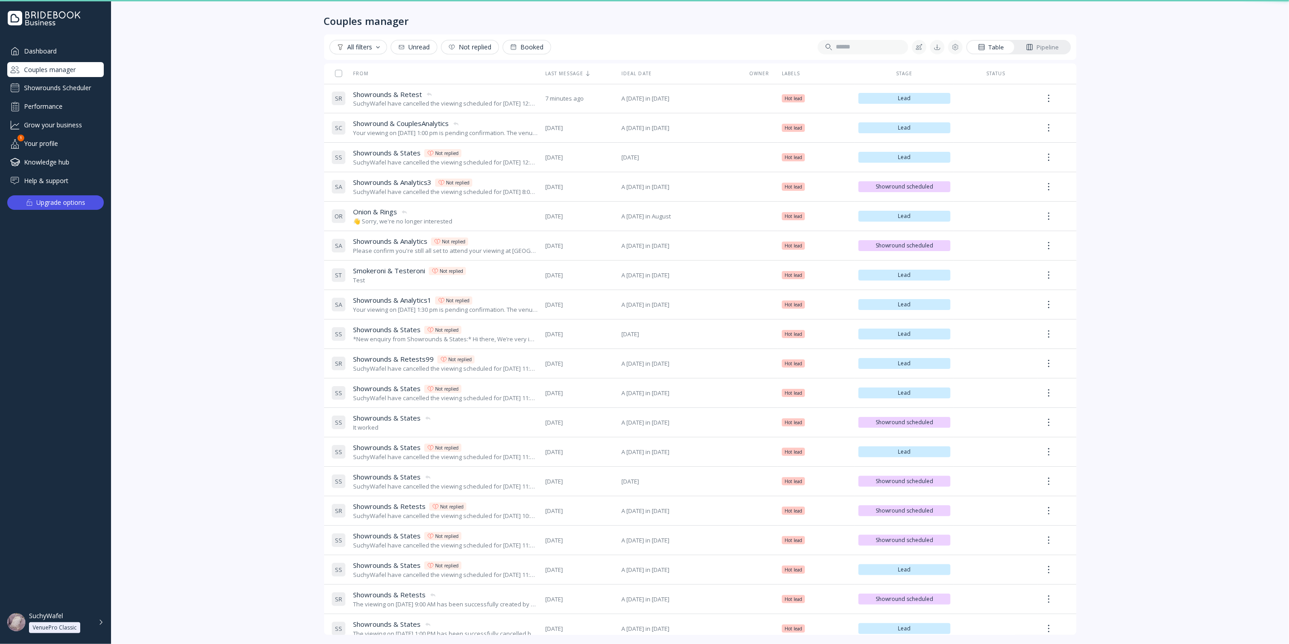
click at [71, 87] on div "Showrounds Scheduler" at bounding box center [55, 88] width 97 height 14
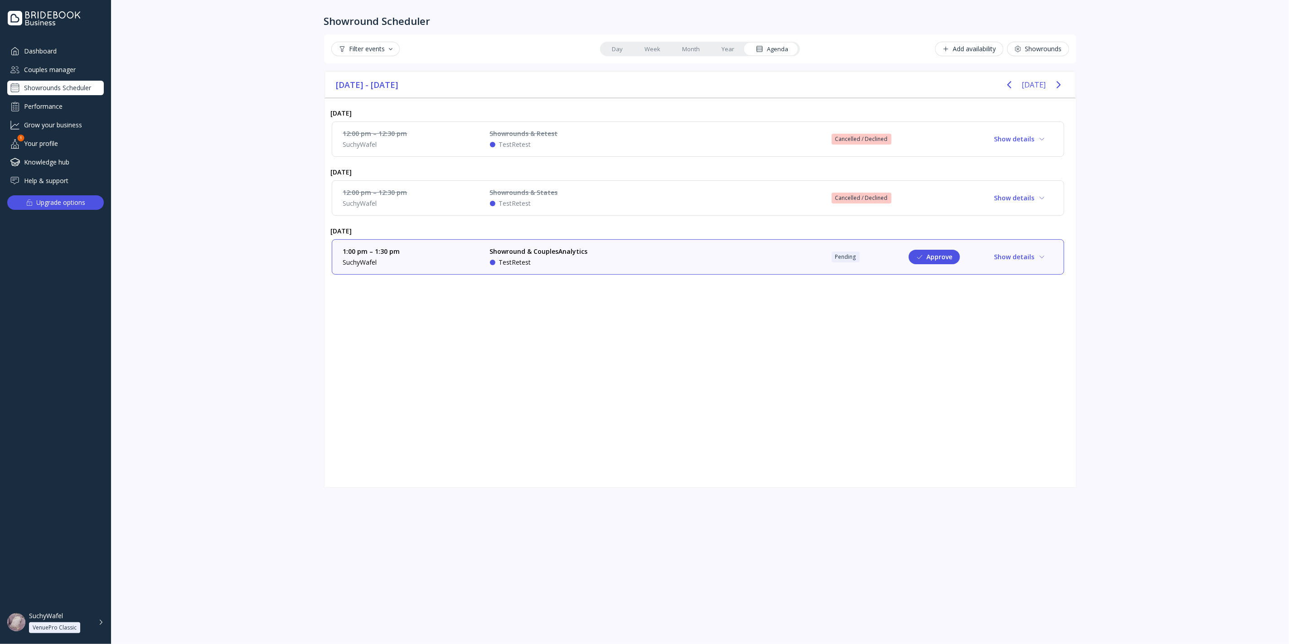
click at [570, 137] on div "Showrounds & Retest TestRetest" at bounding box center [558, 139] width 136 height 20
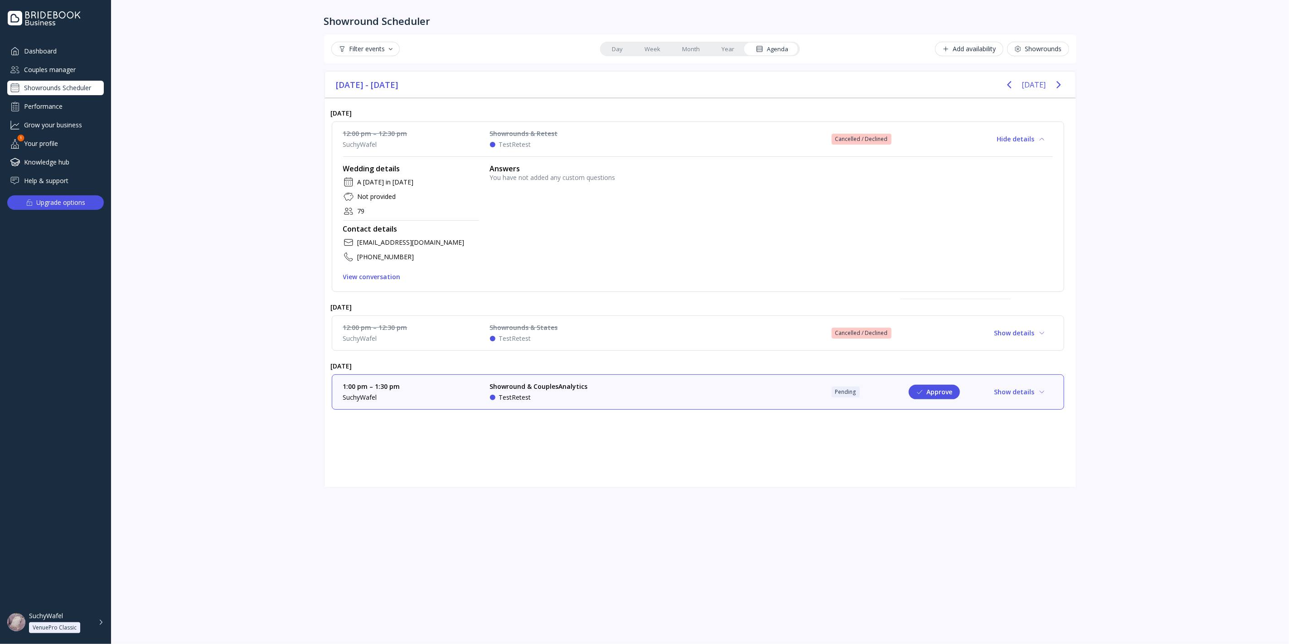
drag, startPoint x: 359, startPoint y: 239, endPoint x: 434, endPoint y: 242, distance: 74.8
click at [434, 242] on div "bwsrretest@bbtest.com" at bounding box center [411, 242] width 136 height 11
click at [413, 241] on div "bwsrretest@bbtest.com" at bounding box center [410, 242] width 107 height 9
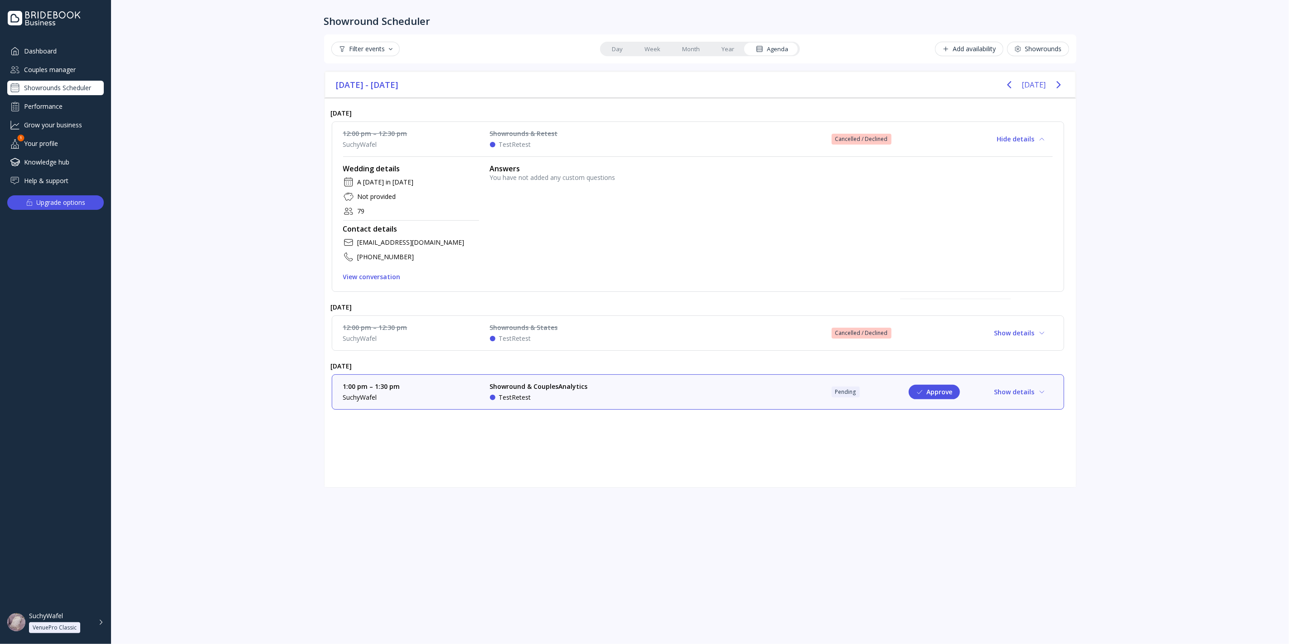
click at [430, 237] on div "bwsrretest@bbtest.com" at bounding box center [411, 242] width 136 height 11
drag, startPoint x: 331, startPoint y: 240, endPoint x: 407, endPoint y: 248, distance: 77.1
click at [406, 248] on div "12:00 pm – 12:30 pm SuchyWafel Showrounds & Retest TestRetest Cancelled / Decli…" at bounding box center [697, 210] width 747 height 179
click at [409, 241] on div "bwsrretest@bbtest.com" at bounding box center [410, 242] width 107 height 9
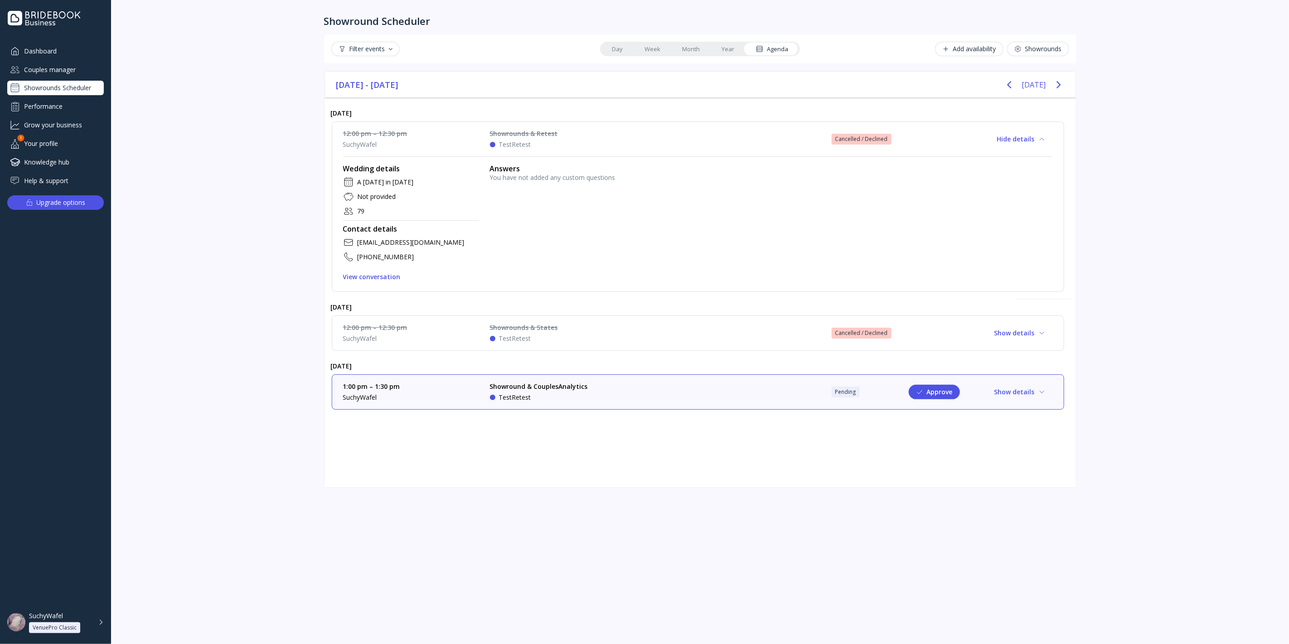
click at [409, 241] on div "bwsrretest@bbtest.com" at bounding box center [410, 242] width 107 height 9
drag, startPoint x: 430, startPoint y: 241, endPoint x: 342, endPoint y: 243, distance: 87.5
click at [343, 243] on div "bwsrretest@bbtest.com" at bounding box center [411, 242] width 136 height 11
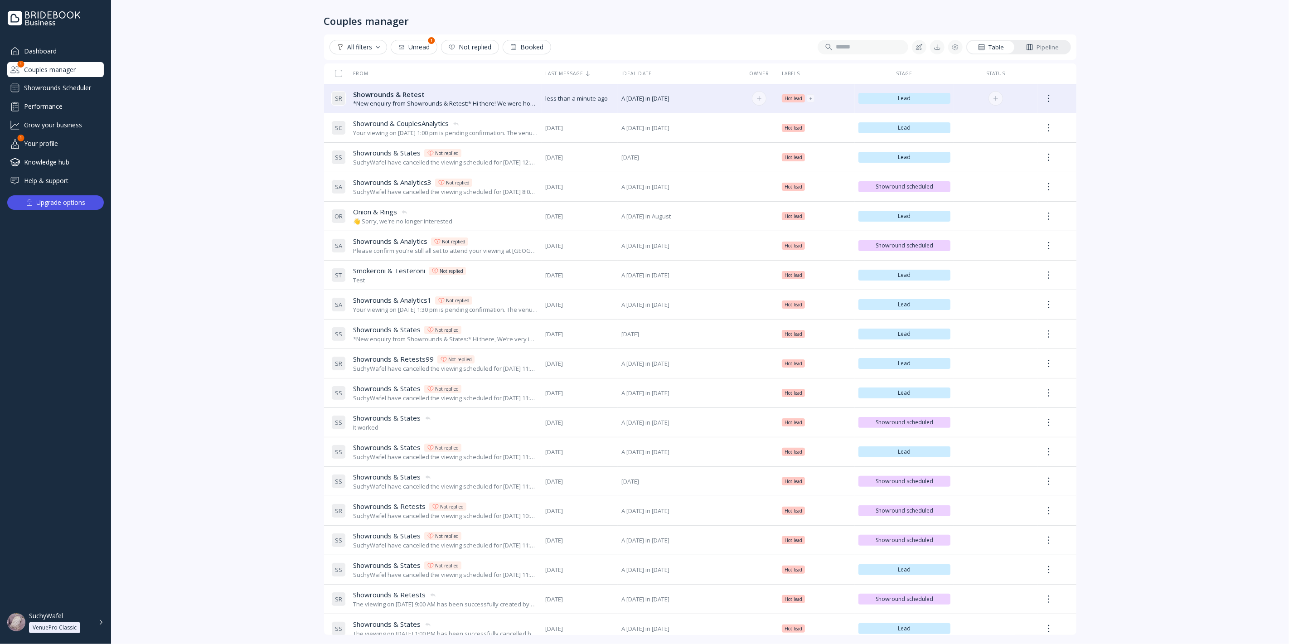
click at [513, 102] on div "*New enquiry from Showrounds & Retest:* Hi there! We were hoping to use the Bri…" at bounding box center [445, 103] width 185 height 9
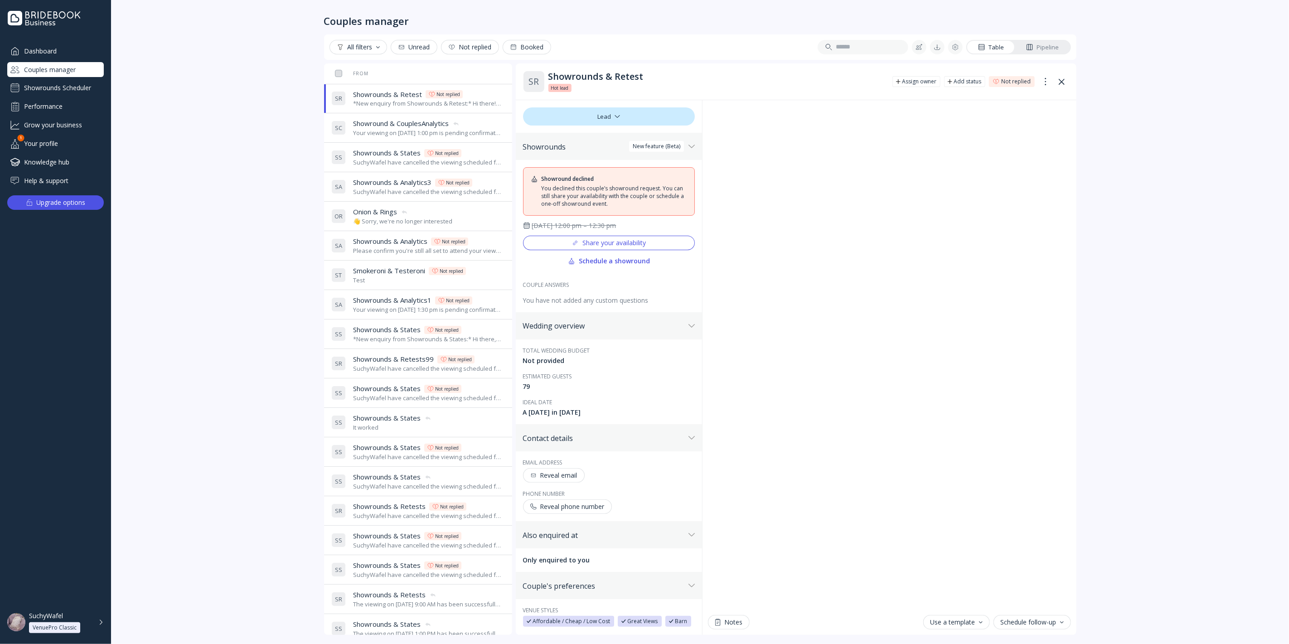
click at [82, 79] on div "Dashboard Couples manager Showrounds Scheduler Performance Grow your business Y…" at bounding box center [55, 115] width 97 height 145
click at [87, 88] on div "Showrounds Scheduler" at bounding box center [55, 88] width 97 height 14
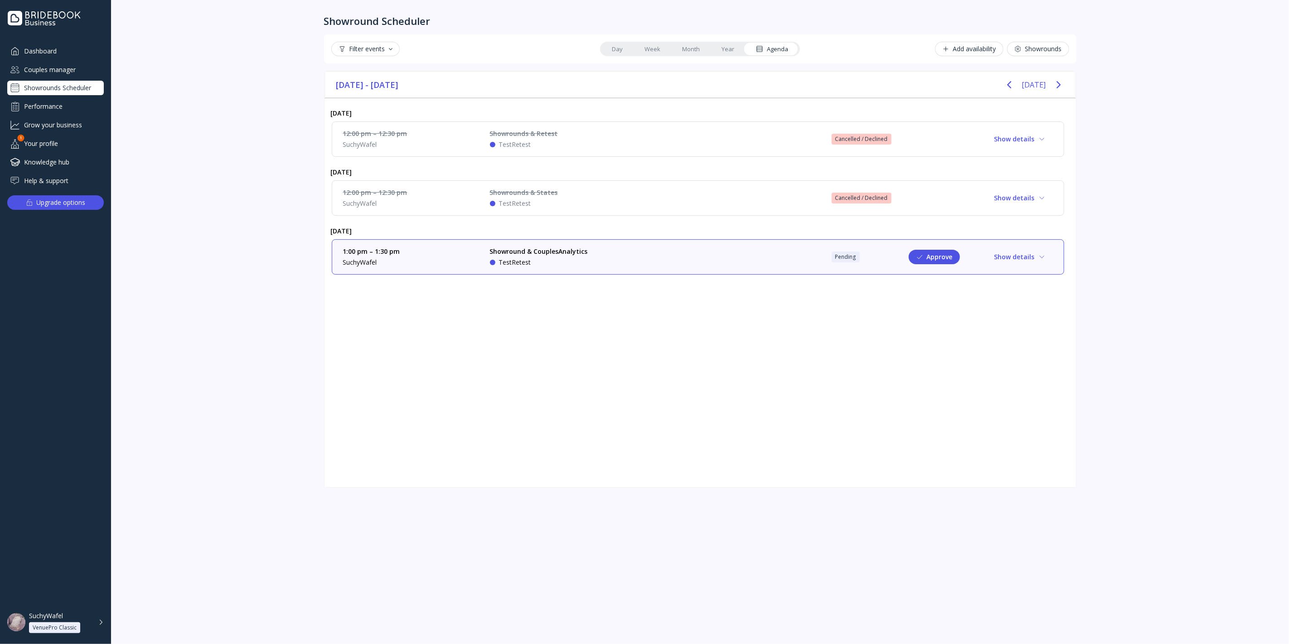
click at [1022, 48] on div "Showrounds" at bounding box center [1038, 48] width 48 height 7
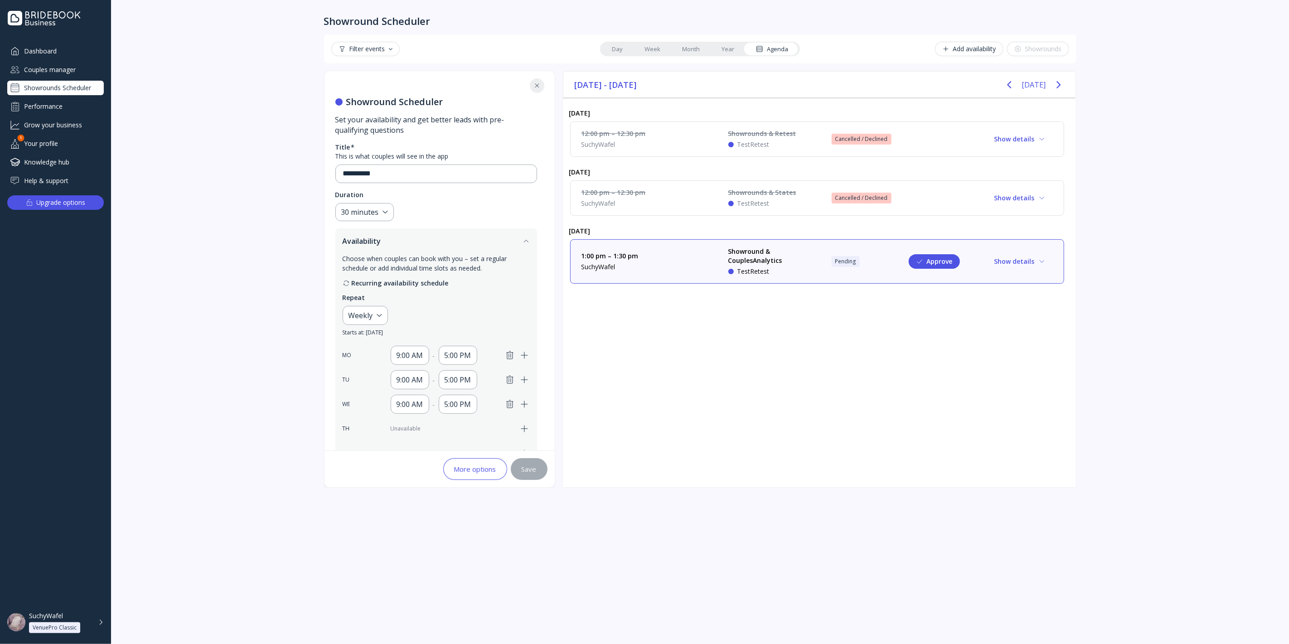
scroll to position [201, 0]
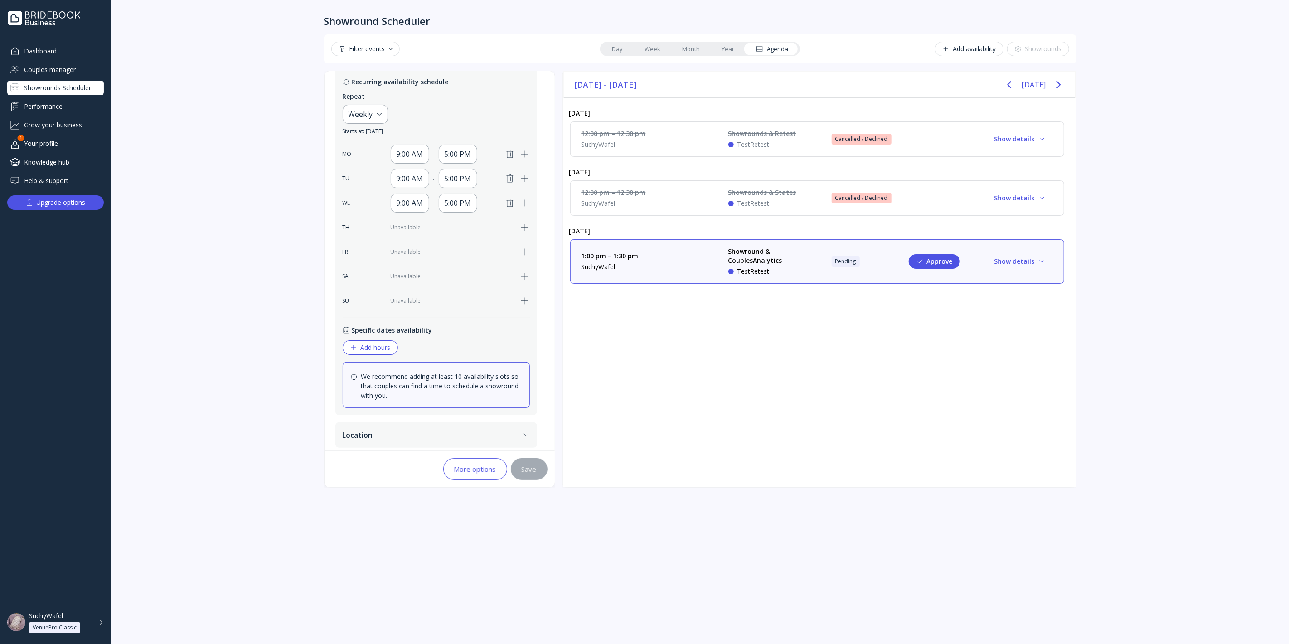
click at [509, 155] on icon "button" at bounding box center [509, 154] width 11 height 11
click at [507, 183] on div "9:00 AM - 5:00 PM" at bounding box center [446, 178] width 168 height 19
click at [507, 178] on icon "button" at bounding box center [509, 178] width 11 height 11
drag, startPoint x: 507, startPoint y: 178, endPoint x: 511, endPoint y: 199, distance: 21.7
click at [508, 190] on div "MO Unavailable TU Unavailable WE 9:00 AM - 5:00 PM TH Unavailable FR Unavailabl…" at bounding box center [436, 228] width 187 height 166
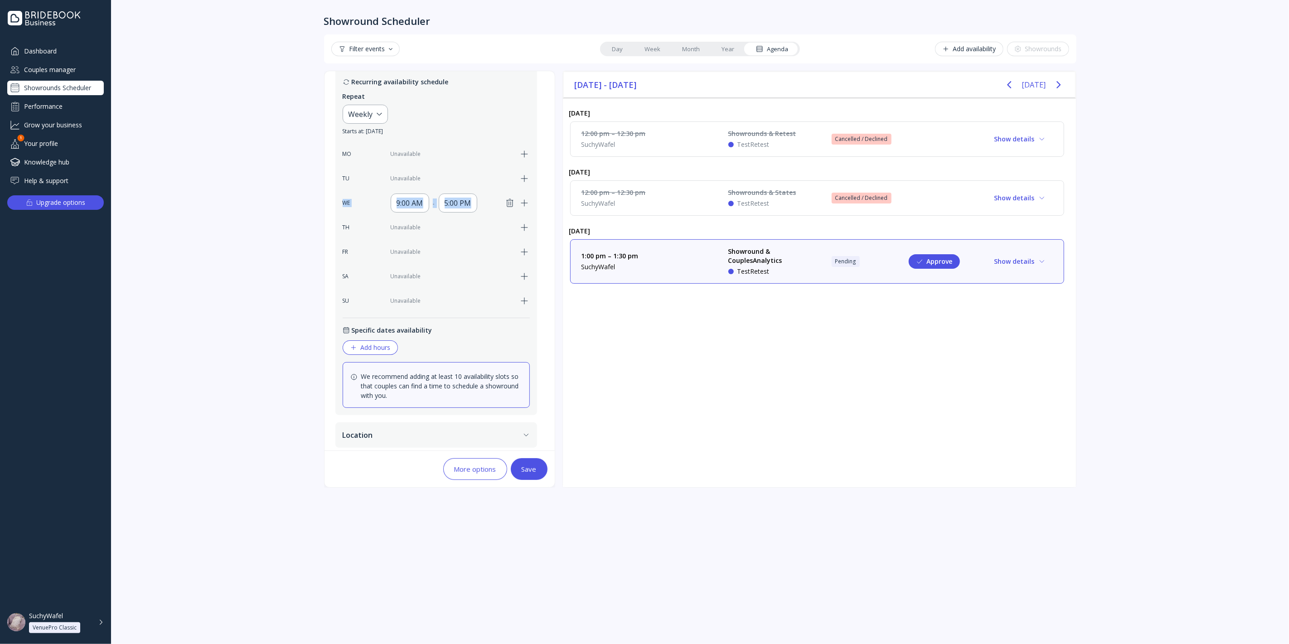
click at [511, 199] on icon "button" at bounding box center [510, 203] width 6 height 8
click at [468, 203] on div "Unavailable" at bounding box center [452, 203] width 123 height 8
click at [410, 201] on div "Unavailable" at bounding box center [452, 203] width 123 height 8
click at [525, 201] on icon "button" at bounding box center [524, 203] width 11 height 11
click at [518, 218] on div "TH Unavailable" at bounding box center [436, 227] width 187 height 19
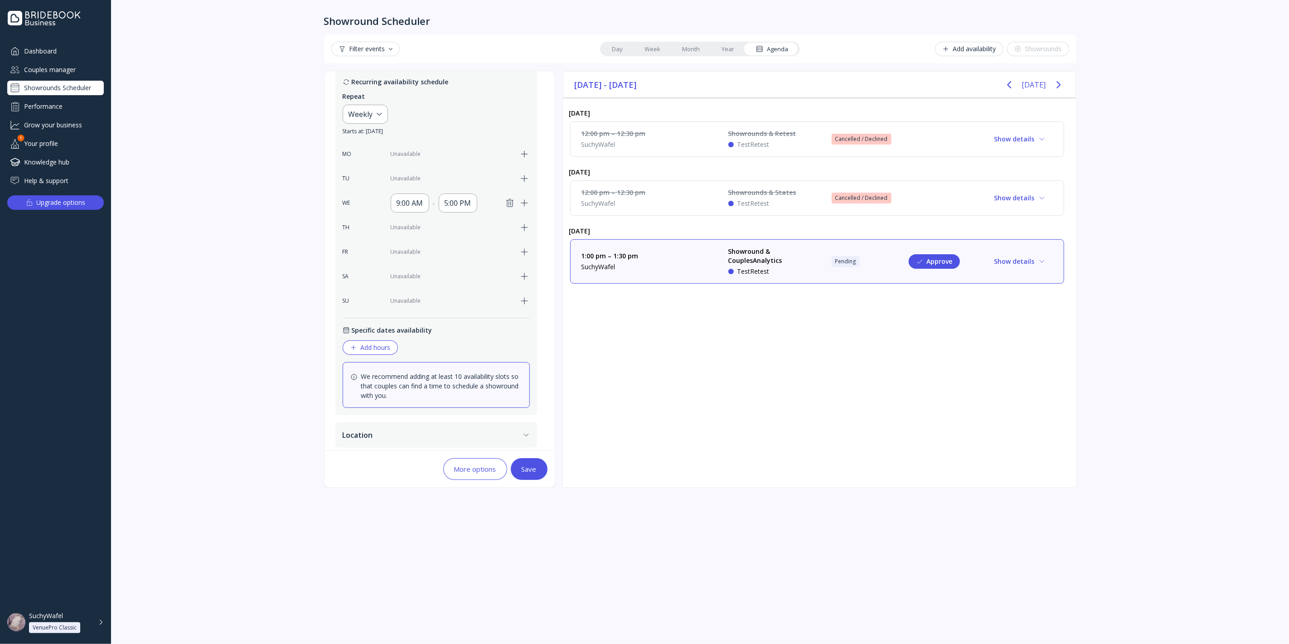
click at [508, 202] on icon "button" at bounding box center [509, 203] width 11 height 11
click at [524, 223] on icon "button" at bounding box center [524, 227] width 11 height 11
click at [424, 227] on div "9:00 AM" at bounding box center [410, 227] width 39 height 19
click at [456, 222] on div "5:00 PM" at bounding box center [457, 227] width 27 height 11
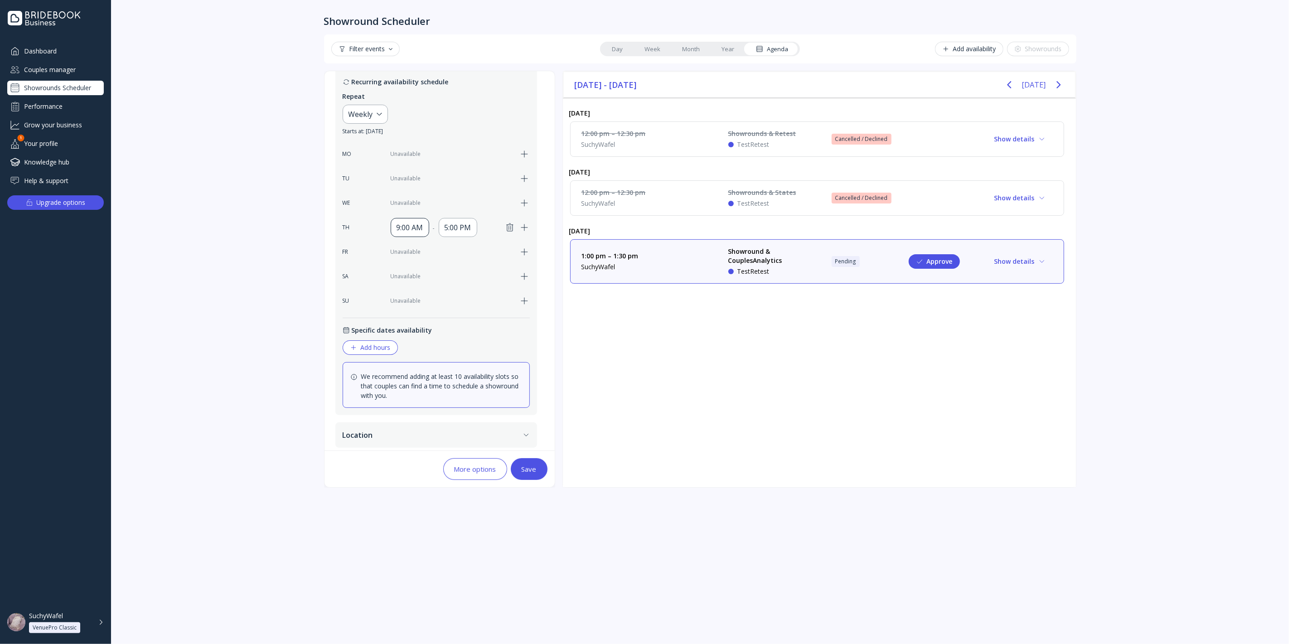
click at [410, 226] on div "9:00 AM" at bounding box center [409, 227] width 27 height 11
click at [415, 270] on div "8:30 AM" at bounding box center [417, 273] width 34 height 8
click at [464, 226] on div "5:00 PM" at bounding box center [457, 227] width 27 height 11
click at [399, 218] on div "8:30 AM" at bounding box center [410, 227] width 39 height 19
click at [400, 225] on div "8:30 AM" at bounding box center [409, 227] width 27 height 11
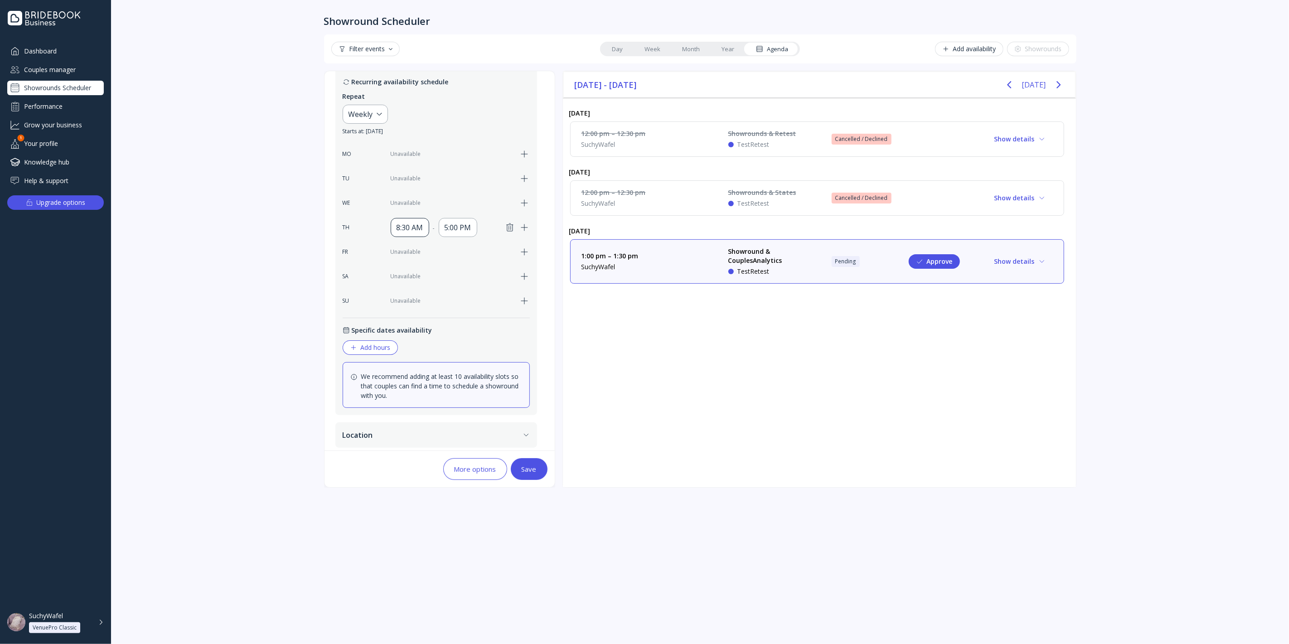
click at [403, 226] on div "8:30 AM" at bounding box center [409, 227] width 27 height 11
click at [476, 267] on div "SA Unavailable" at bounding box center [436, 276] width 187 height 19
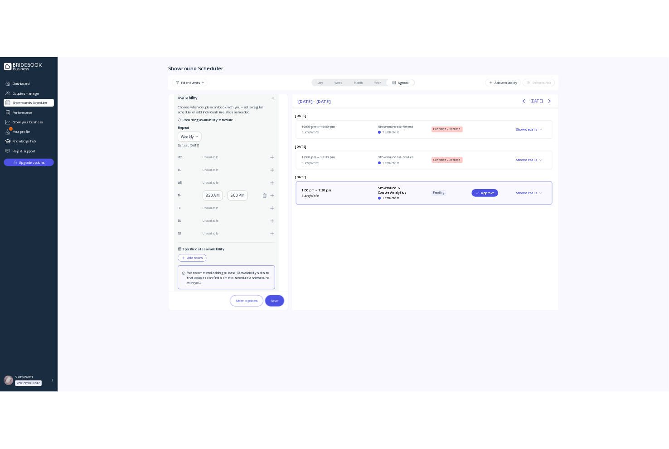
scroll to position [101, 0]
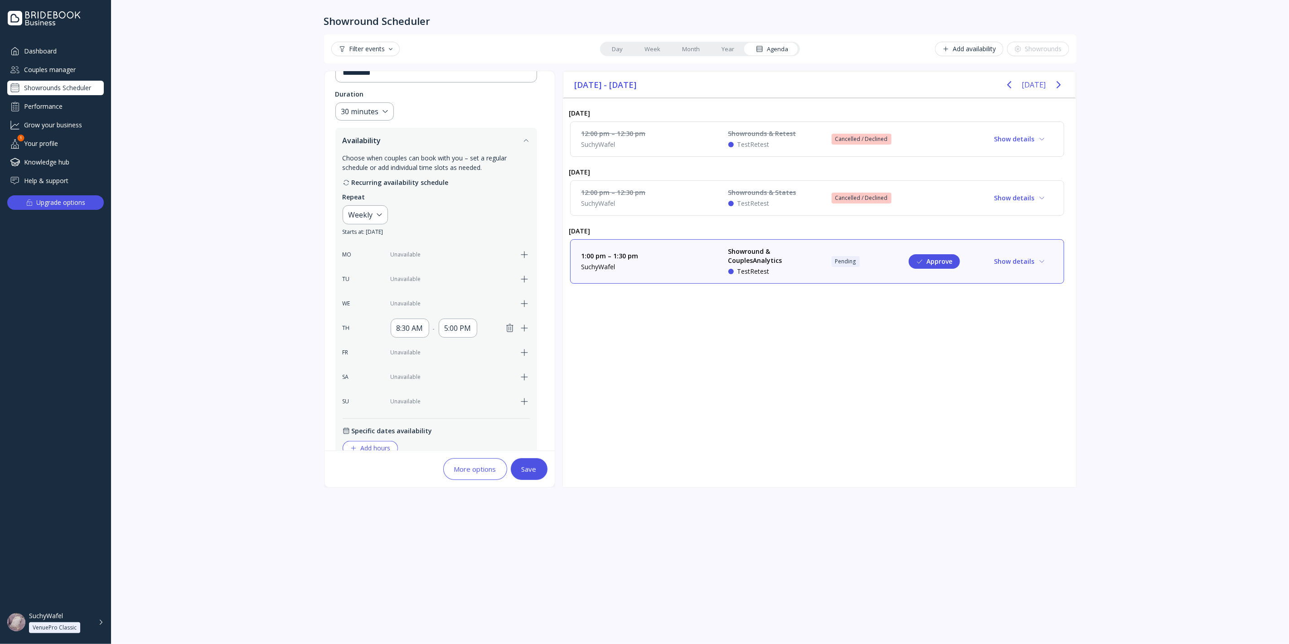
click at [510, 325] on icon "button" at bounding box center [509, 328] width 11 height 11
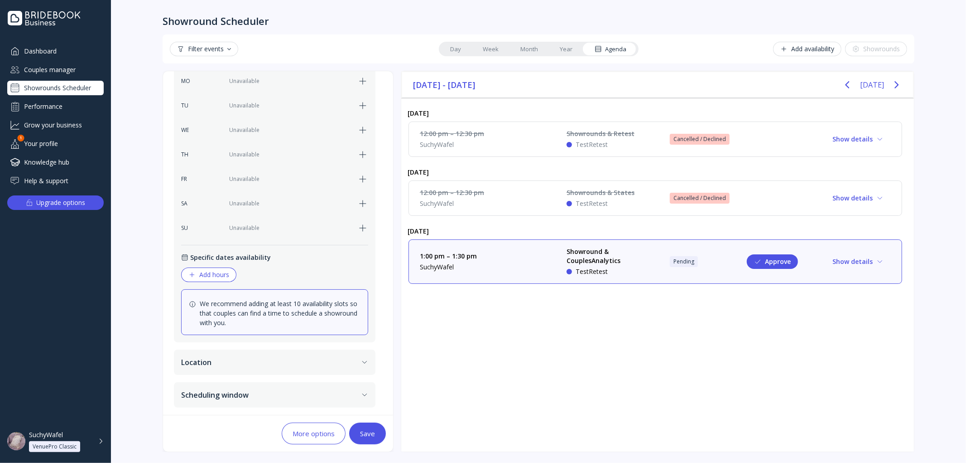
scroll to position [174, 0]
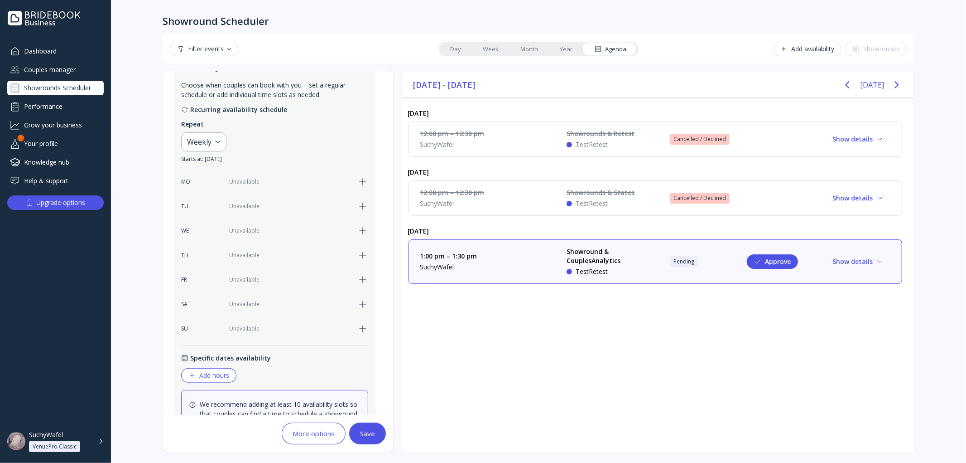
click at [362, 209] on icon "button" at bounding box center [362, 206] width 11 height 11
click at [360, 230] on icon "button" at bounding box center [362, 230] width 11 height 11
click at [250, 206] on div "9:00 AM" at bounding box center [248, 206] width 27 height 11
click at [287, 207] on div "5:00 PM" at bounding box center [296, 206] width 27 height 11
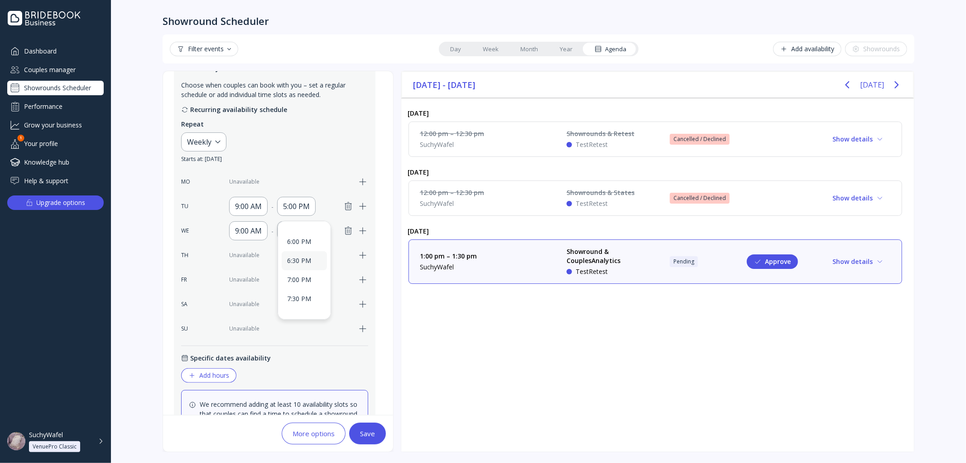
scroll to position [385, 0]
click at [245, 228] on div "9:00 AM" at bounding box center [248, 230] width 27 height 11
click at [289, 235] on div "5:00 PM" at bounding box center [296, 230] width 27 height 11
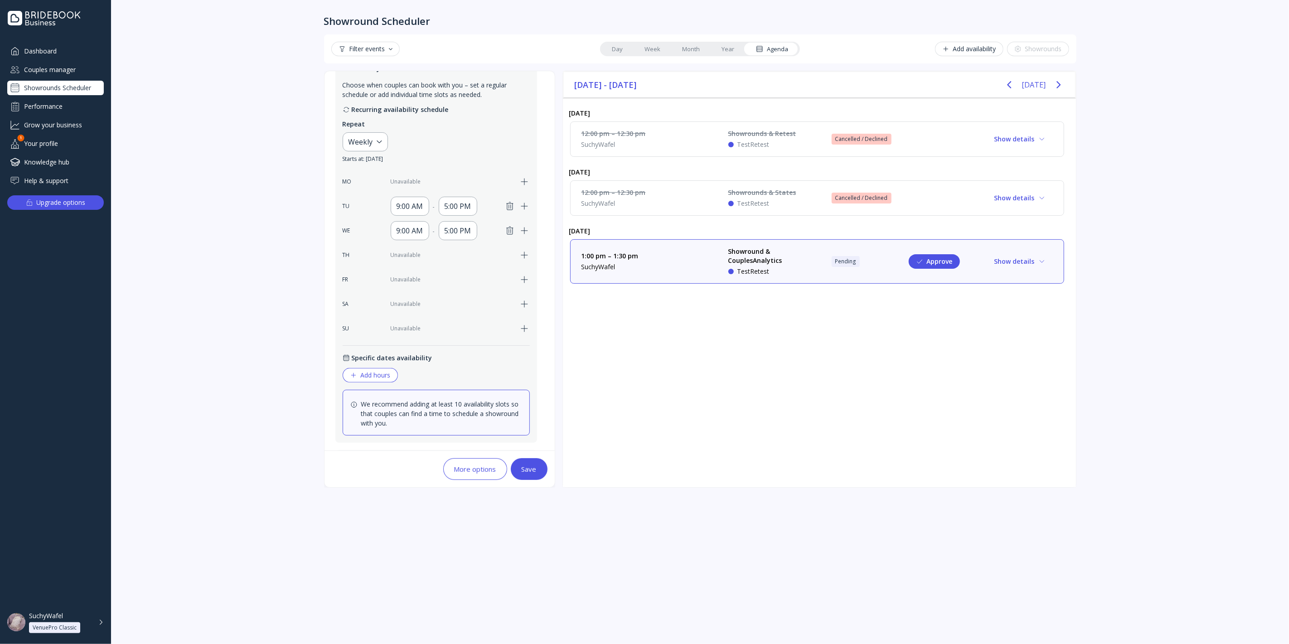
scroll to position [173, 0]
click at [72, 83] on div "Showrounds Scheduler" at bounding box center [55, 88] width 97 height 14
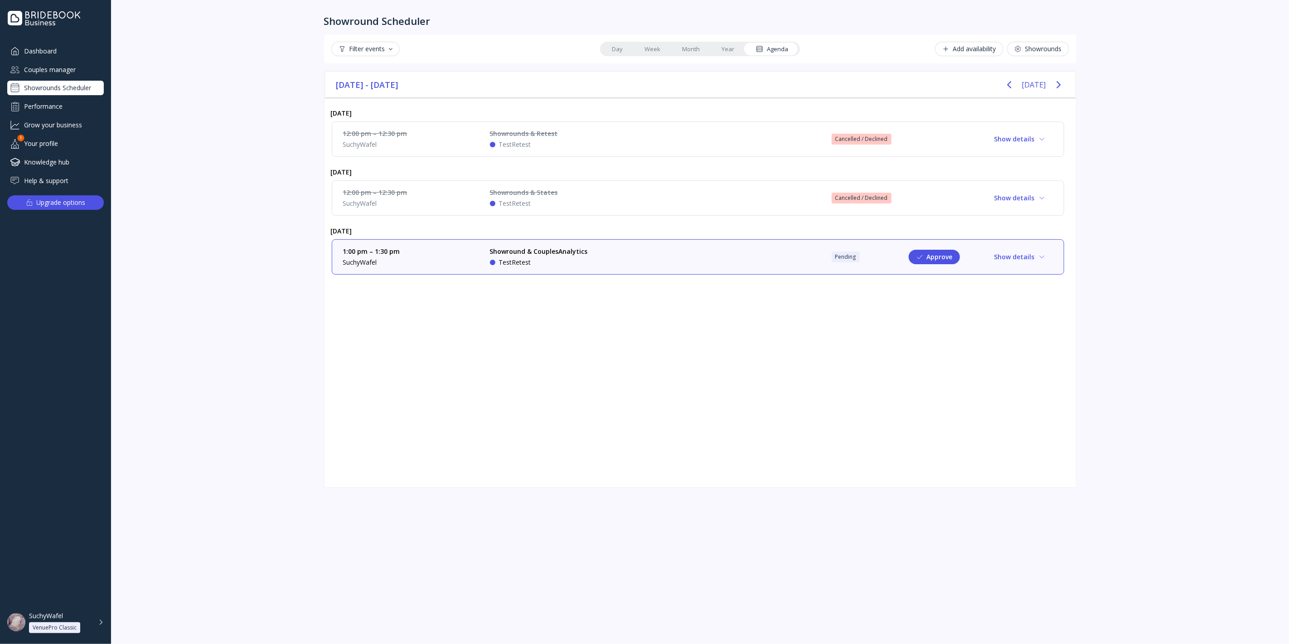
click at [623, 47] on link "Day" at bounding box center [617, 49] width 33 height 13
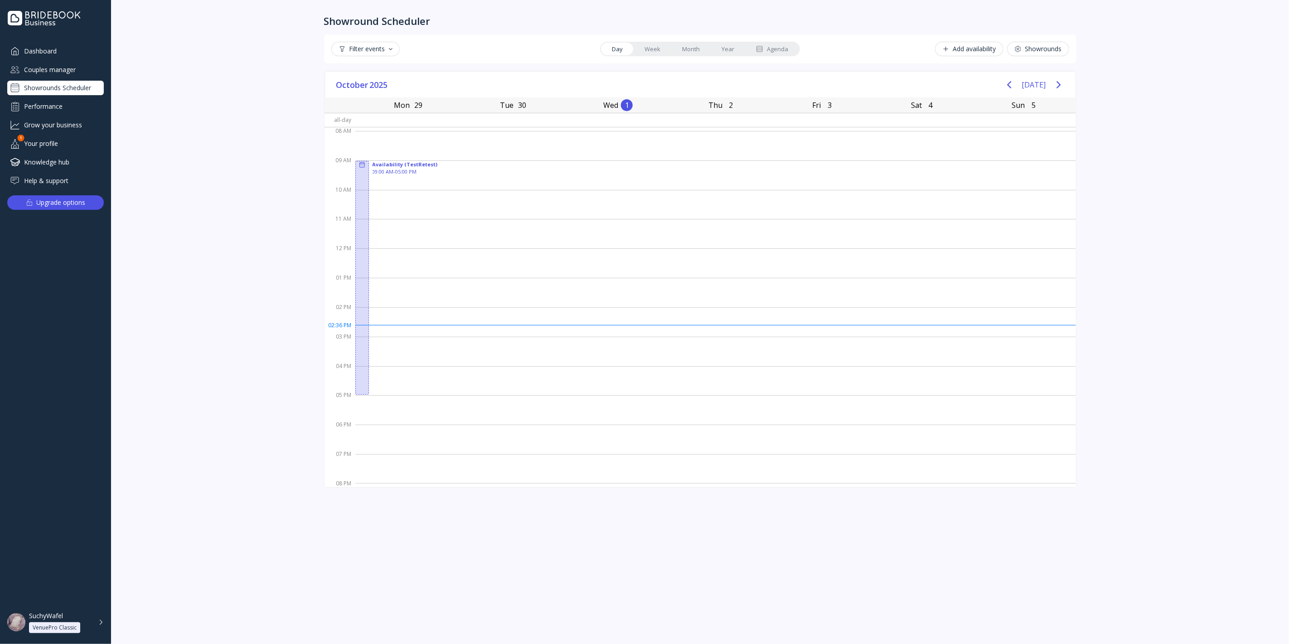
click at [651, 47] on link "Week" at bounding box center [652, 49] width 38 height 13
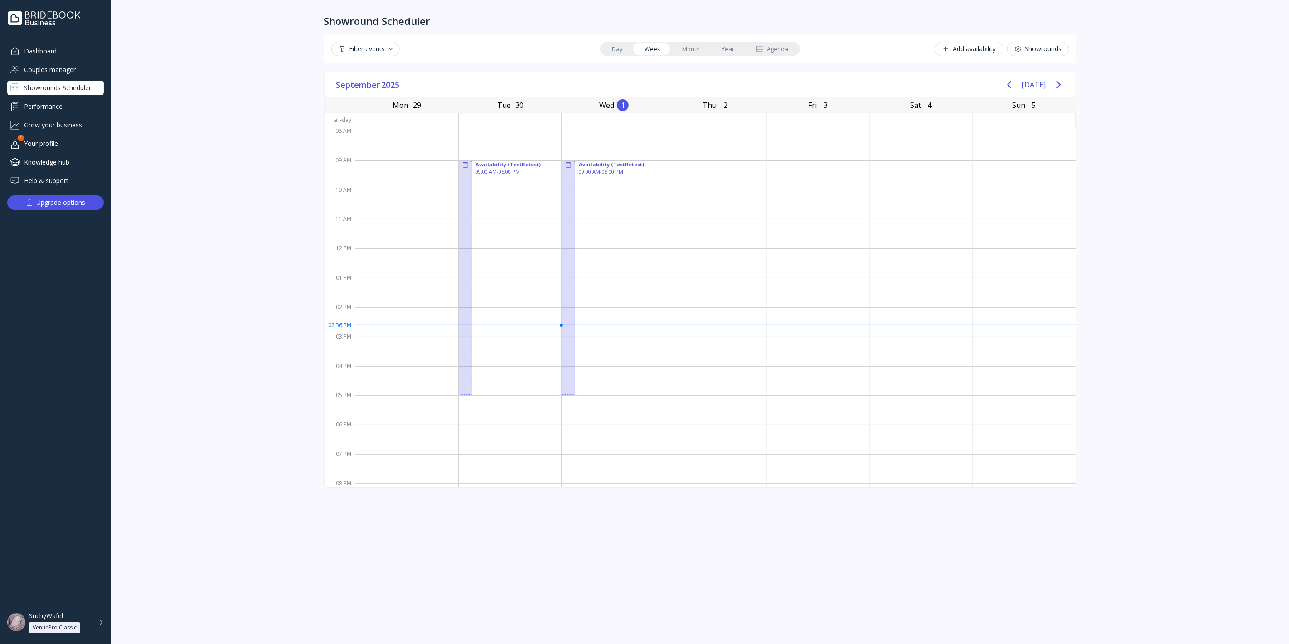
click at [618, 49] on link "Day" at bounding box center [617, 49] width 33 height 13
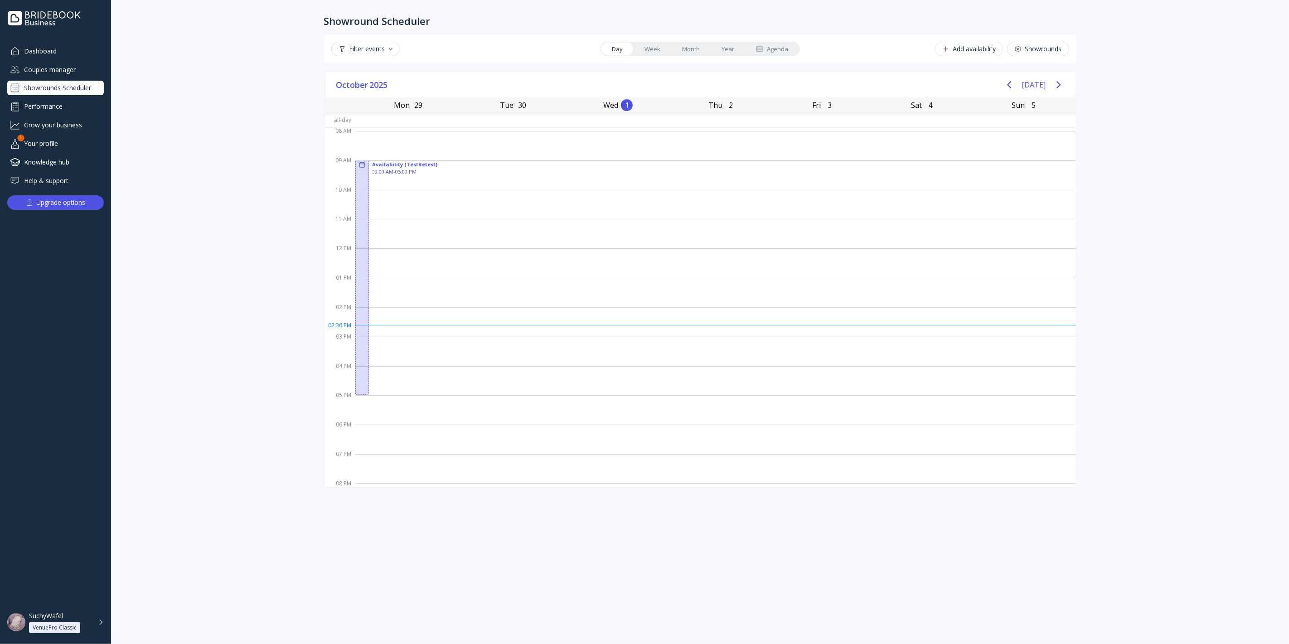
click at [646, 53] on link "Week" at bounding box center [652, 49] width 38 height 13
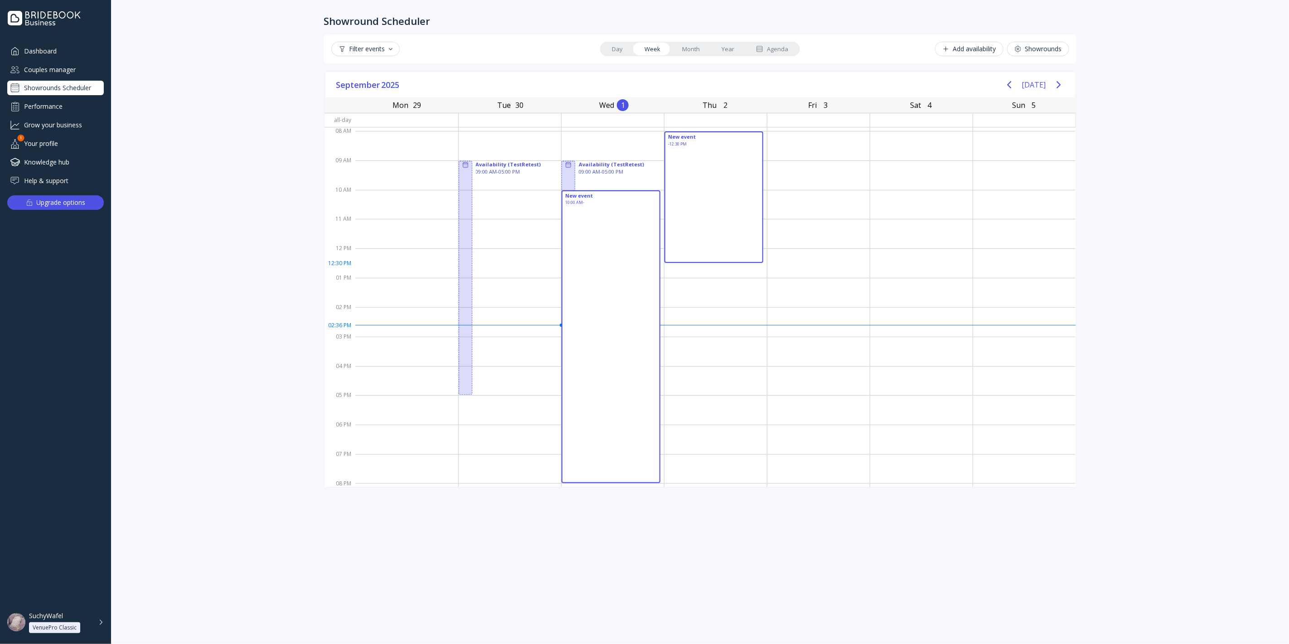
drag, startPoint x: 629, startPoint y: 193, endPoint x: 777, endPoint y: 274, distance: 169.3
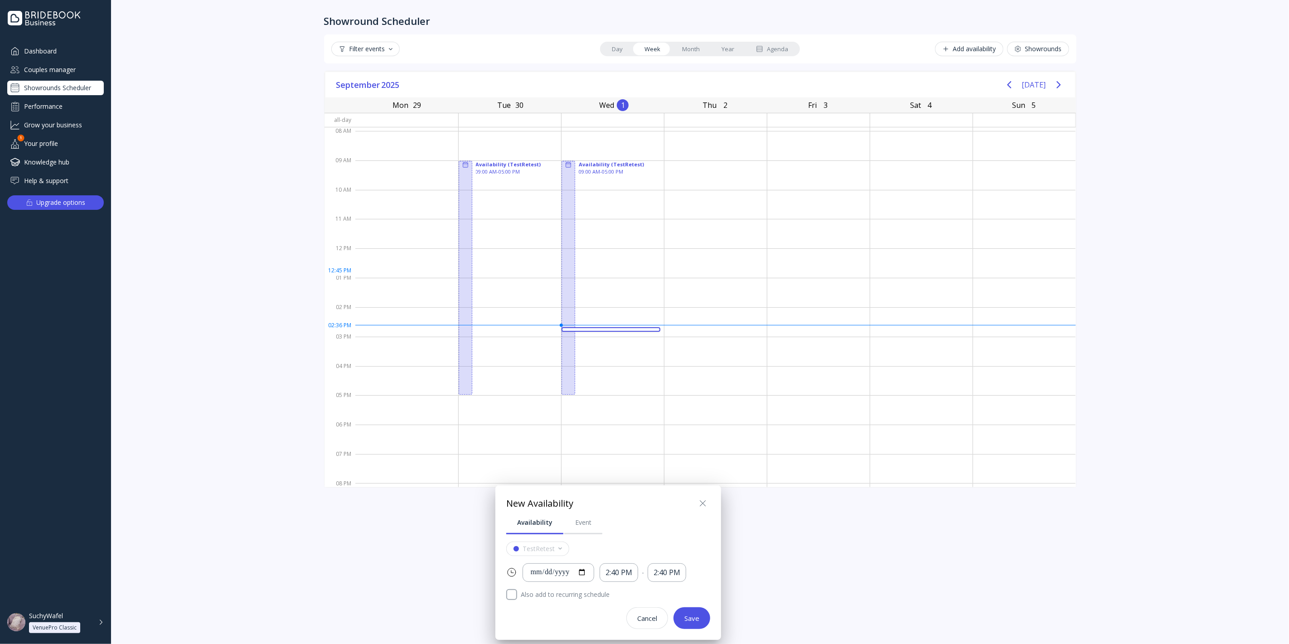
click at [844, 203] on div at bounding box center [645, 322] width 1434 height 789
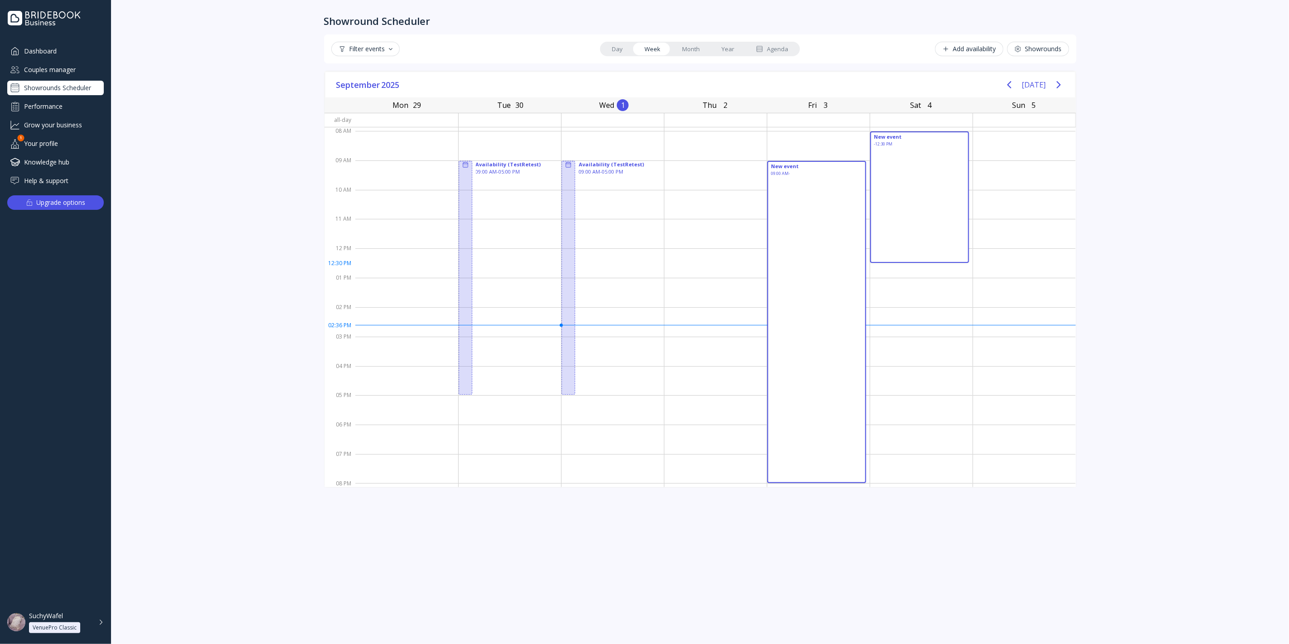
drag, startPoint x: 775, startPoint y: 167, endPoint x: 785, endPoint y: 172, distance: 11.4
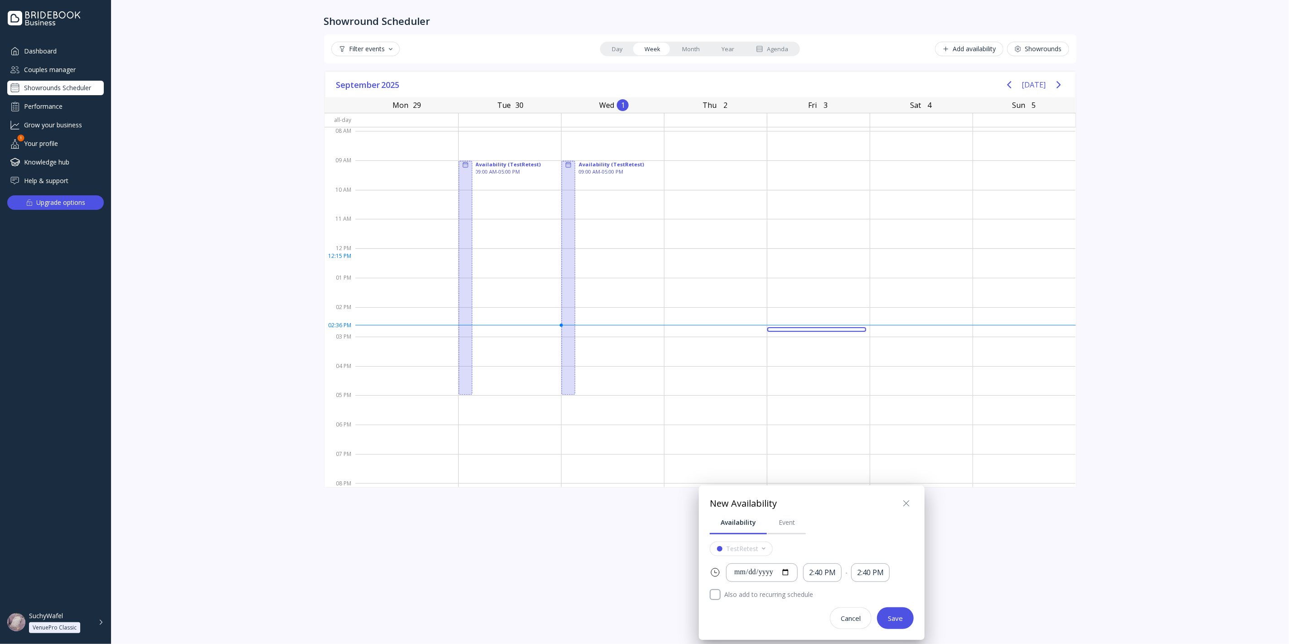
click at [698, 99] on div at bounding box center [645, 322] width 1434 height 789
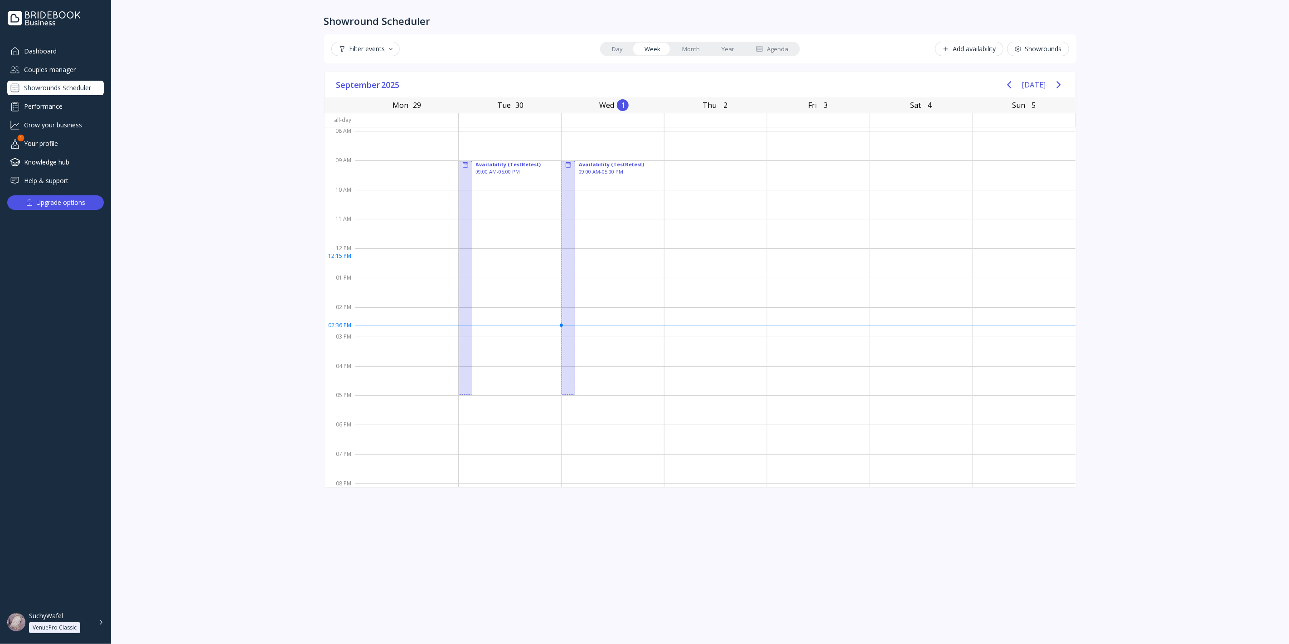
click at [681, 47] on link "Month" at bounding box center [690, 49] width 39 height 13
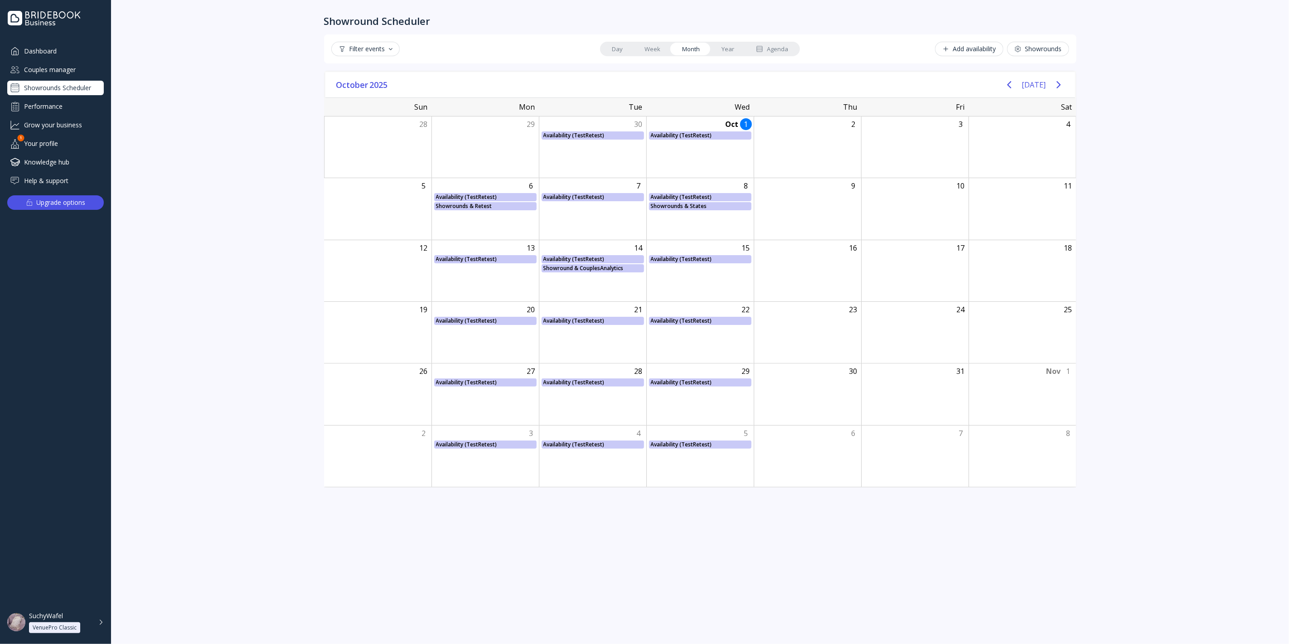
click at [729, 48] on link "Year" at bounding box center [727, 49] width 34 height 13
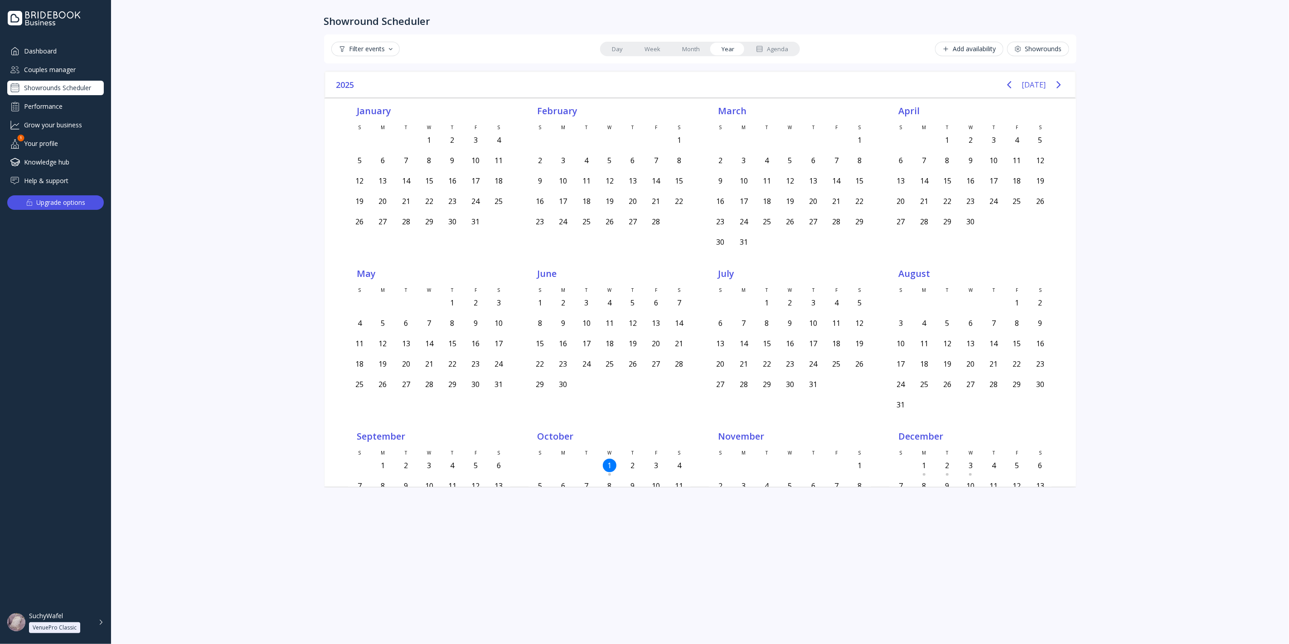
click at [696, 43] on link "Month" at bounding box center [690, 49] width 39 height 13
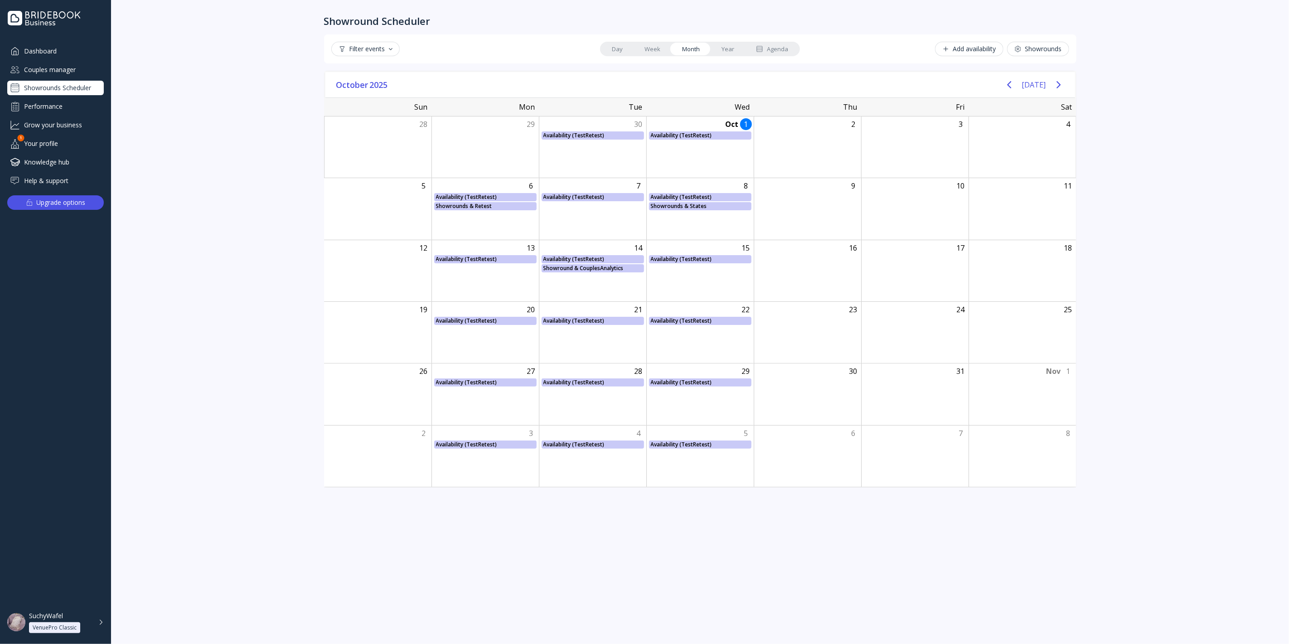
click at [671, 52] on link "Month" at bounding box center [690, 49] width 39 height 13
click at [646, 48] on link "Week" at bounding box center [652, 49] width 38 height 13
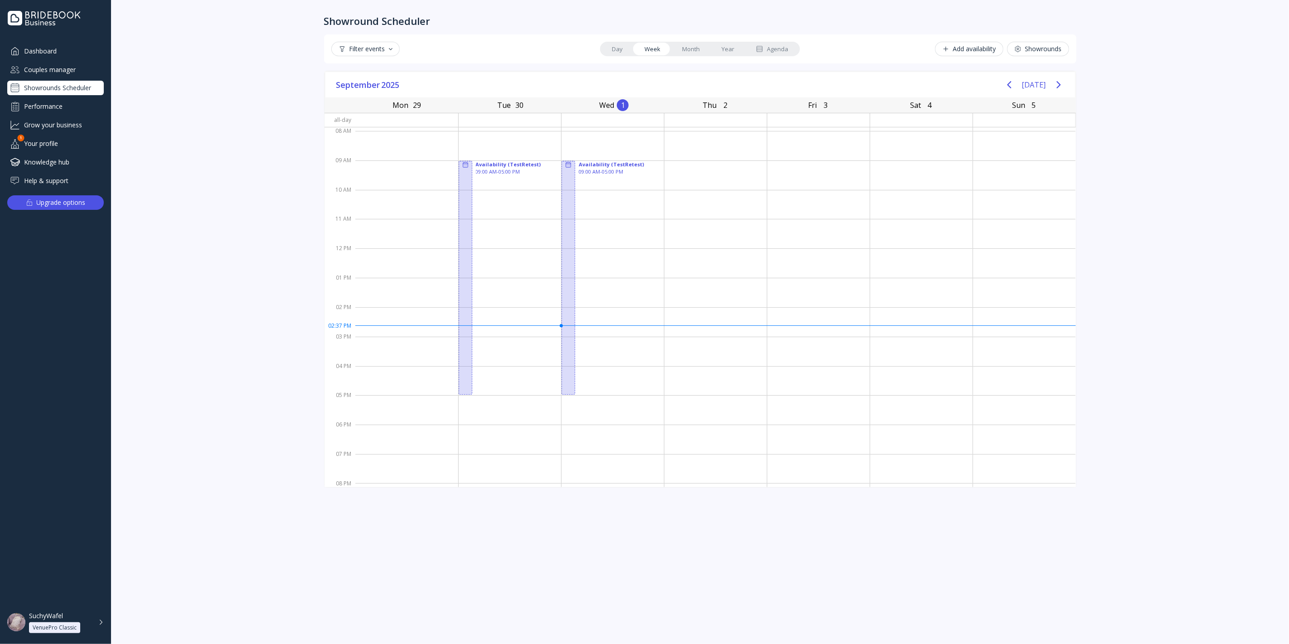
click at [616, 46] on link "Day" at bounding box center [617, 49] width 33 height 13
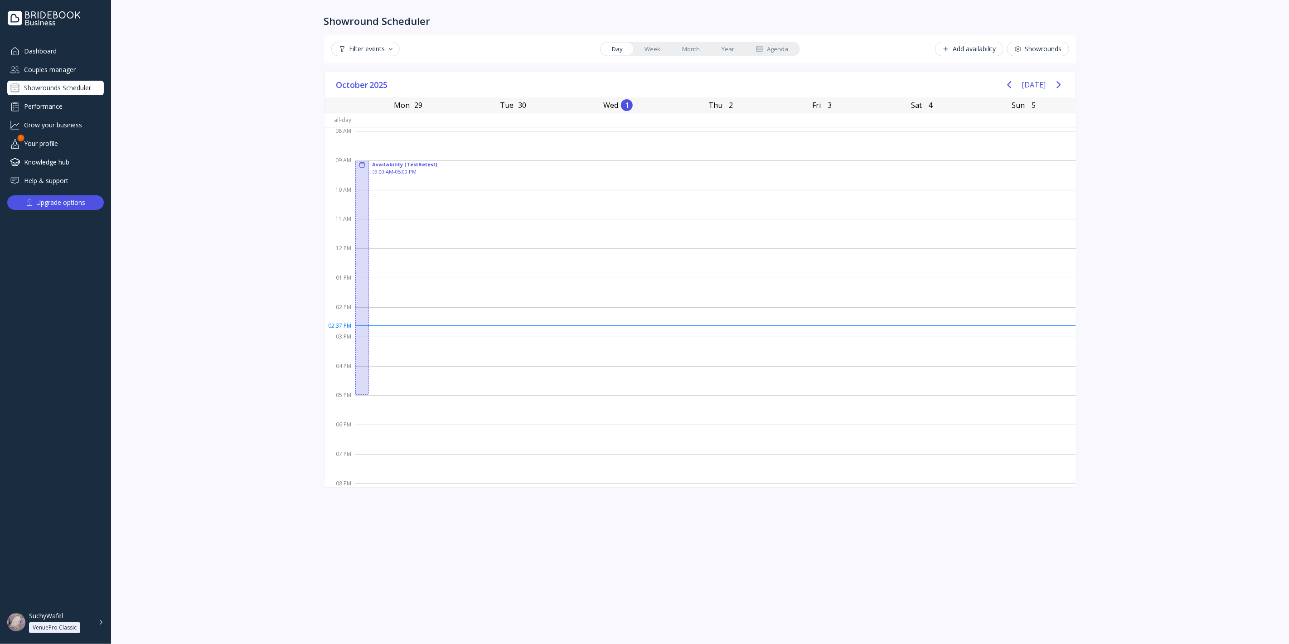
click at [773, 46] on div "Agenda" at bounding box center [772, 49] width 32 height 9
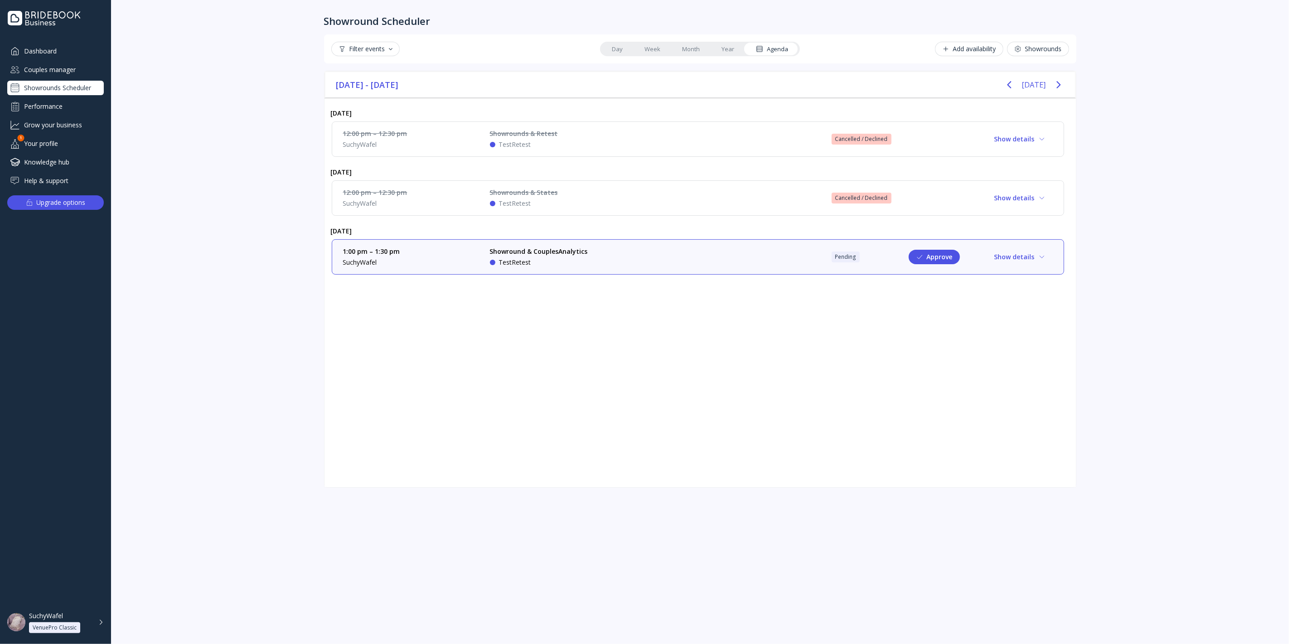
click at [721, 53] on link "Year" at bounding box center [727, 49] width 34 height 13
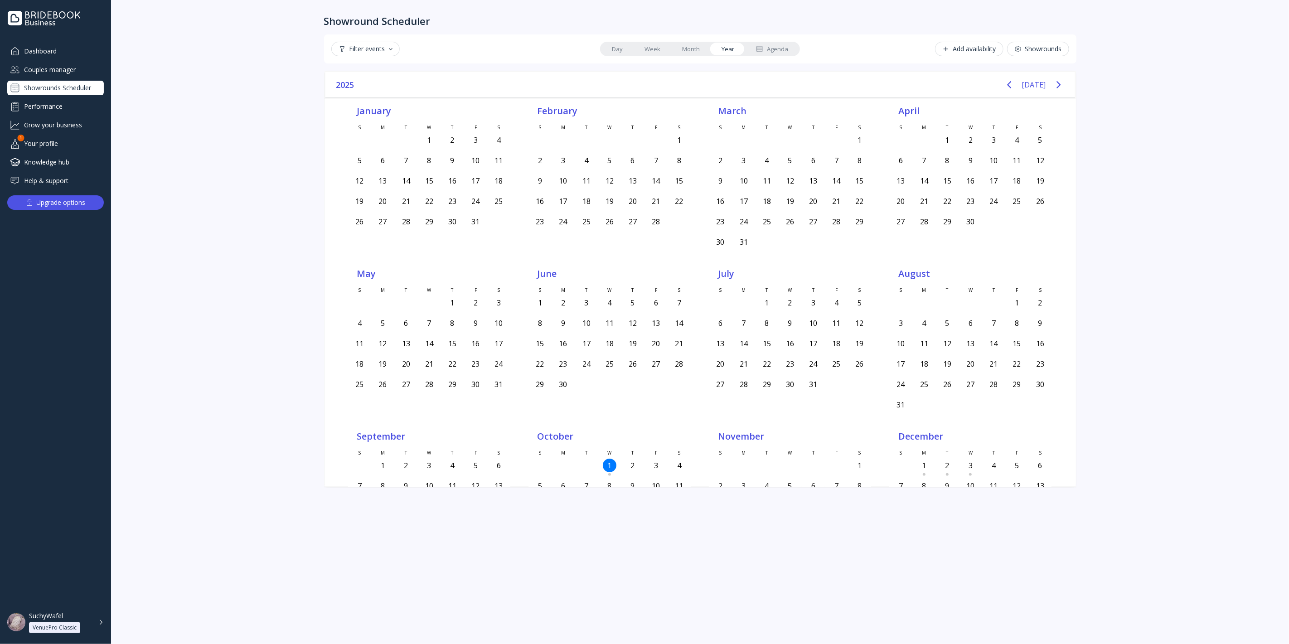
click at [693, 46] on link "Month" at bounding box center [690, 49] width 39 height 13
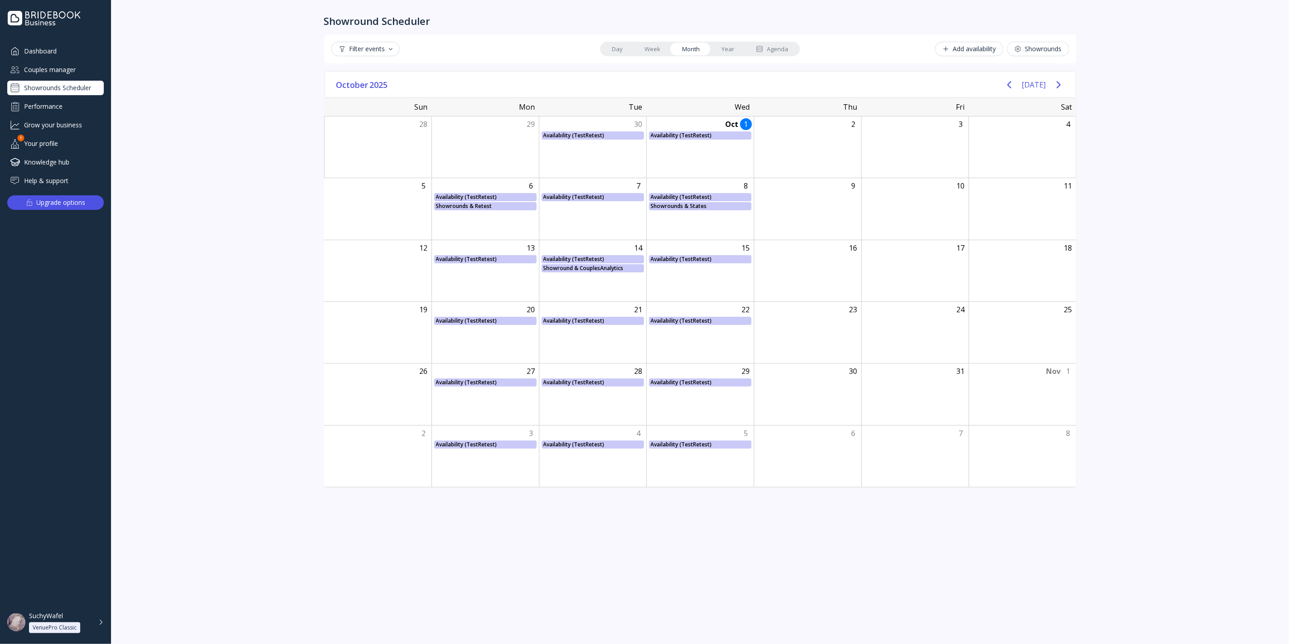
click at [649, 49] on link "Week" at bounding box center [652, 49] width 38 height 13
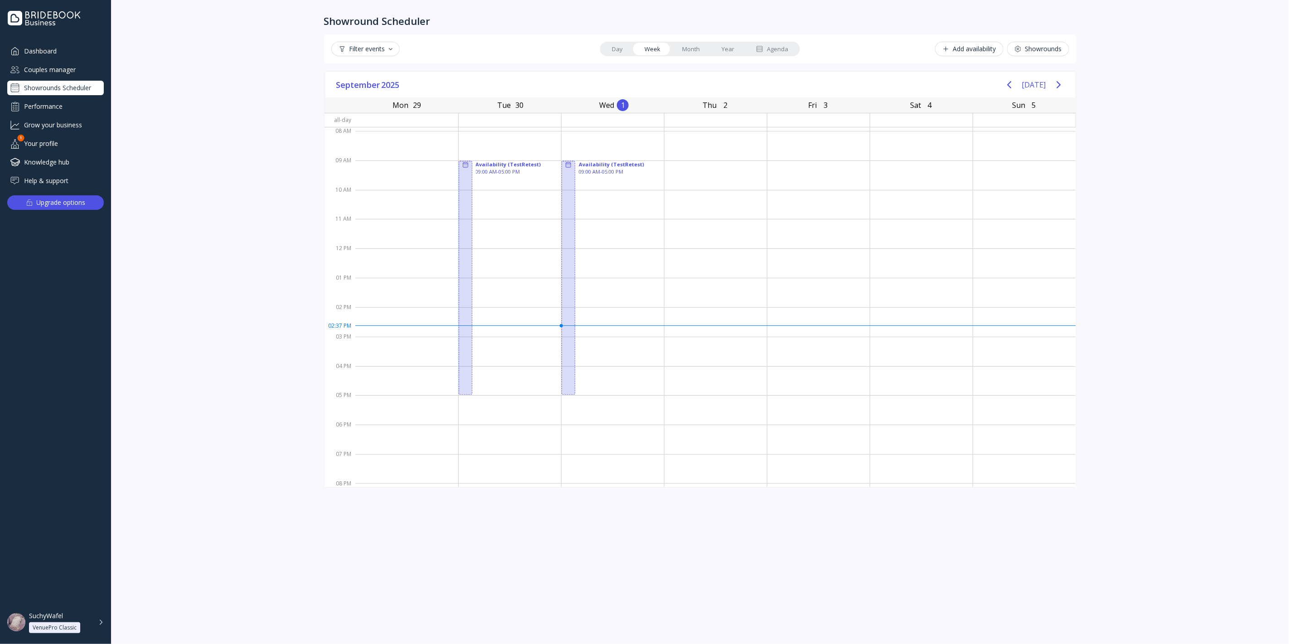
click at [630, 54] on link "Day" at bounding box center [617, 49] width 33 height 13
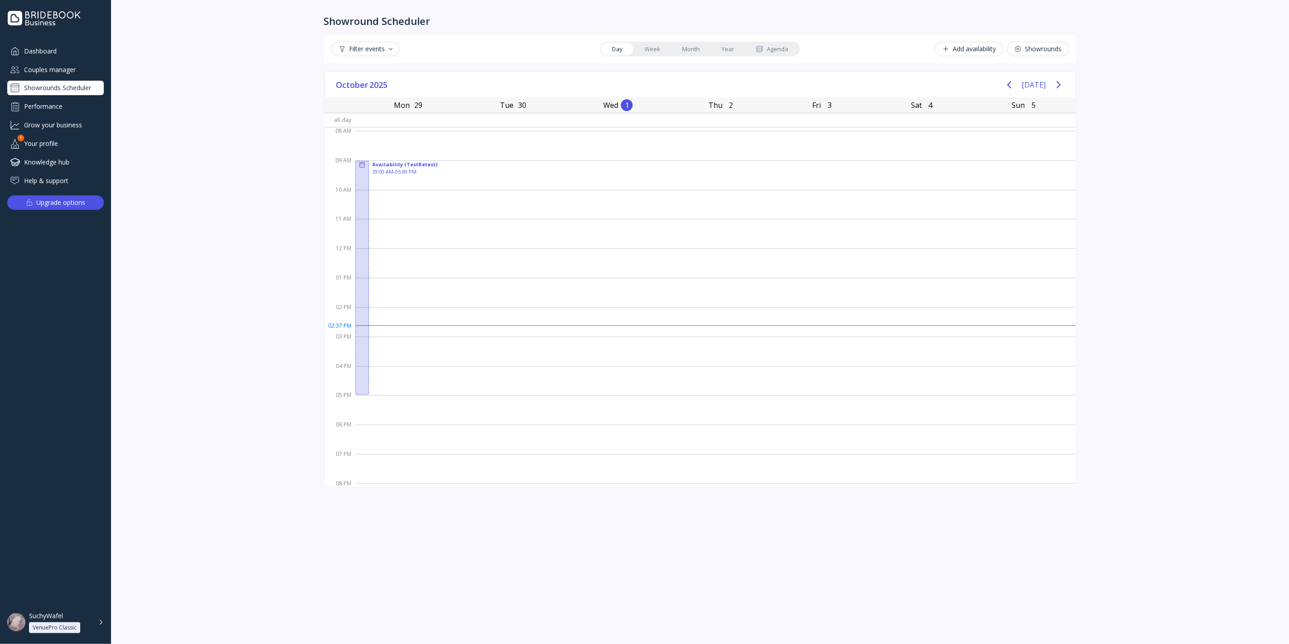
click at [647, 47] on link "Week" at bounding box center [652, 49] width 38 height 13
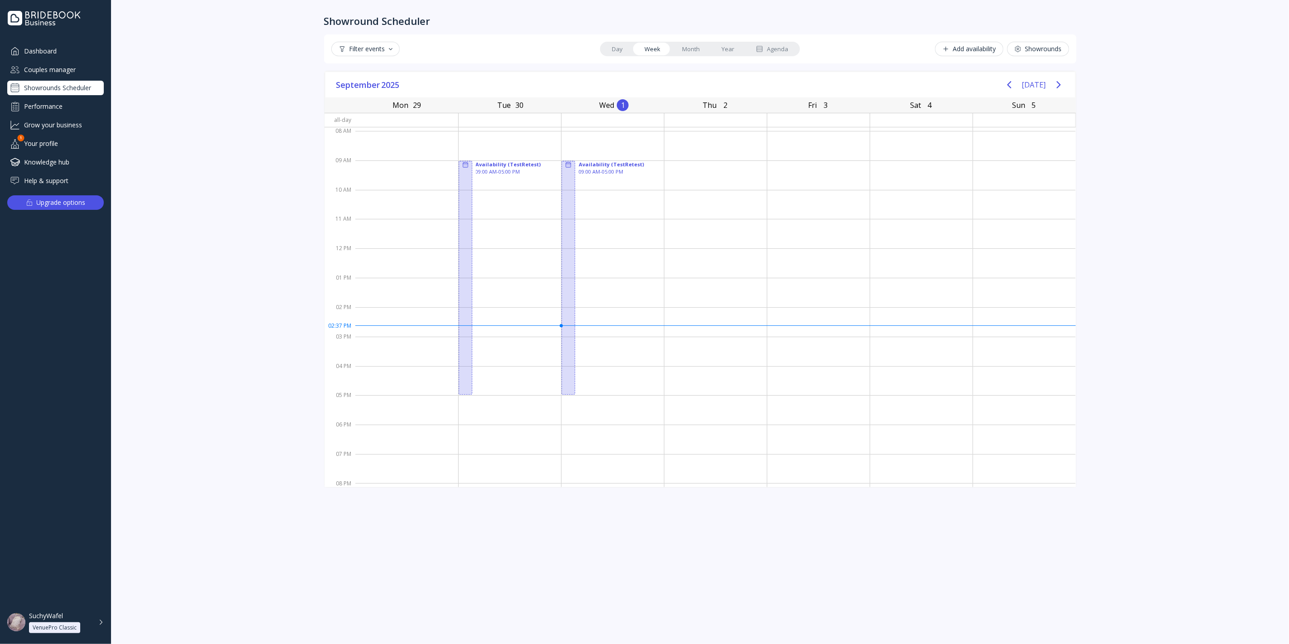
click at [693, 47] on link "Month" at bounding box center [690, 49] width 39 height 13
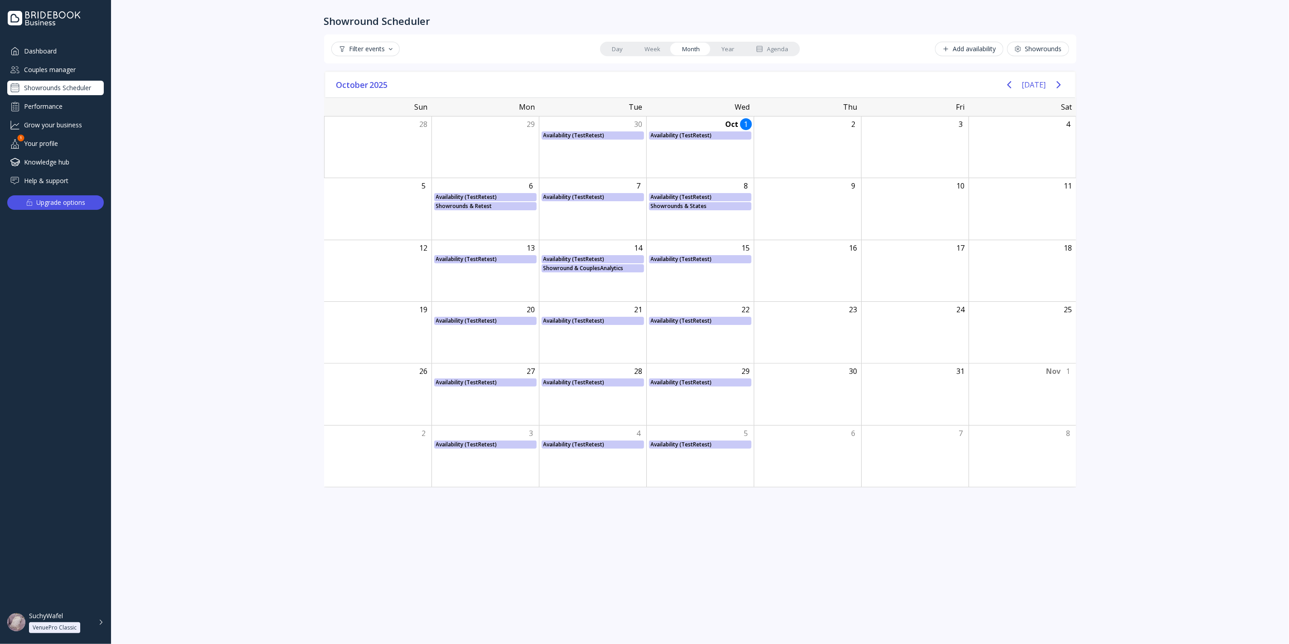
click at [735, 48] on link "Year" at bounding box center [727, 49] width 34 height 13
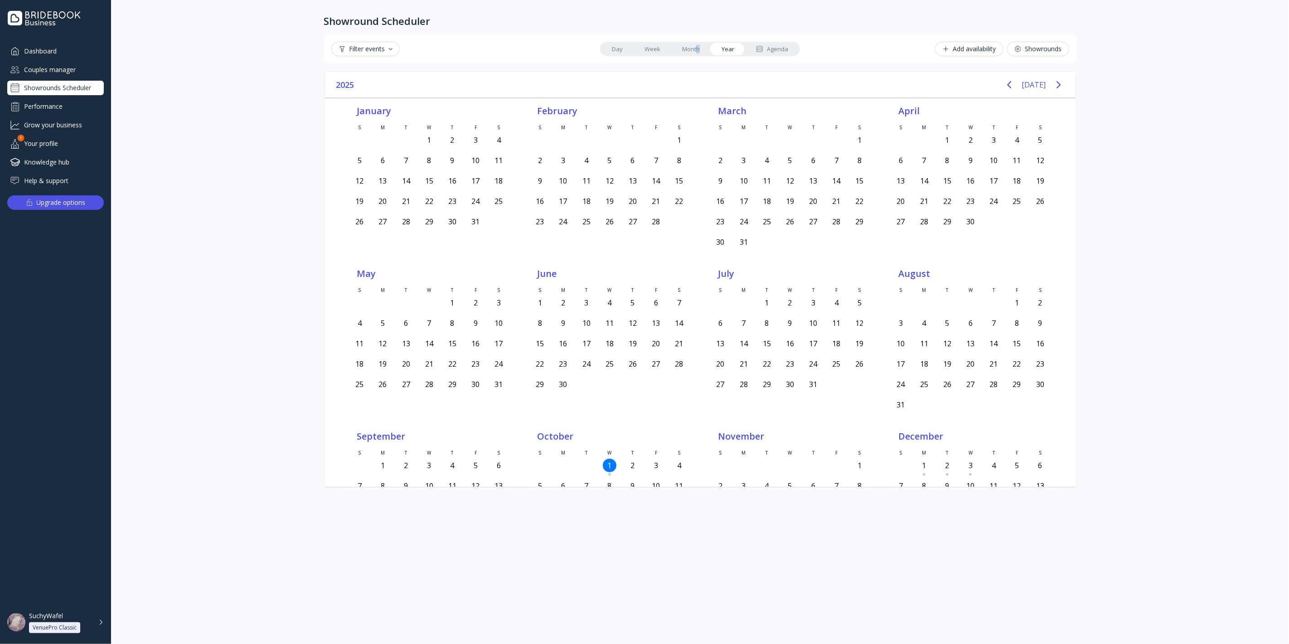
click at [698, 47] on link "Month" at bounding box center [690, 49] width 39 height 13
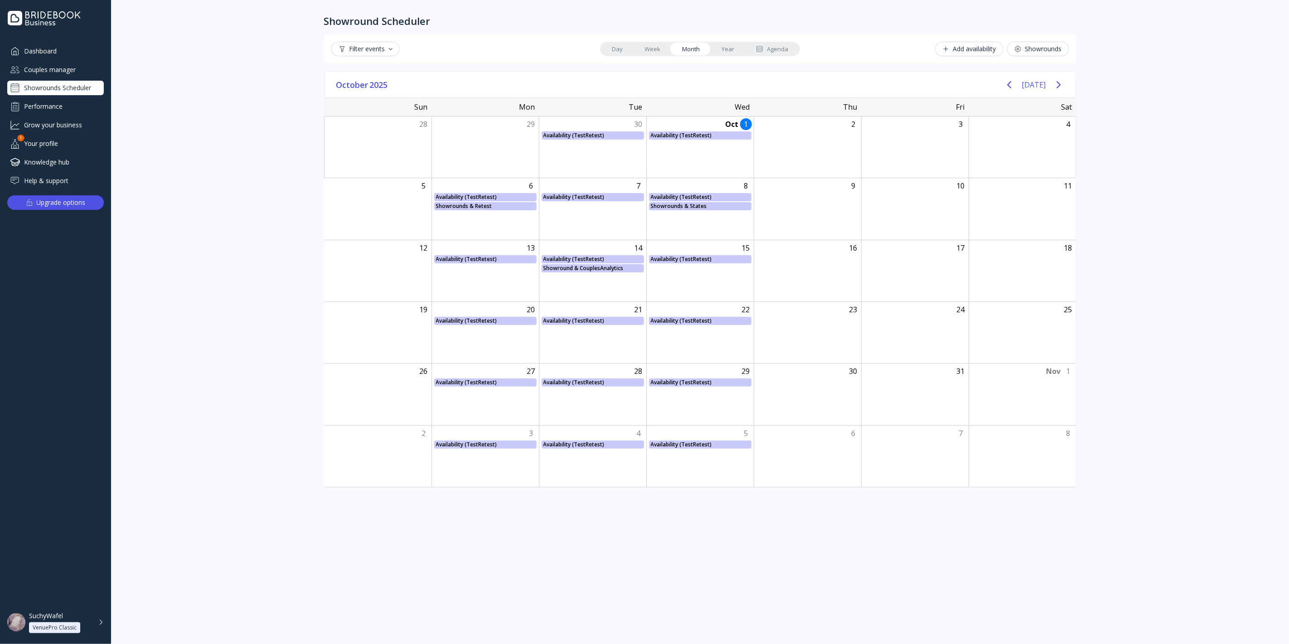
click at [652, 43] on link "Week" at bounding box center [652, 49] width 38 height 13
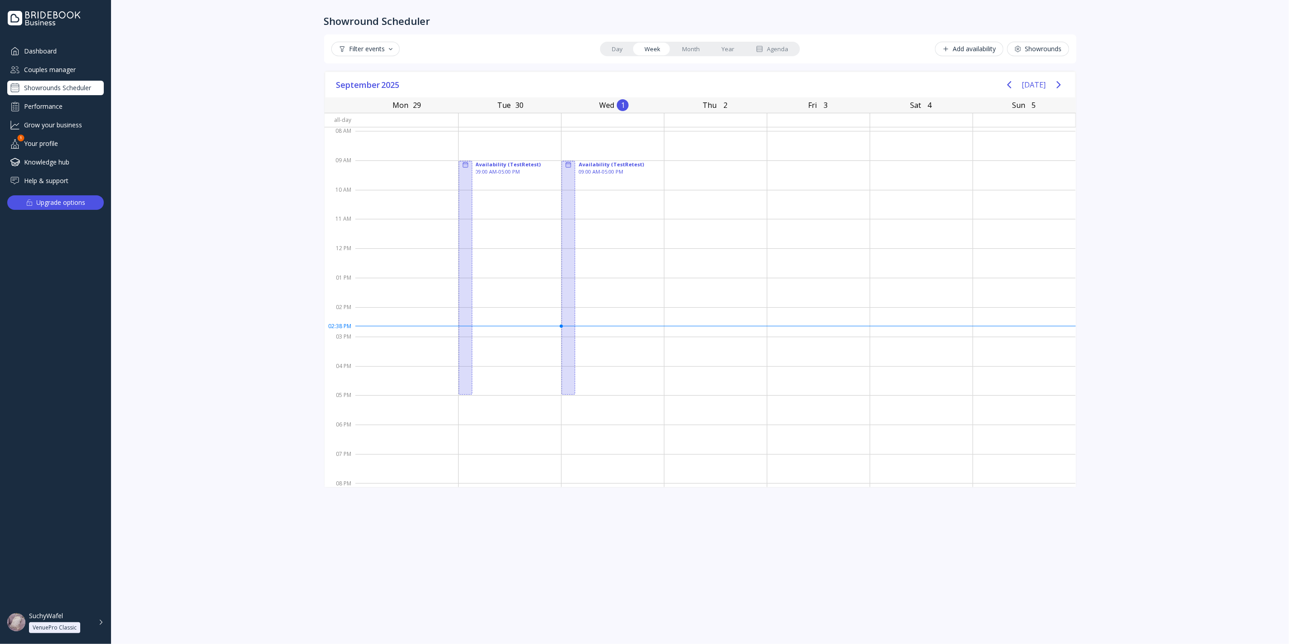
click at [626, 41] on div "Filter events Day Week Month Year Agenda Add availability Showrounds" at bounding box center [700, 48] width 752 height 29
click at [630, 47] on link "Day" at bounding box center [617, 49] width 33 height 13
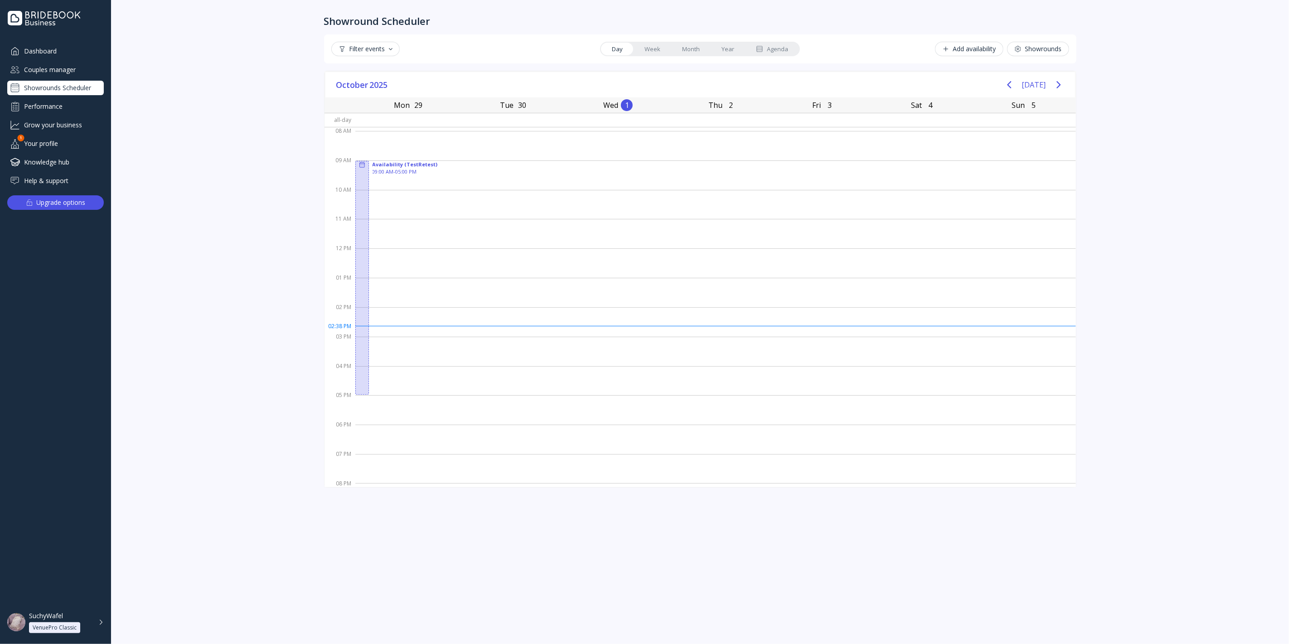
click at [635, 45] on link "Week" at bounding box center [652, 49] width 38 height 13
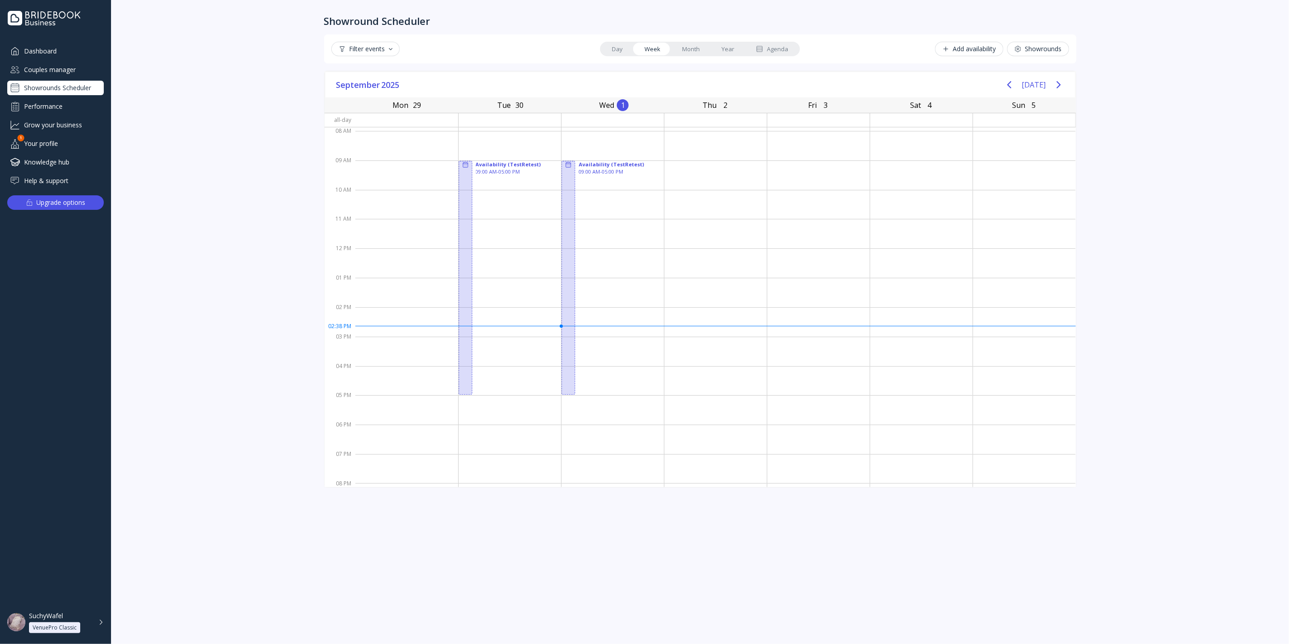
click at [690, 49] on link "Month" at bounding box center [690, 49] width 39 height 13
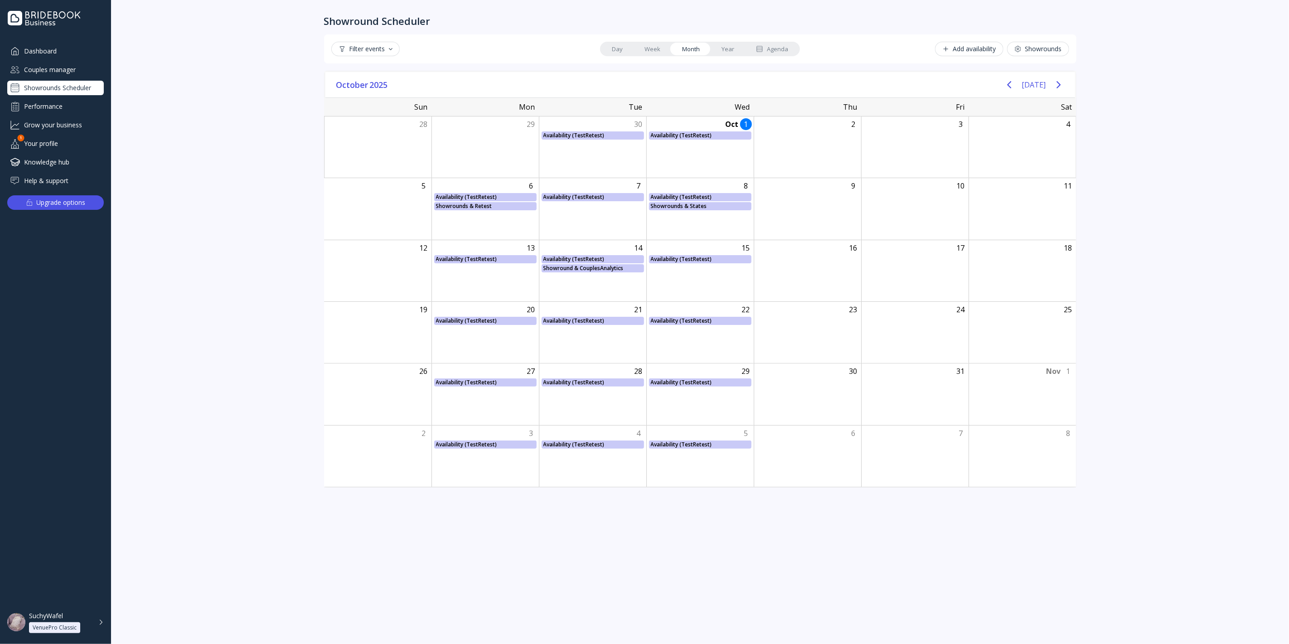
click at [665, 48] on link "Week" at bounding box center [652, 49] width 38 height 13
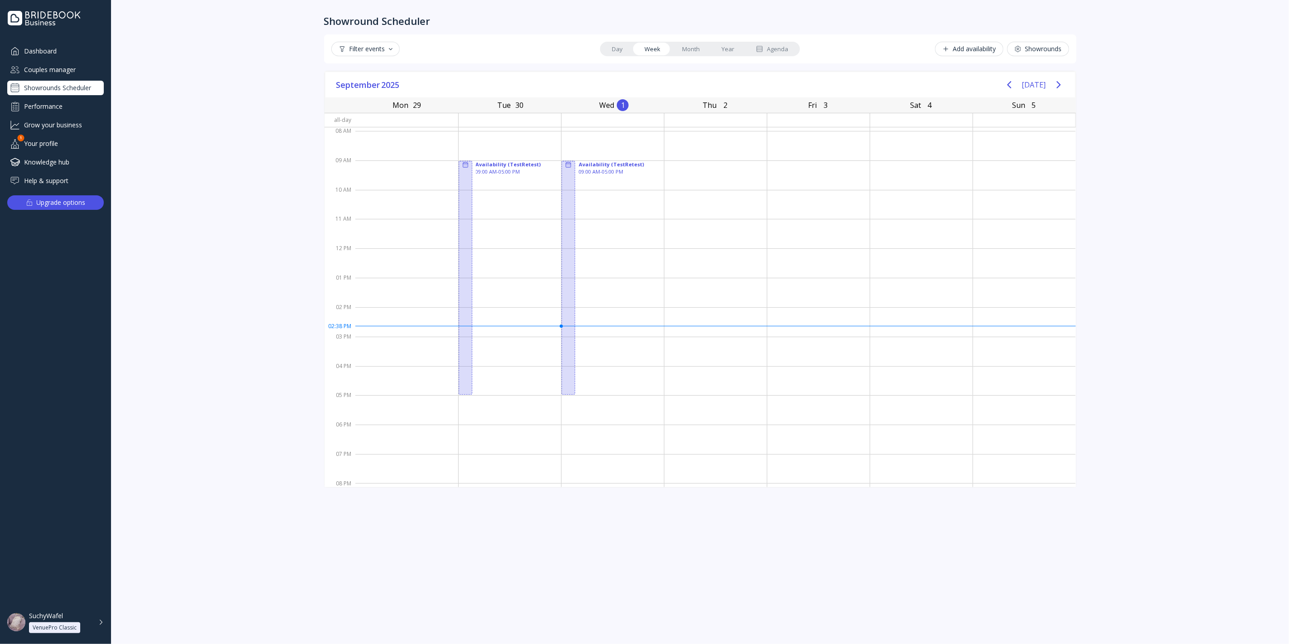
click at [689, 48] on link "Month" at bounding box center [690, 49] width 39 height 13
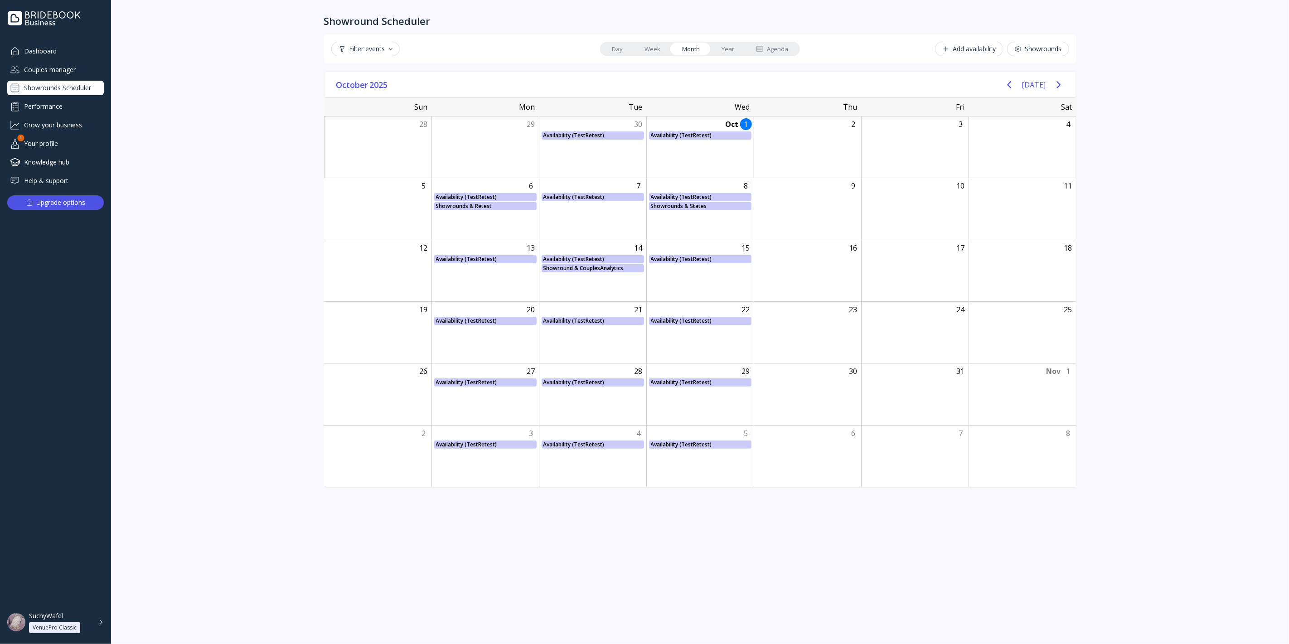
click at [653, 47] on link "Week" at bounding box center [652, 49] width 38 height 13
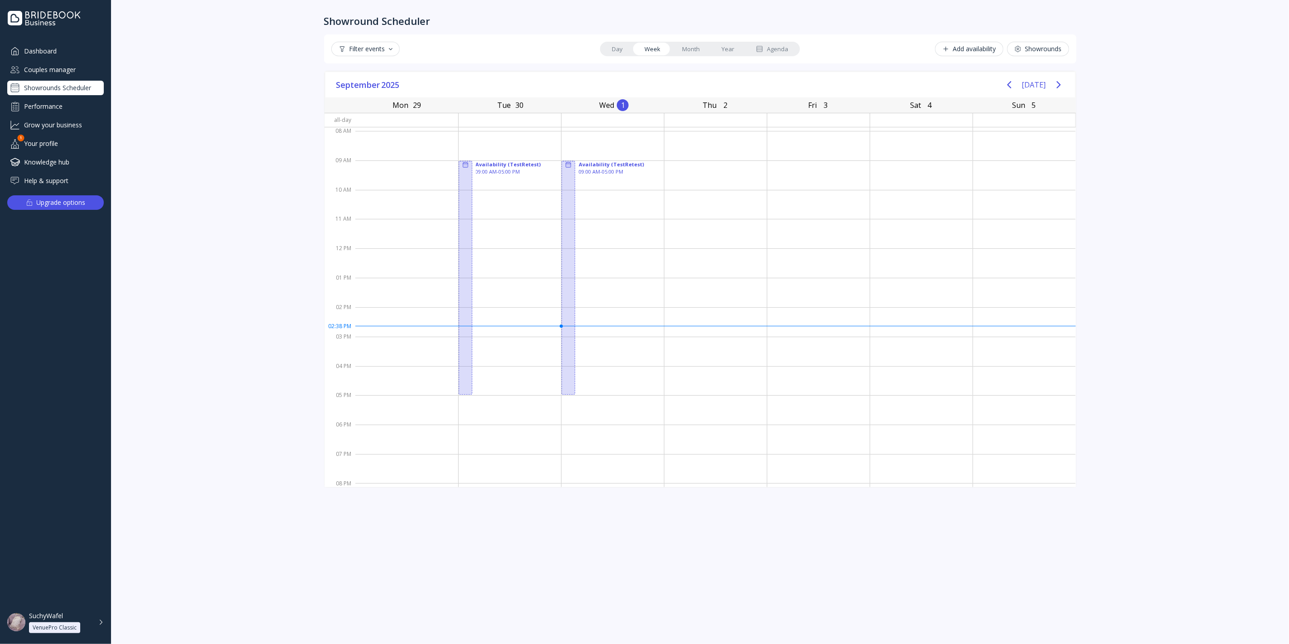
click at [683, 48] on link "Month" at bounding box center [690, 49] width 39 height 13
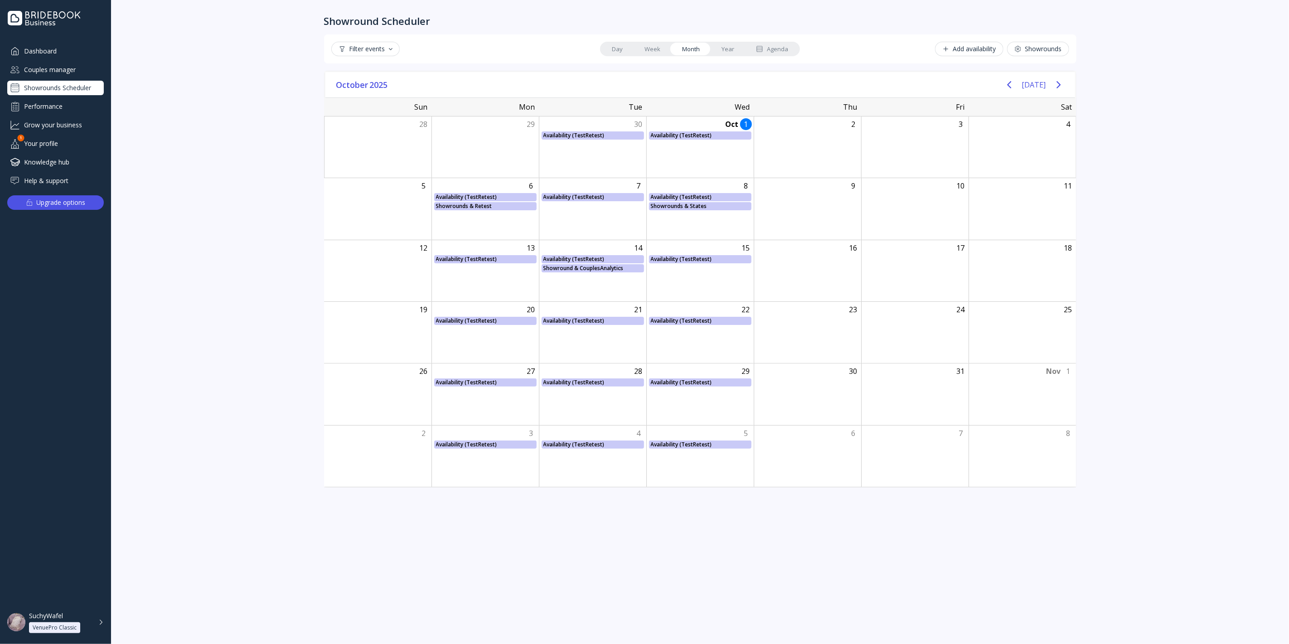
click at [648, 46] on link "Week" at bounding box center [652, 49] width 38 height 13
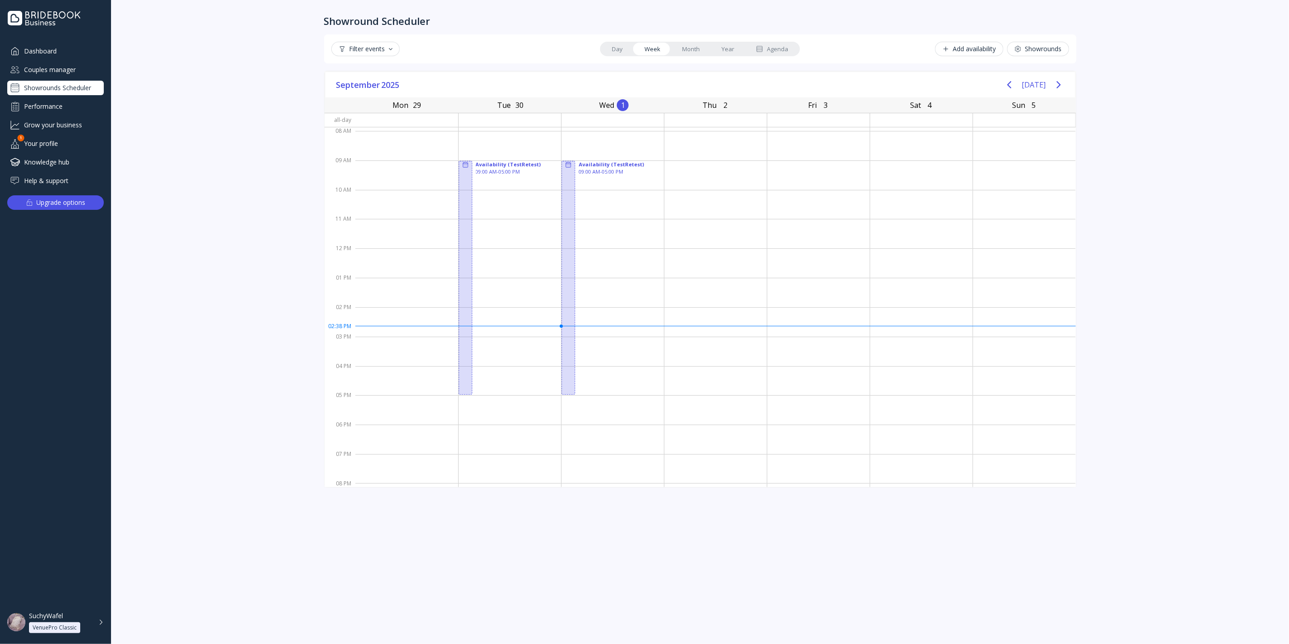
click at [694, 47] on link "Month" at bounding box center [690, 49] width 39 height 13
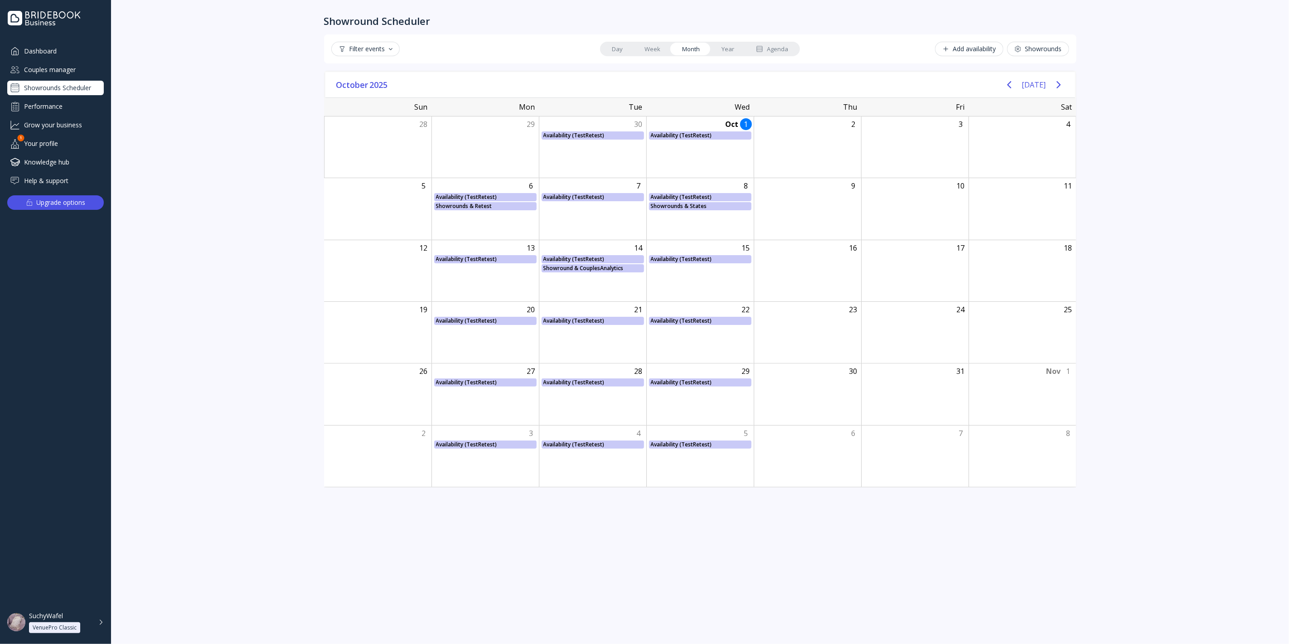
click at [646, 46] on link "Week" at bounding box center [652, 49] width 38 height 13
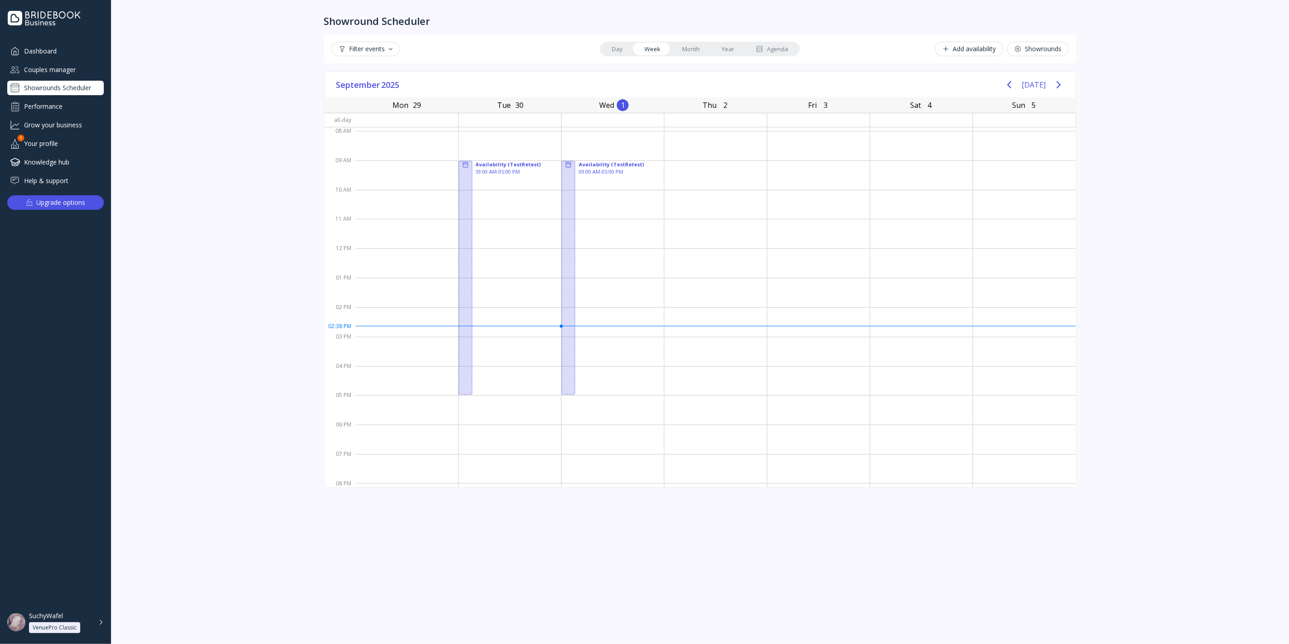
click at [695, 46] on link "Month" at bounding box center [690, 49] width 39 height 13
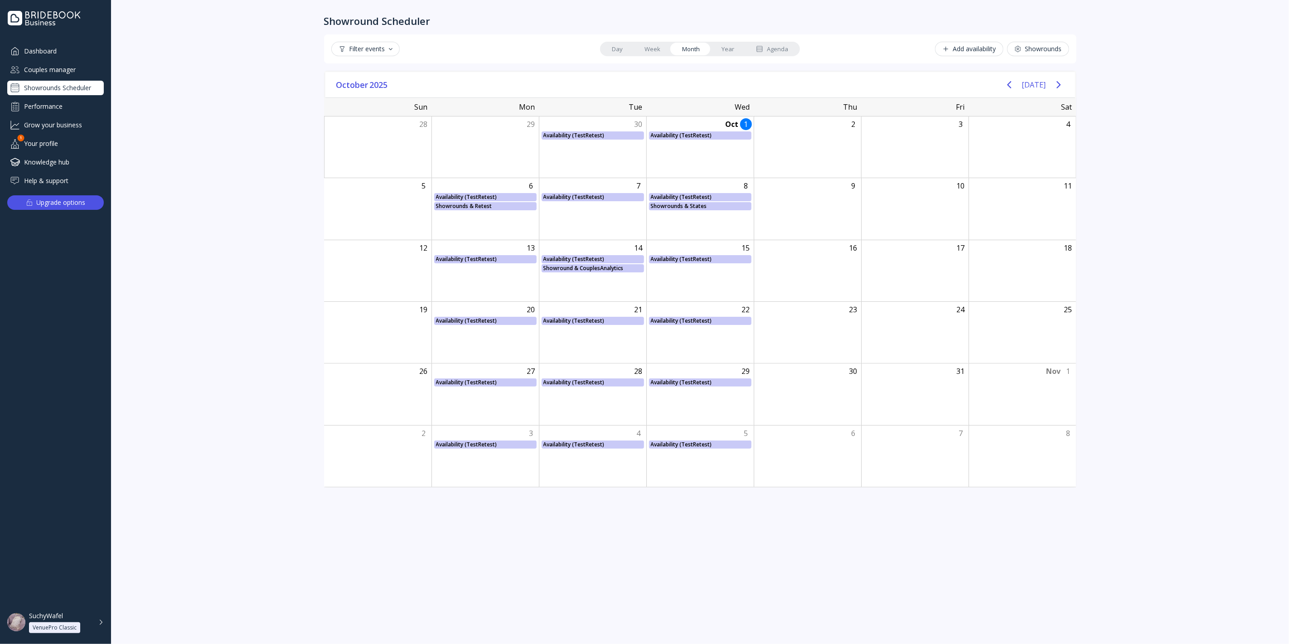
click at [726, 48] on link "Year" at bounding box center [727, 49] width 34 height 13
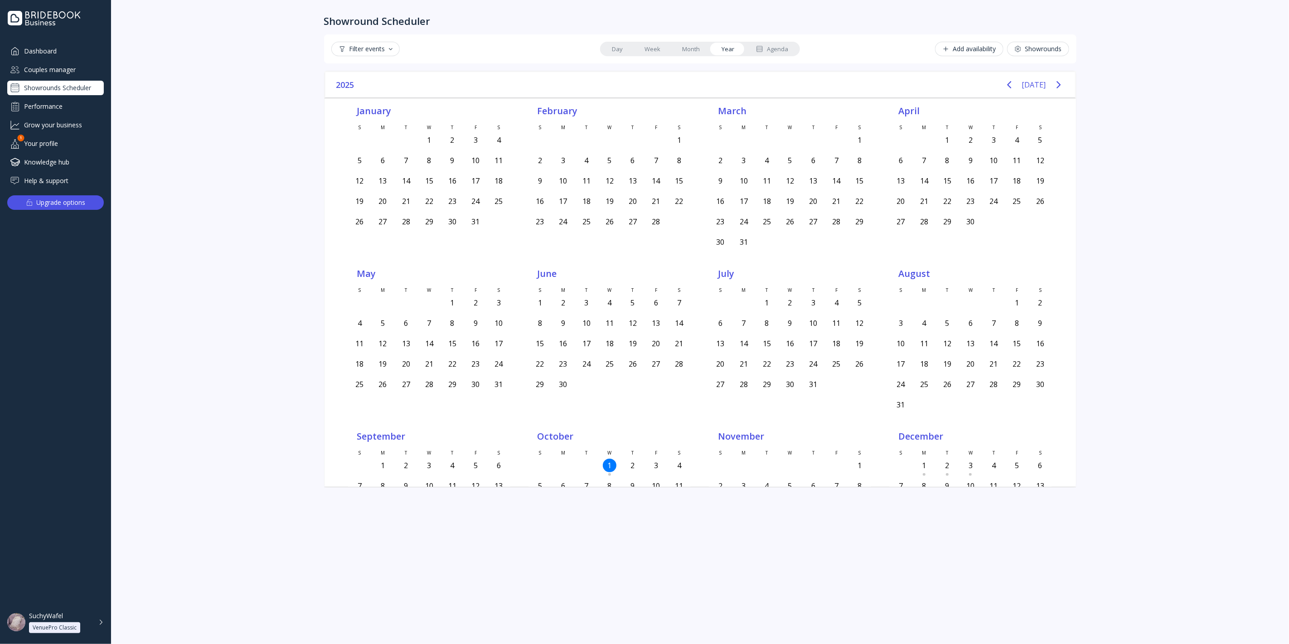
click at [694, 48] on link "Month" at bounding box center [690, 49] width 39 height 13
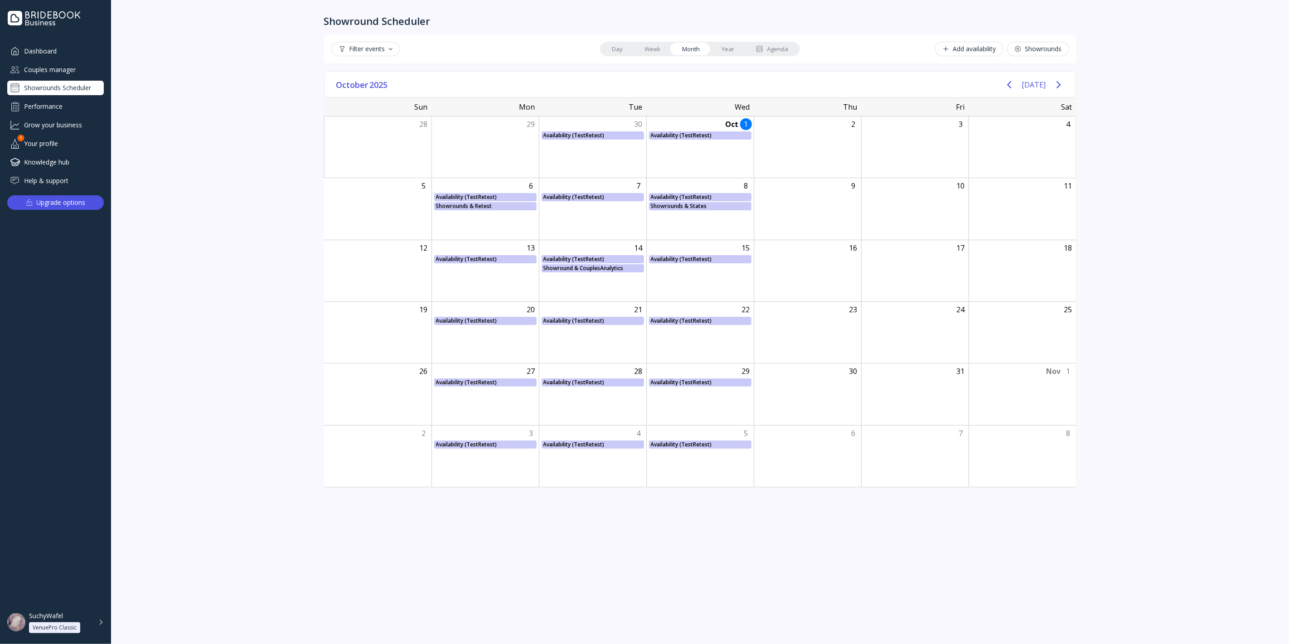
click at [655, 48] on link "Week" at bounding box center [652, 49] width 38 height 13
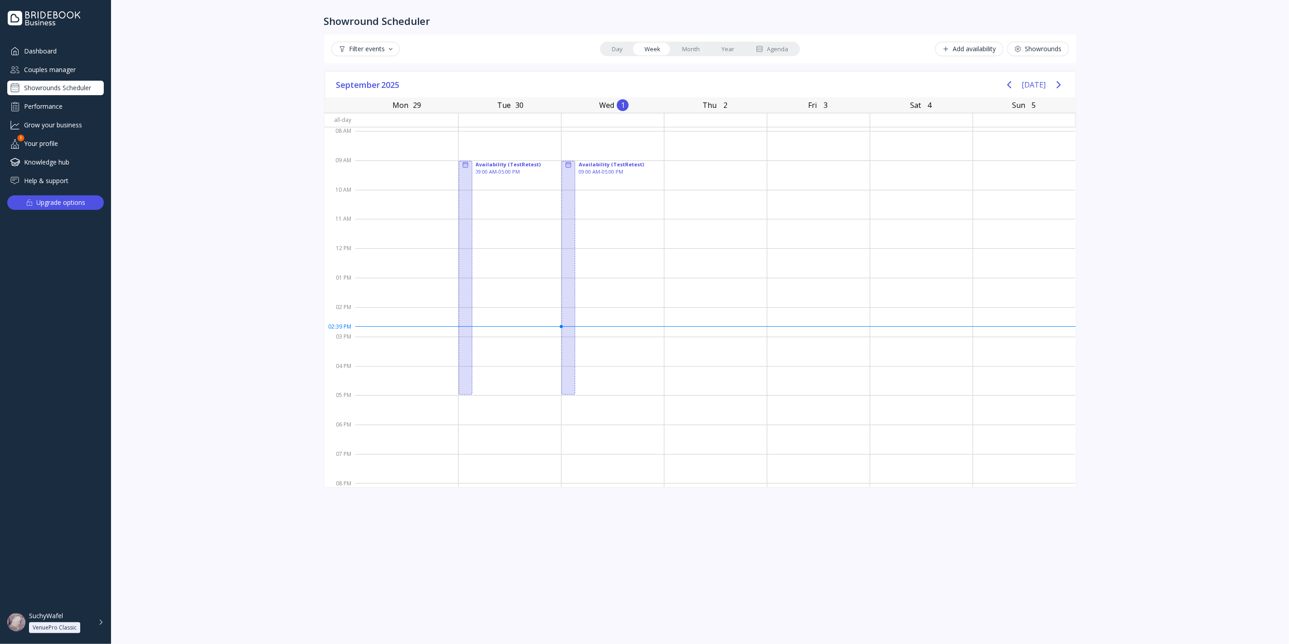
click at [623, 47] on link "Day" at bounding box center [617, 49] width 33 height 13
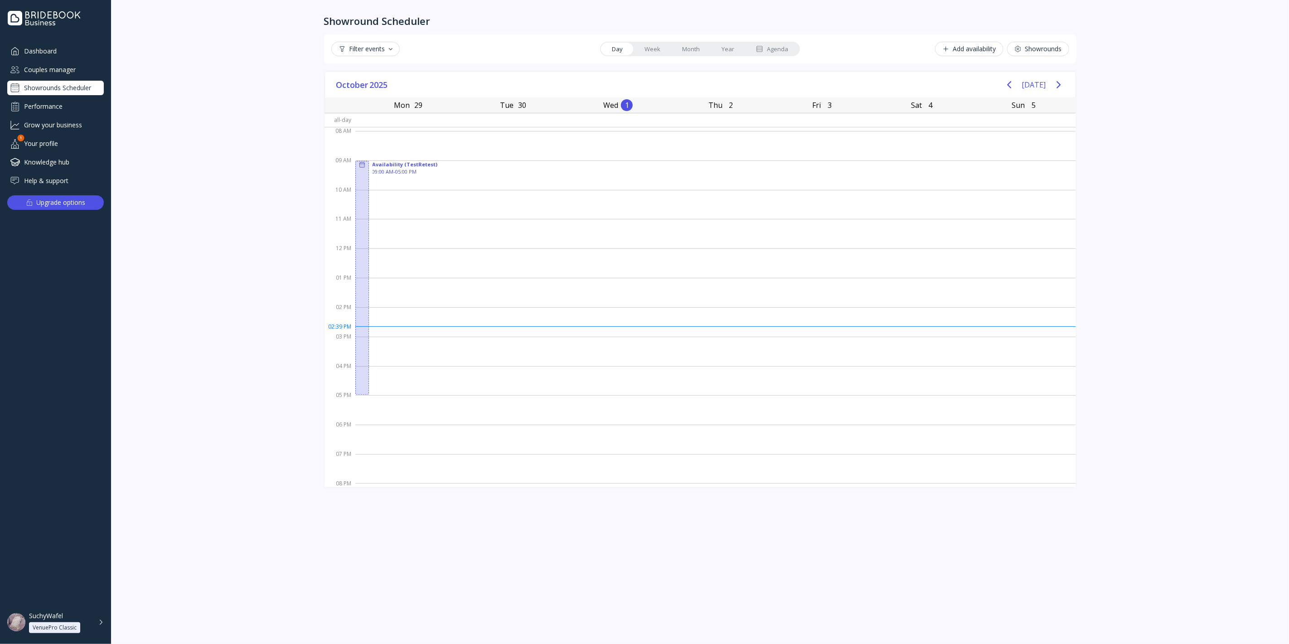
click at [651, 49] on link "Week" at bounding box center [652, 49] width 38 height 13
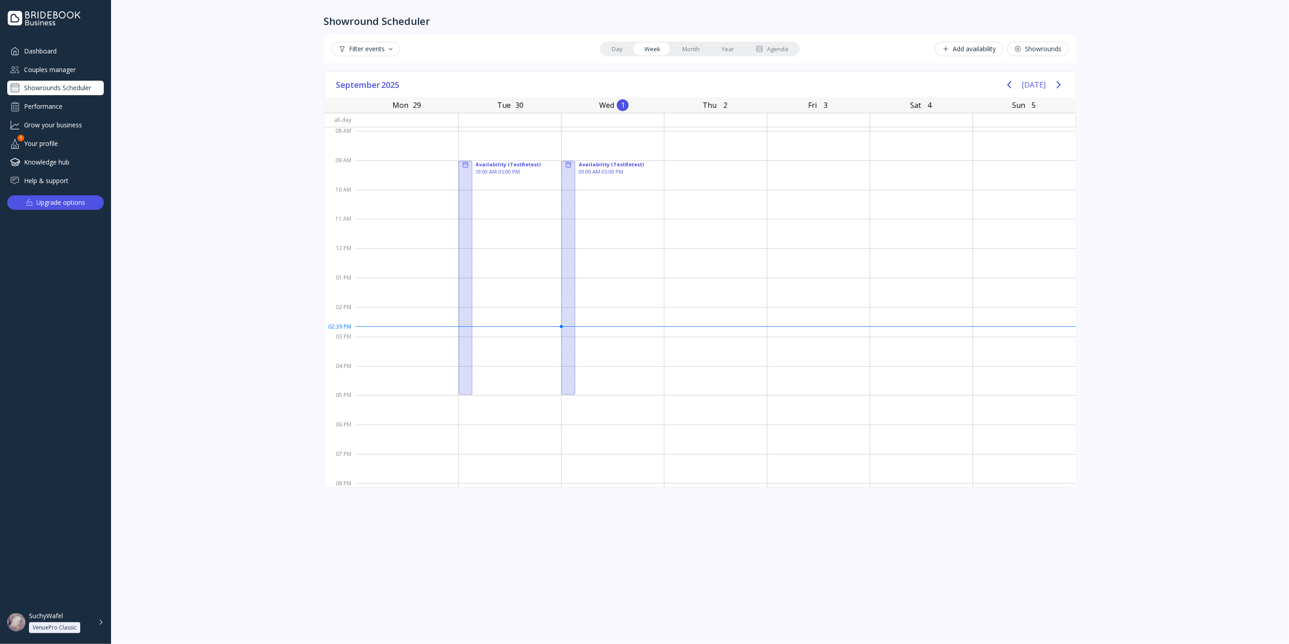
click at [698, 45] on link "Month" at bounding box center [690, 49] width 39 height 13
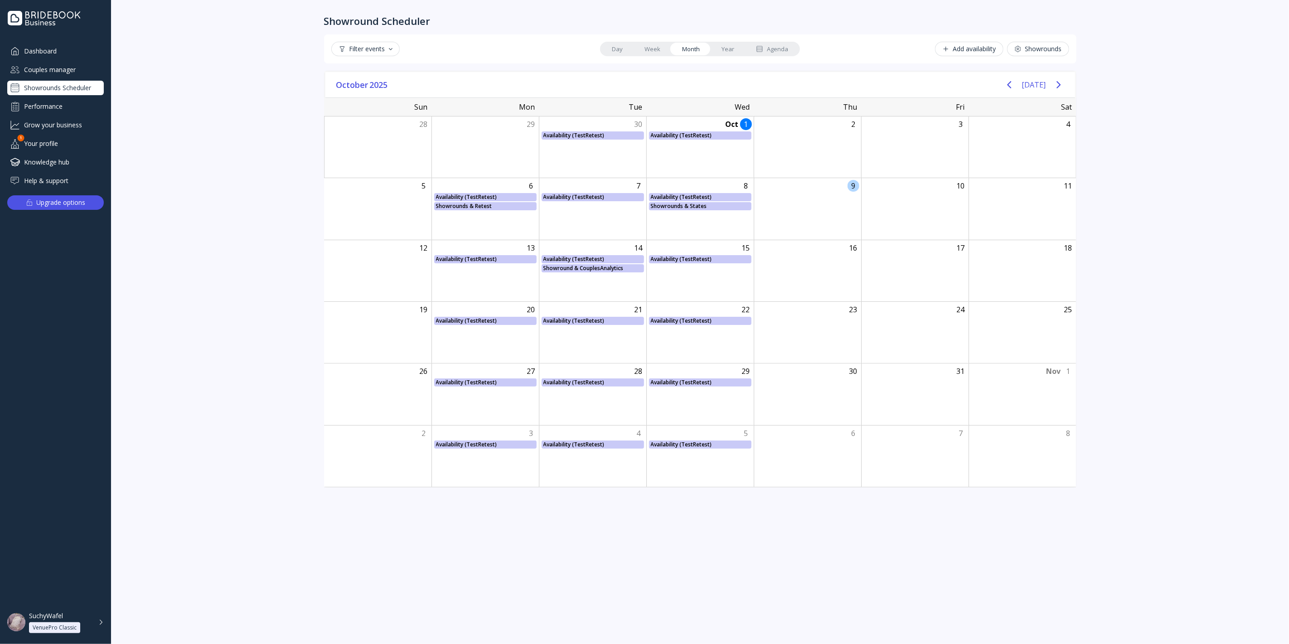
click at [850, 191] on div "9" at bounding box center [806, 208] width 107 height 61
click at [851, 188] on div "9" at bounding box center [853, 186] width 12 height 12
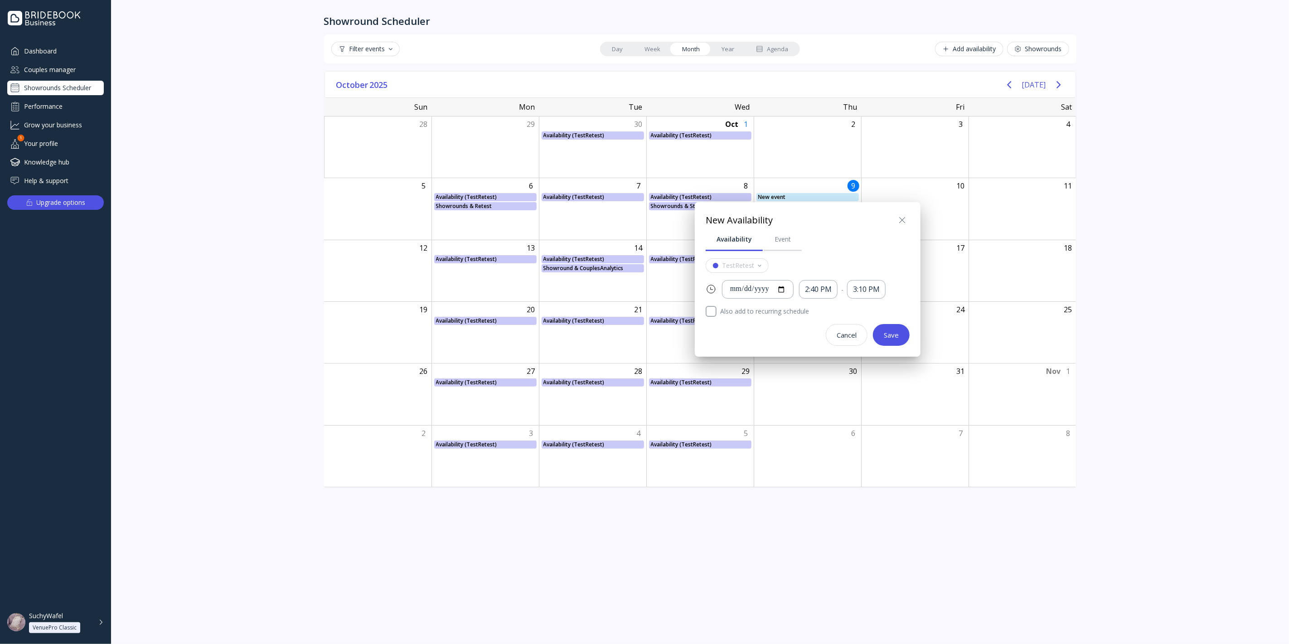
click at [851, 188] on div at bounding box center [645, 322] width 1434 height 789
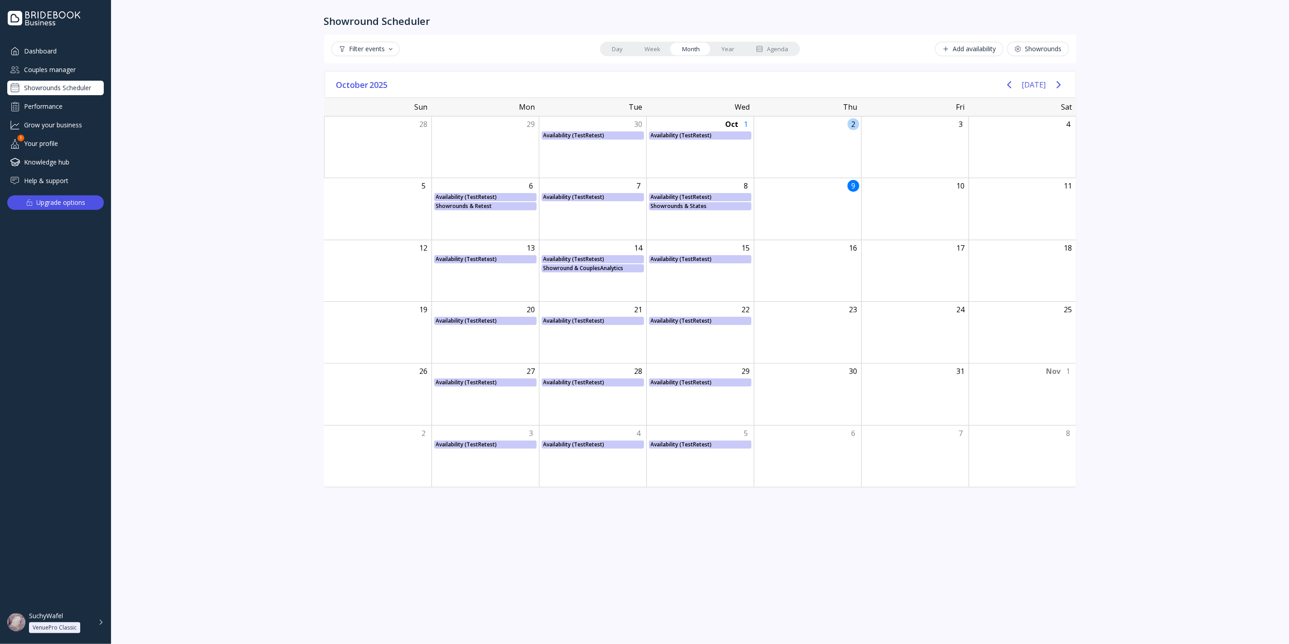
click at [835, 138] on div at bounding box center [807, 135] width 106 height 8
click at [844, 128] on div "2" at bounding box center [806, 146] width 107 height 61
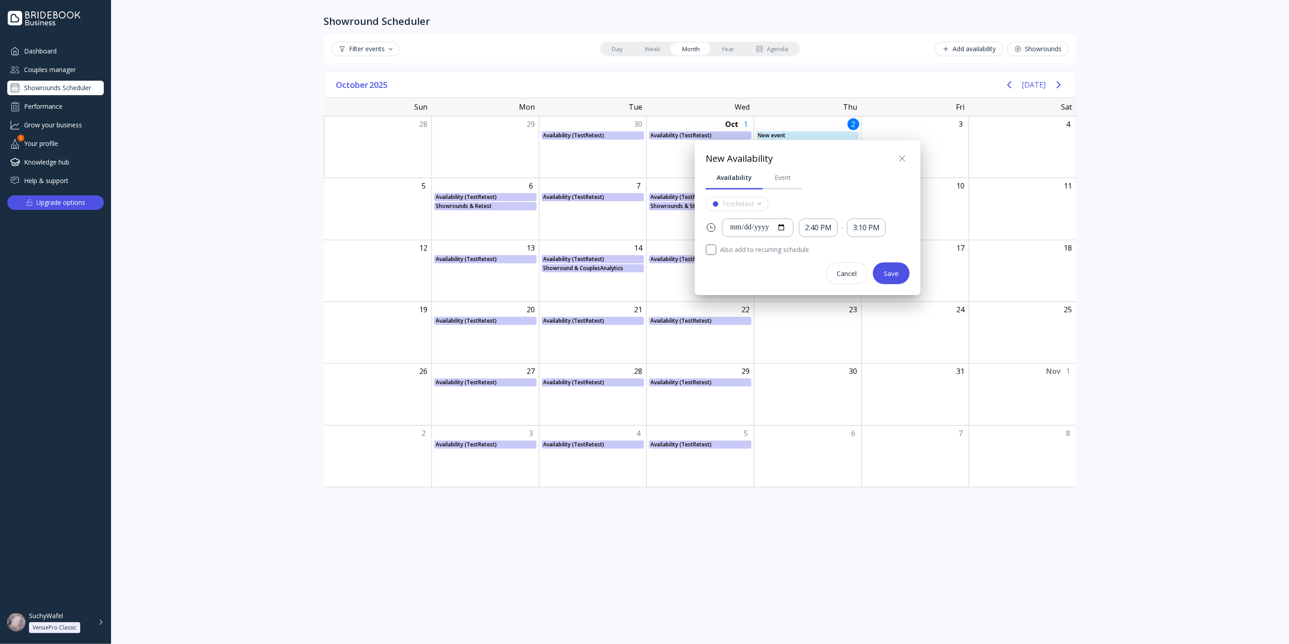
click at [850, 122] on div at bounding box center [645, 322] width 1434 height 789
